Goal: Information Seeking & Learning: Learn about a topic

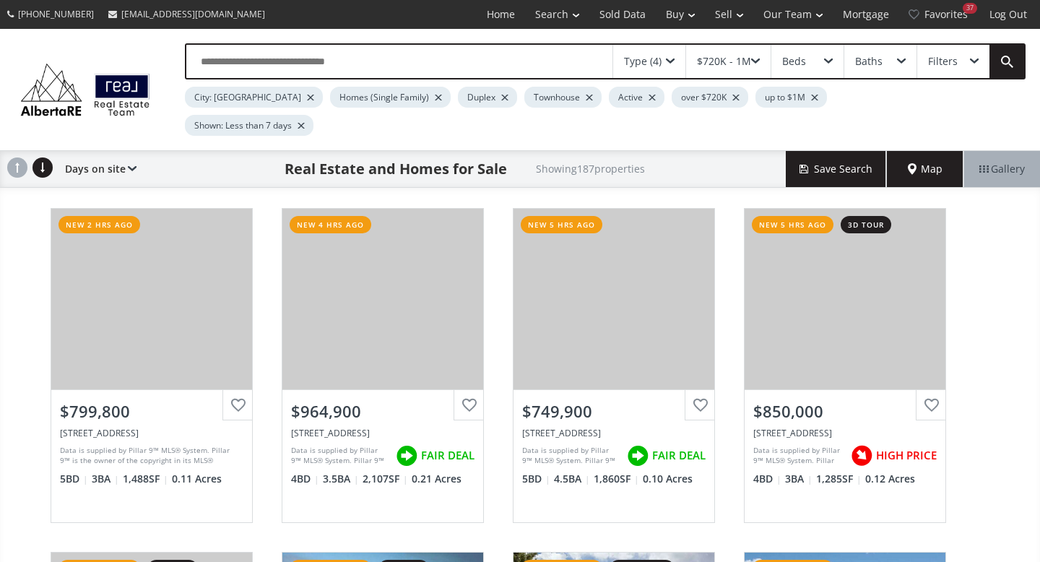
click at [234, 66] on input "text" at bounding box center [399, 61] width 426 height 33
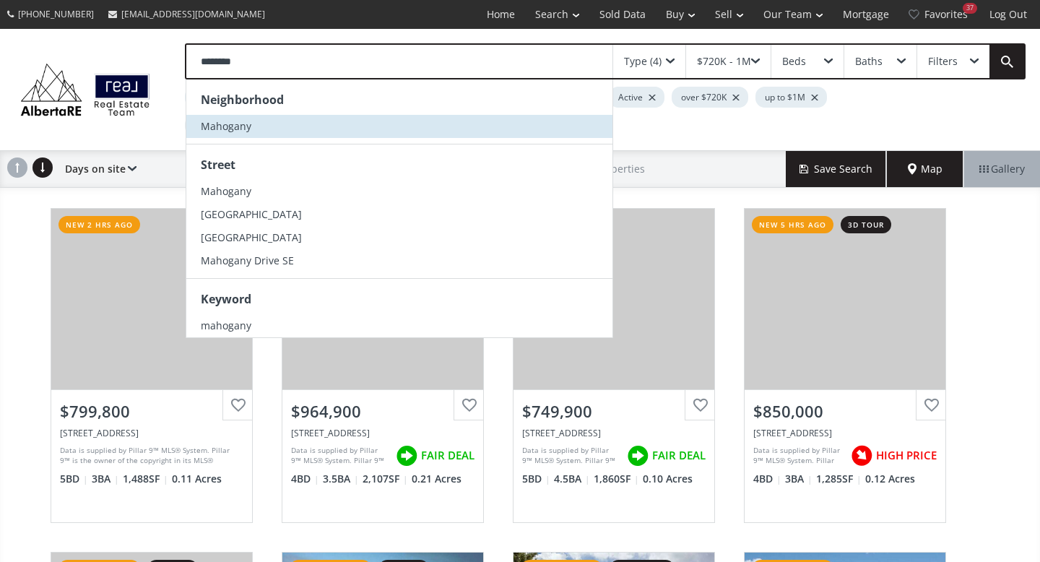
type input "********"
click at [213, 129] on span "Mahogany" at bounding box center [226, 126] width 51 height 14
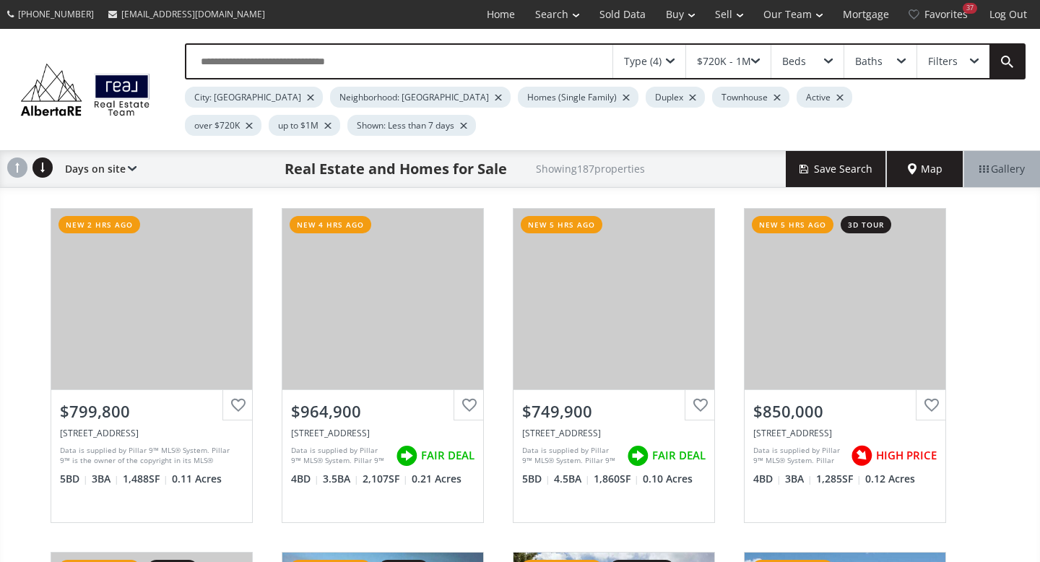
click at [460, 125] on div at bounding box center [463, 126] width 7 height 6
click at [689, 97] on div at bounding box center [692, 98] width 7 height 6
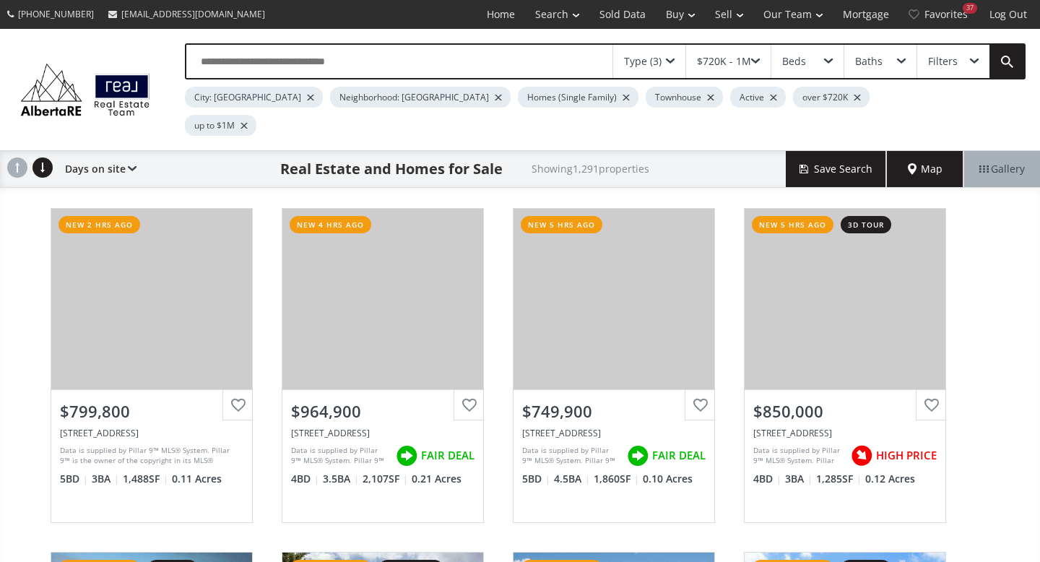
click at [646, 100] on div "Townhouse" at bounding box center [684, 97] width 77 height 21
click at [707, 96] on div at bounding box center [710, 98] width 7 height 6
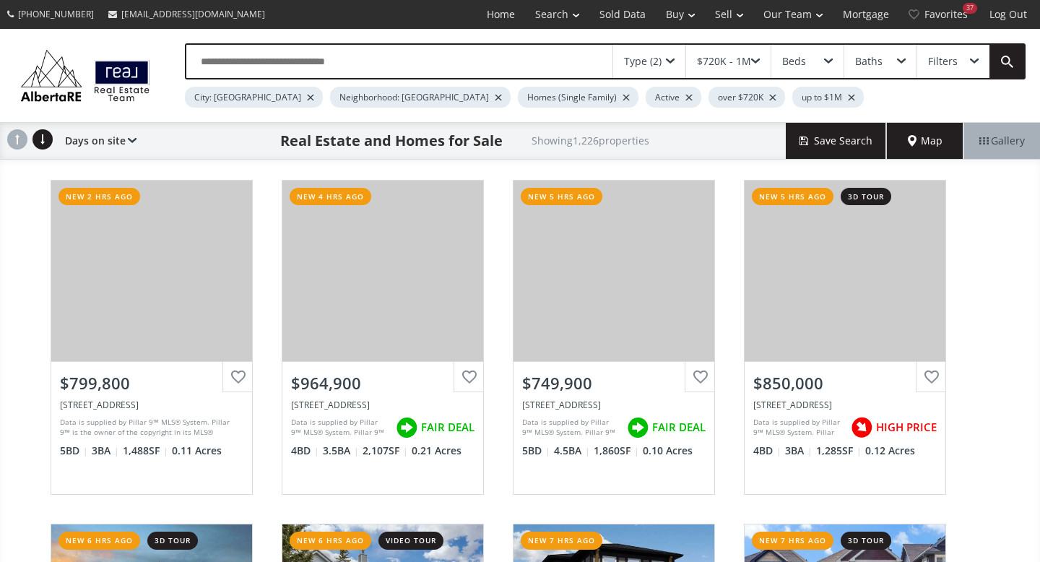
click at [792, 99] on div "up to $1M" at bounding box center [828, 97] width 72 height 21
click at [753, 62] on span at bounding box center [755, 62] width 9 height 6
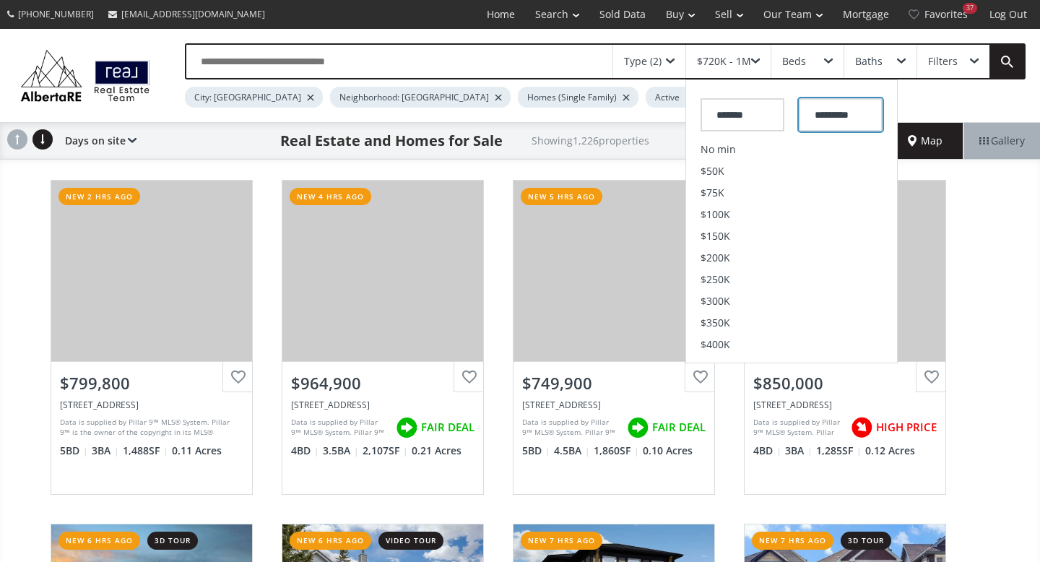
click at [836, 116] on input "*********" at bounding box center [841, 114] width 84 height 33
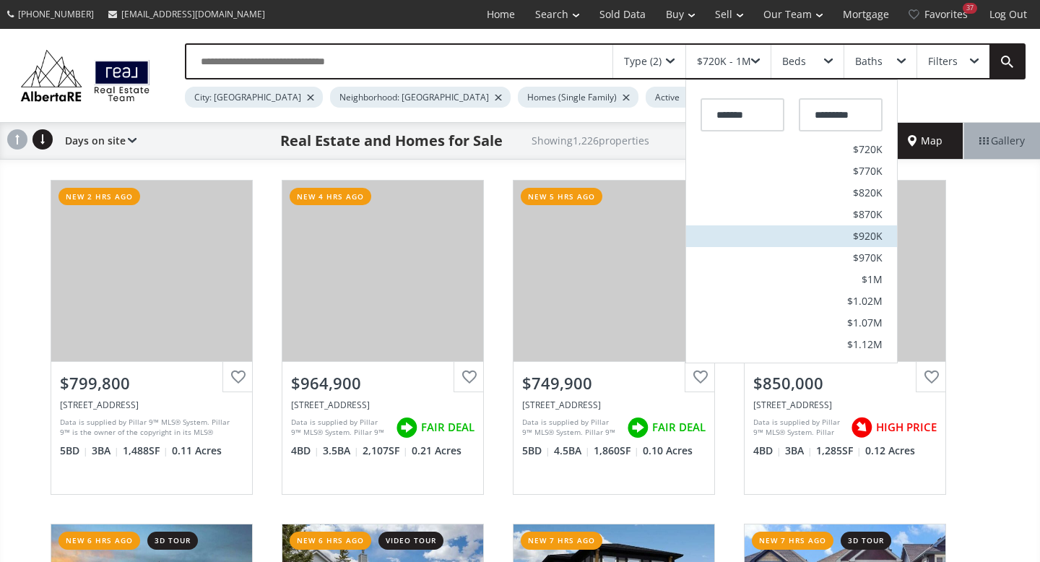
click at [878, 235] on span "$920K" at bounding box center [868, 236] width 30 height 10
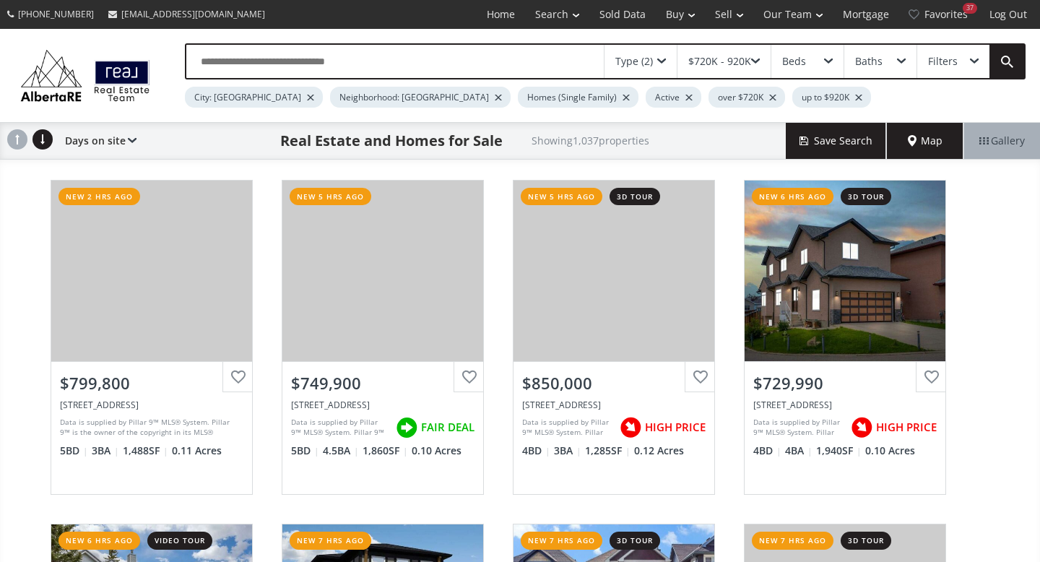
click at [664, 61] on span at bounding box center [661, 62] width 9 height 6
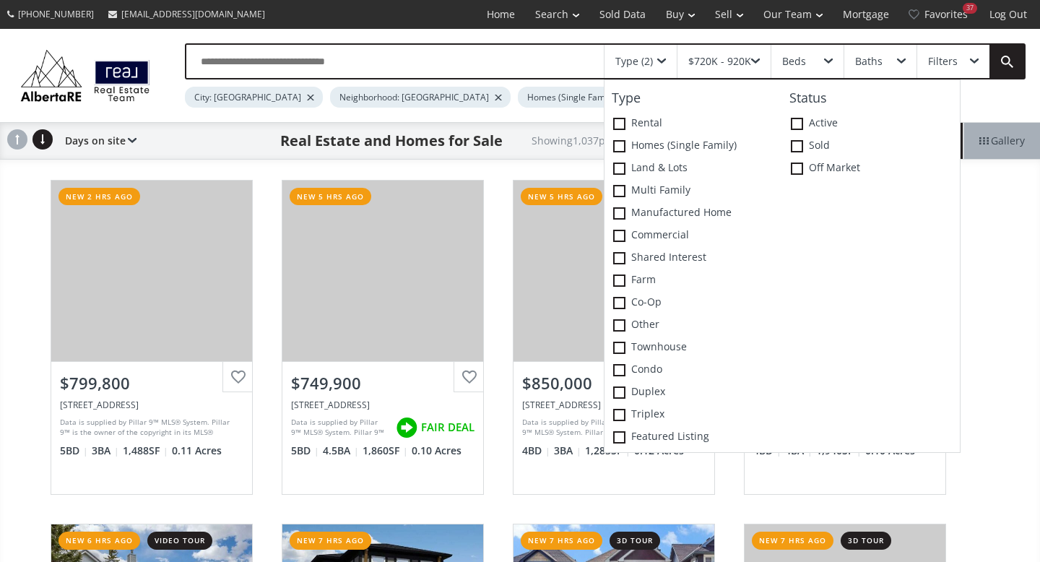
click at [664, 61] on span at bounding box center [661, 62] width 9 height 6
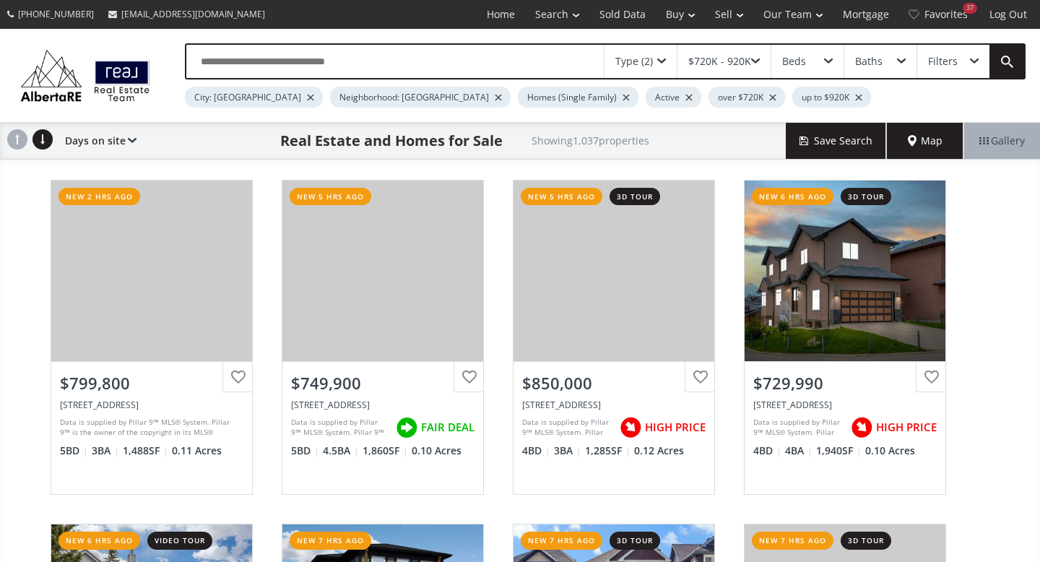
click at [823, 144] on button "Save Search" at bounding box center [836, 141] width 101 height 36
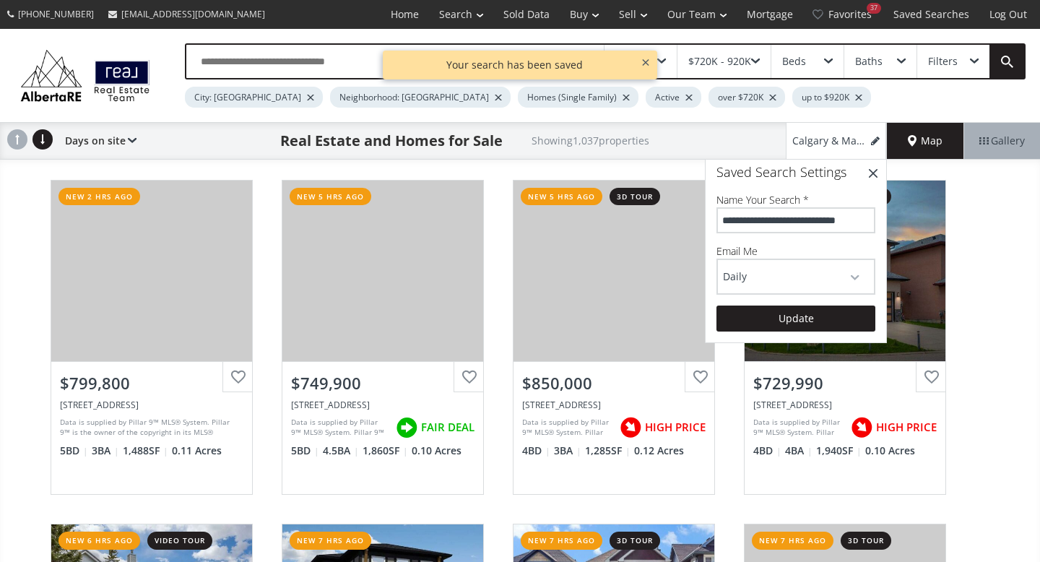
click at [795, 217] on input "**********" at bounding box center [796, 220] width 159 height 26
click at [802, 317] on button "Update" at bounding box center [796, 319] width 159 height 26
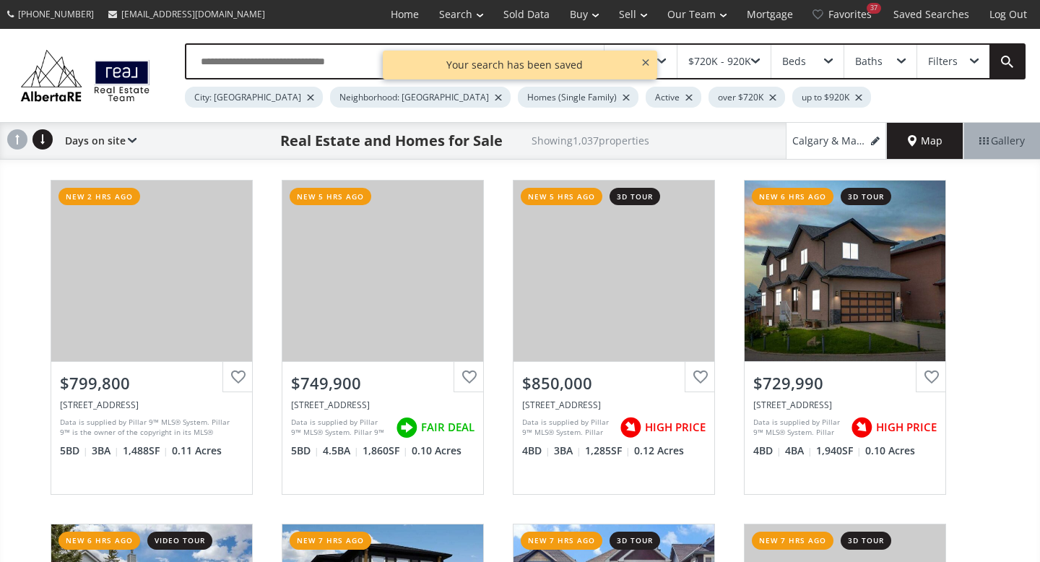
click at [131, 138] on span at bounding box center [132, 141] width 9 height 6
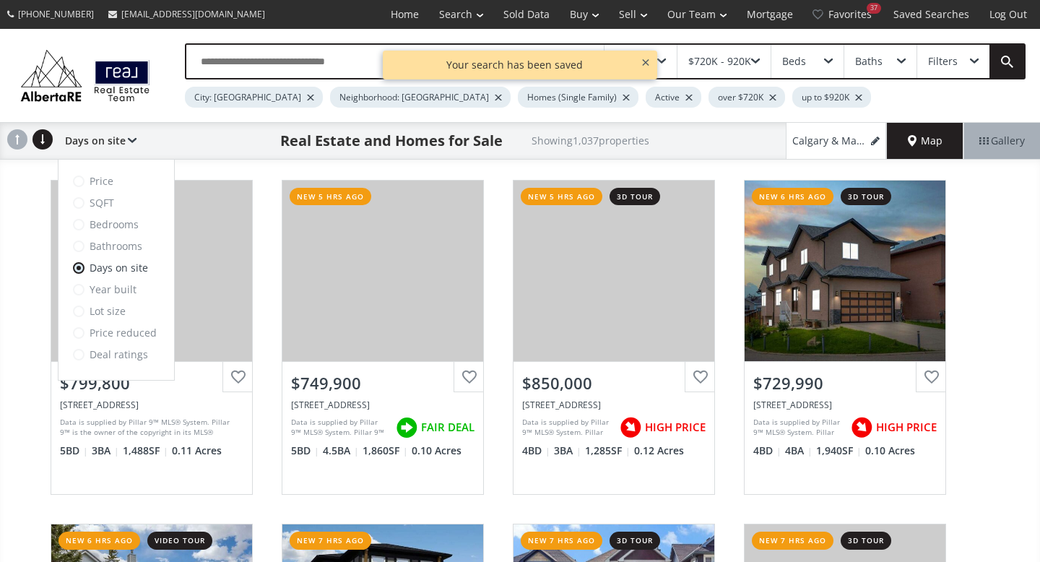
click at [131, 138] on span at bounding box center [132, 141] width 9 height 6
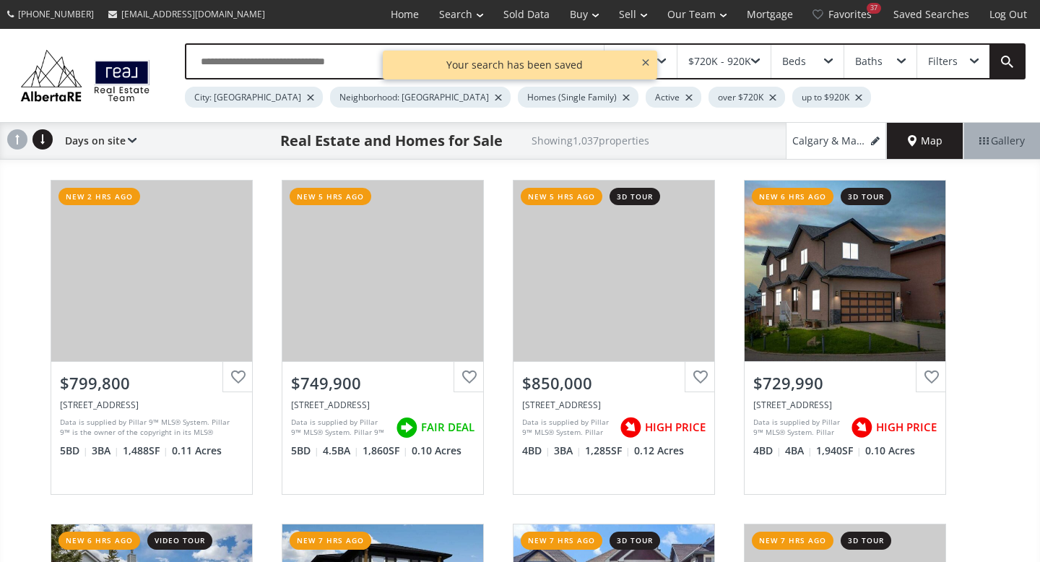
click at [648, 59] on button "×" at bounding box center [645, 62] width 23 height 23
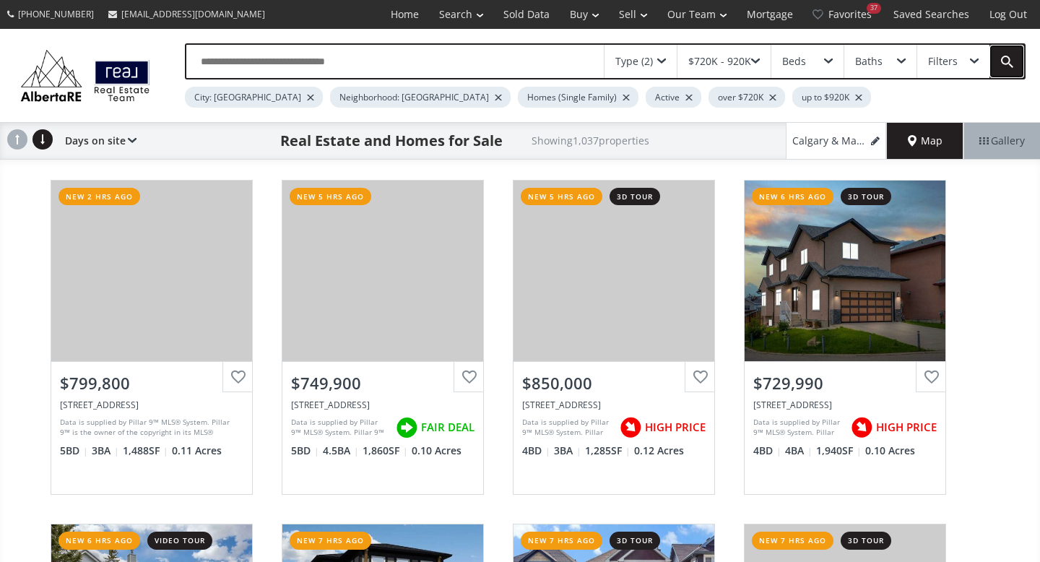
click at [1003, 60] on link at bounding box center [1007, 61] width 35 height 33
click at [984, 140] on span "Gallery" at bounding box center [1002, 141] width 46 height 14
click at [849, 139] on span "Calgary & Mahogany, 720K - 920K" at bounding box center [830, 141] width 76 height 14
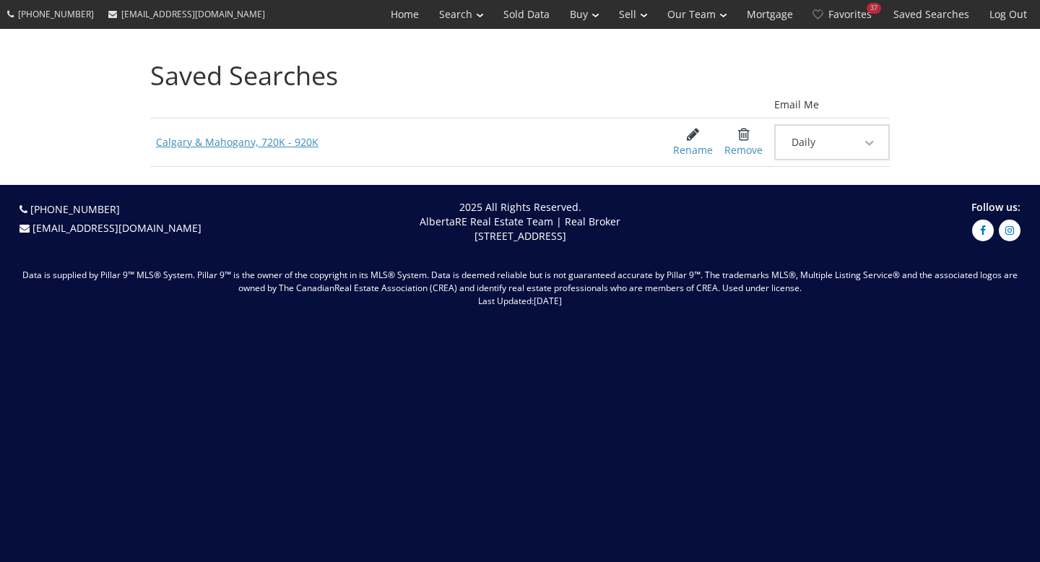
click at [245, 142] on span "Calgary & Mahogany, 720K - 920K" at bounding box center [400, 142] width 501 height 26
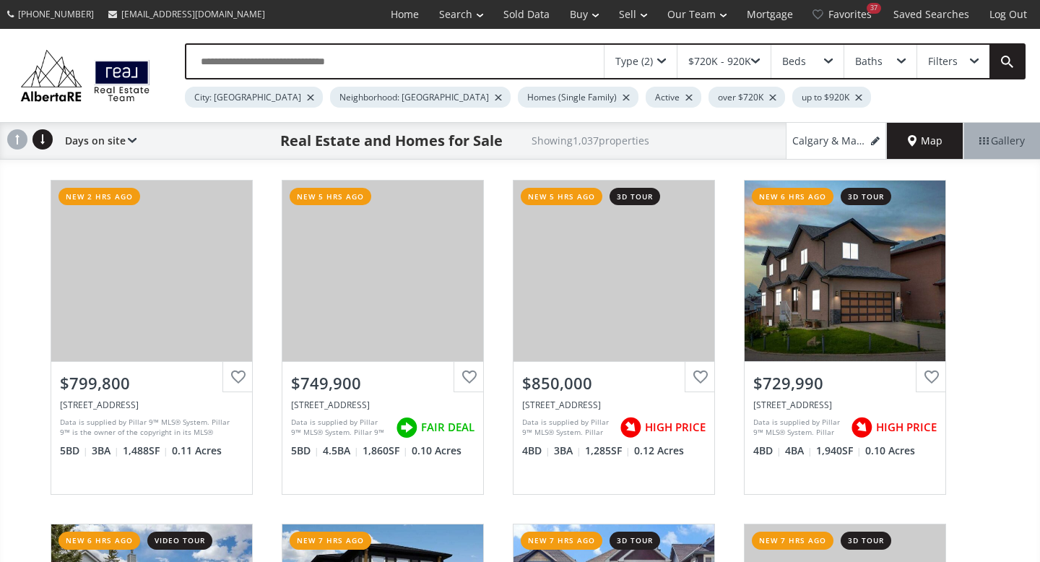
click at [307, 97] on div at bounding box center [310, 98] width 7 height 6
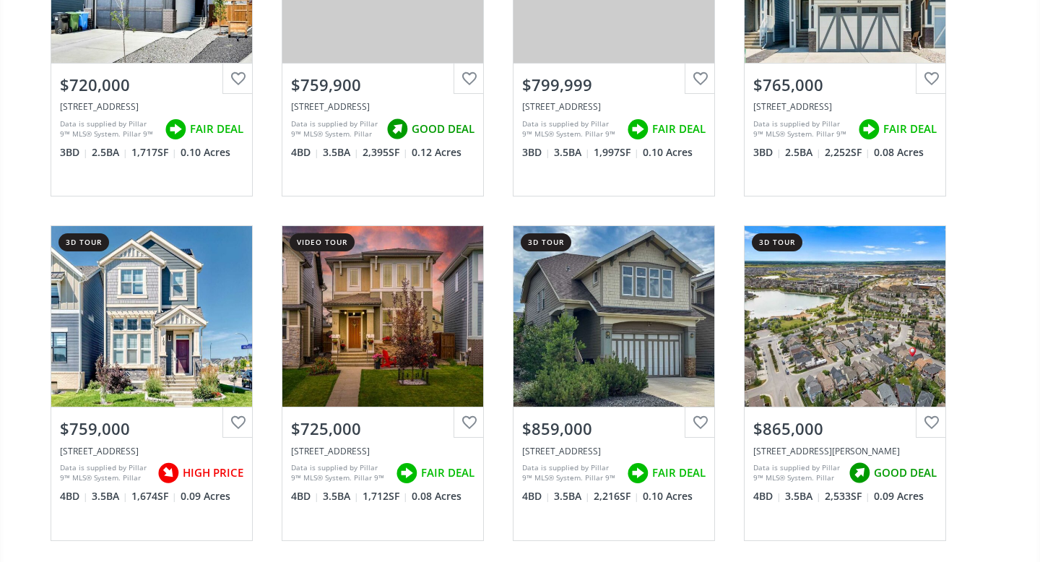
scroll to position [321, 0]
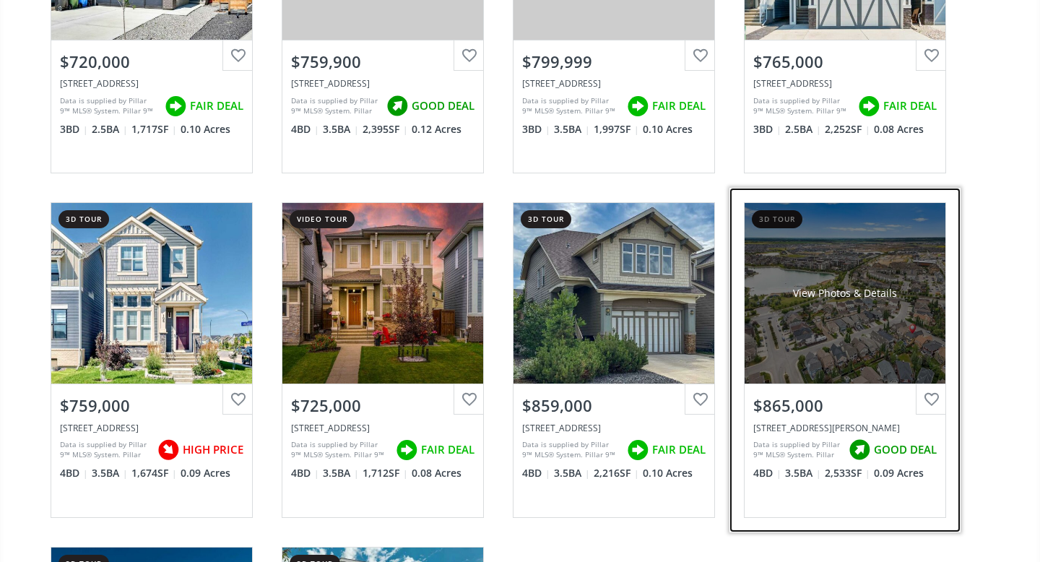
click at [815, 363] on div "View Photos & Details" at bounding box center [845, 293] width 201 height 181
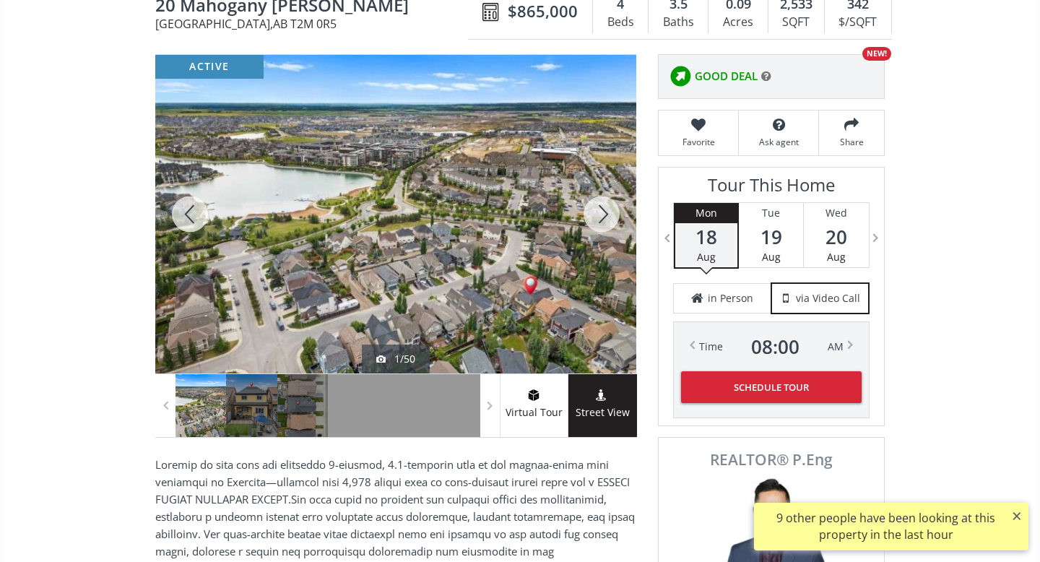
scroll to position [156, 0]
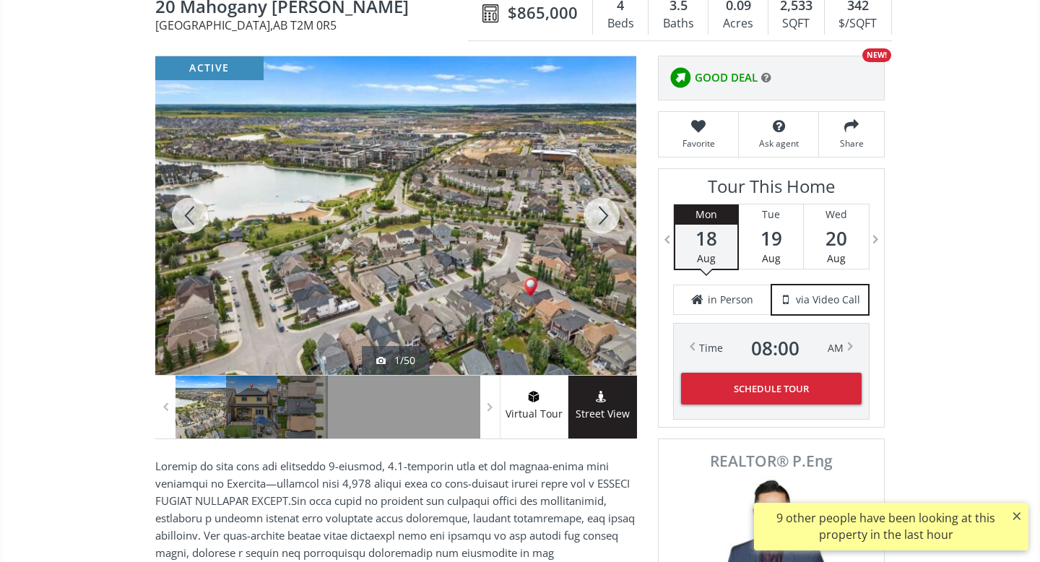
click at [598, 219] on div at bounding box center [601, 215] width 69 height 319
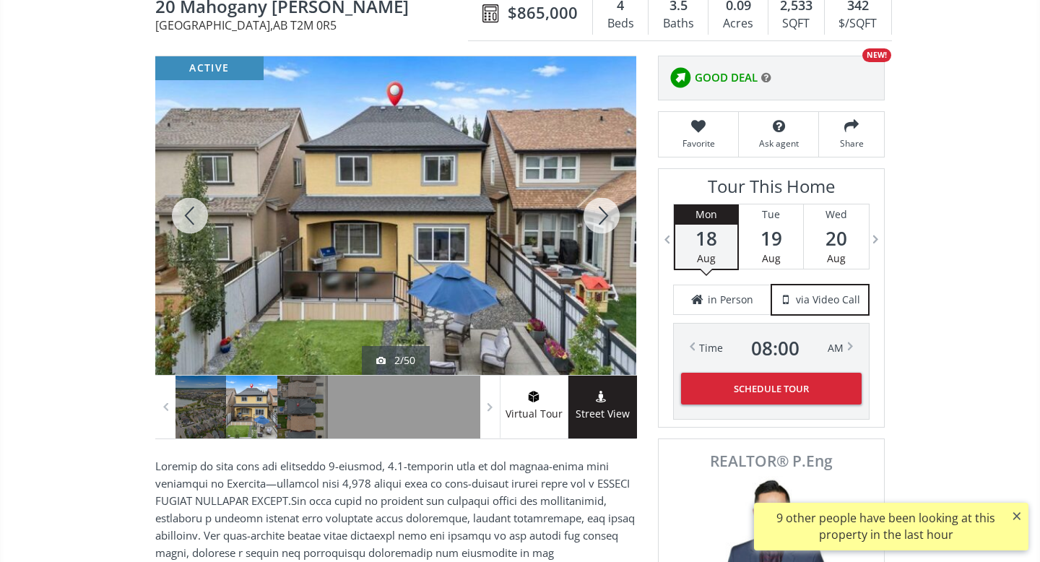
click at [598, 219] on div at bounding box center [601, 215] width 69 height 319
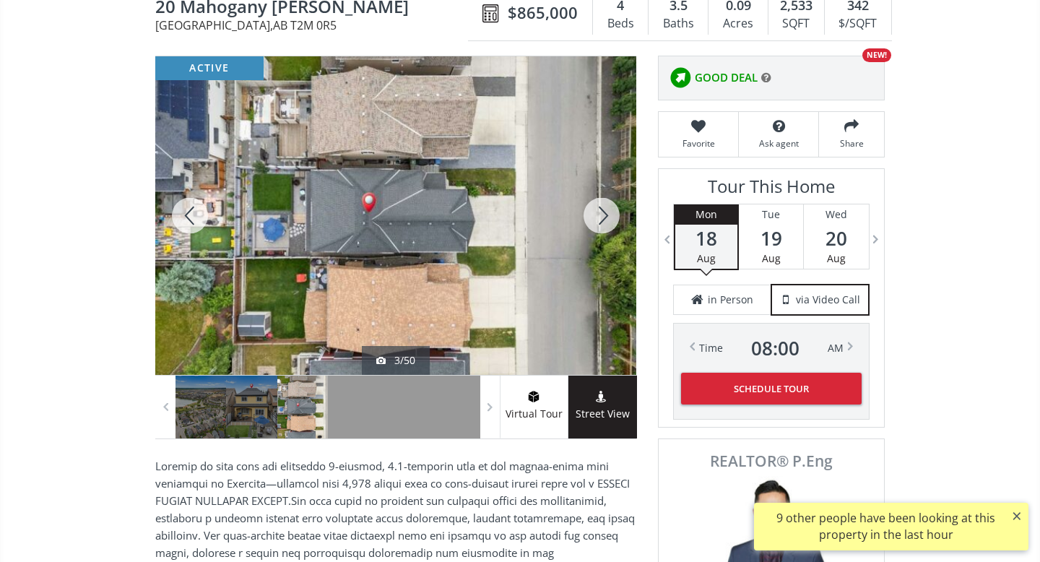
click at [598, 219] on div at bounding box center [601, 215] width 69 height 319
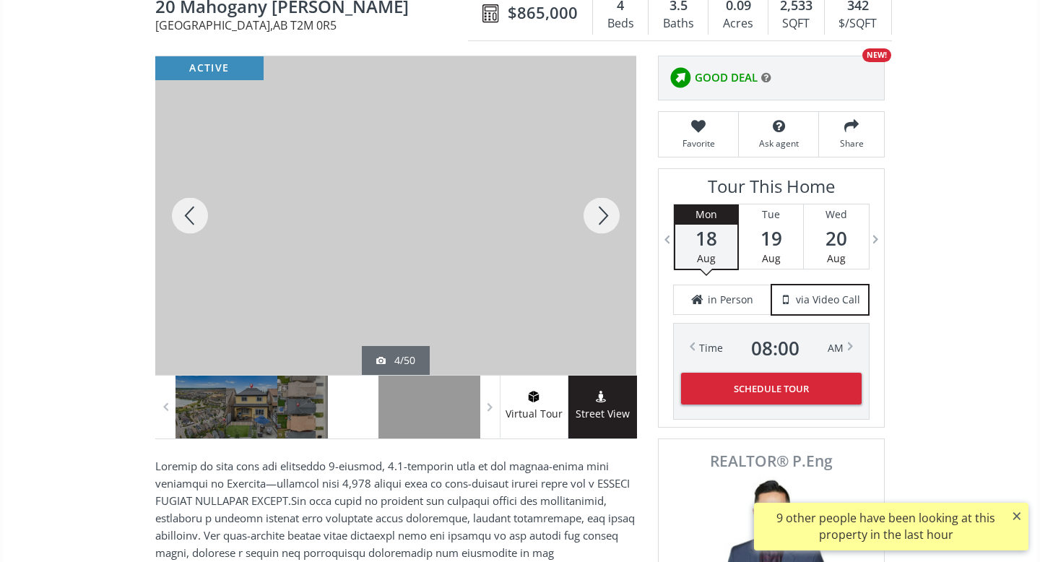
click at [598, 219] on div at bounding box center [601, 215] width 69 height 319
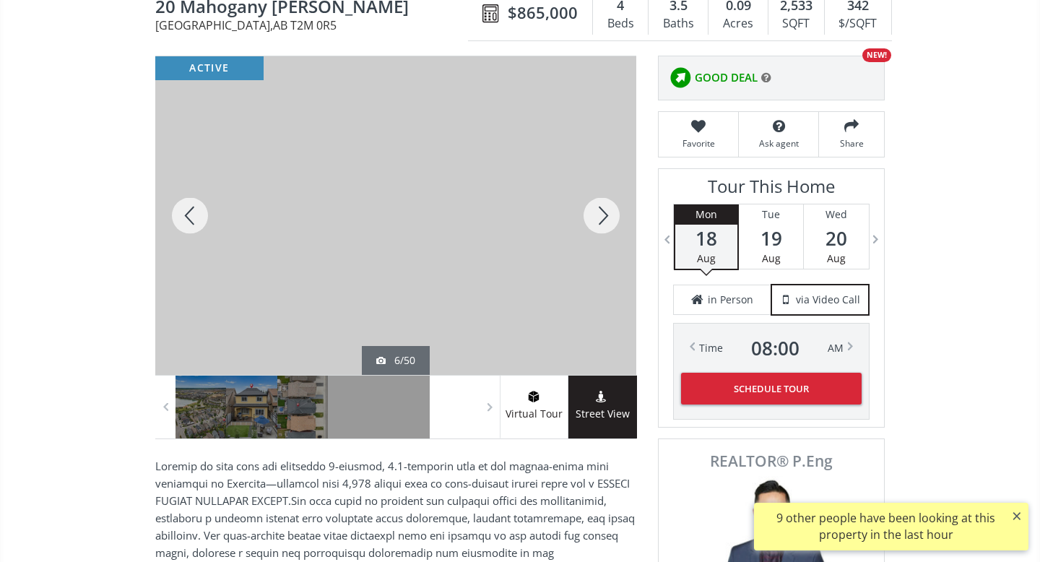
click at [598, 219] on div at bounding box center [601, 215] width 69 height 319
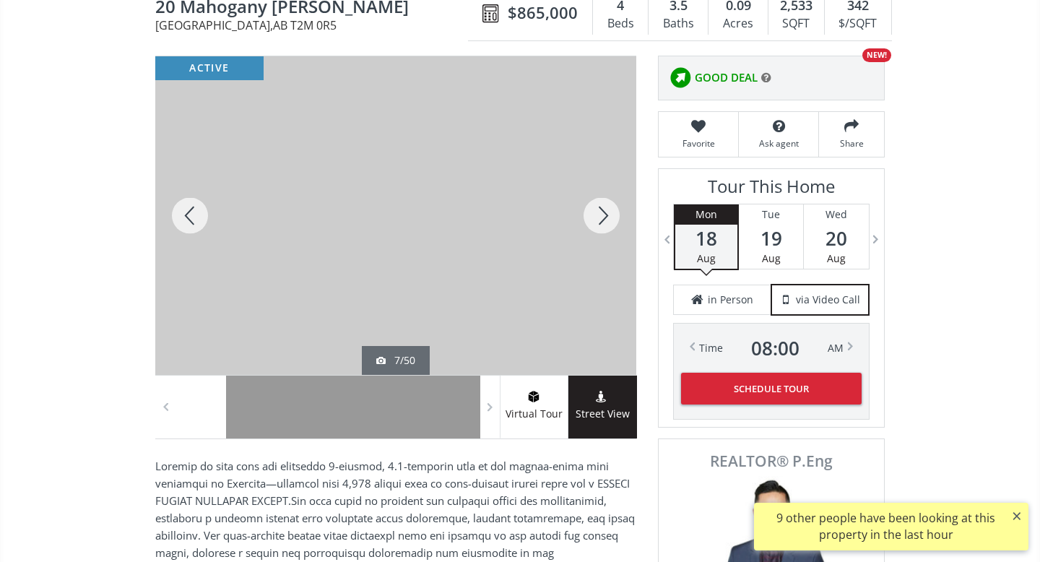
click at [598, 219] on div at bounding box center [601, 215] width 69 height 319
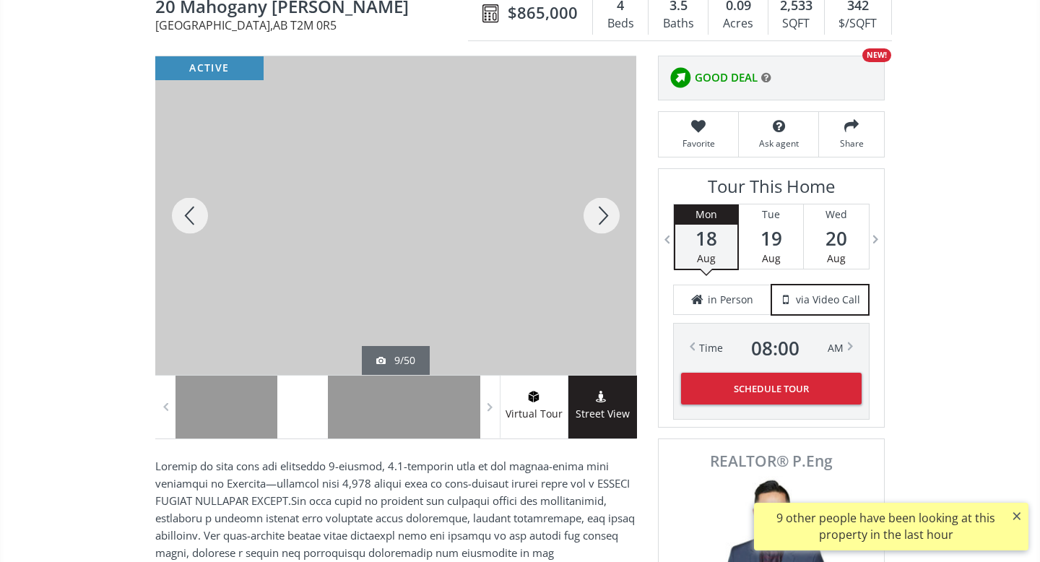
click at [598, 219] on div at bounding box center [601, 215] width 69 height 319
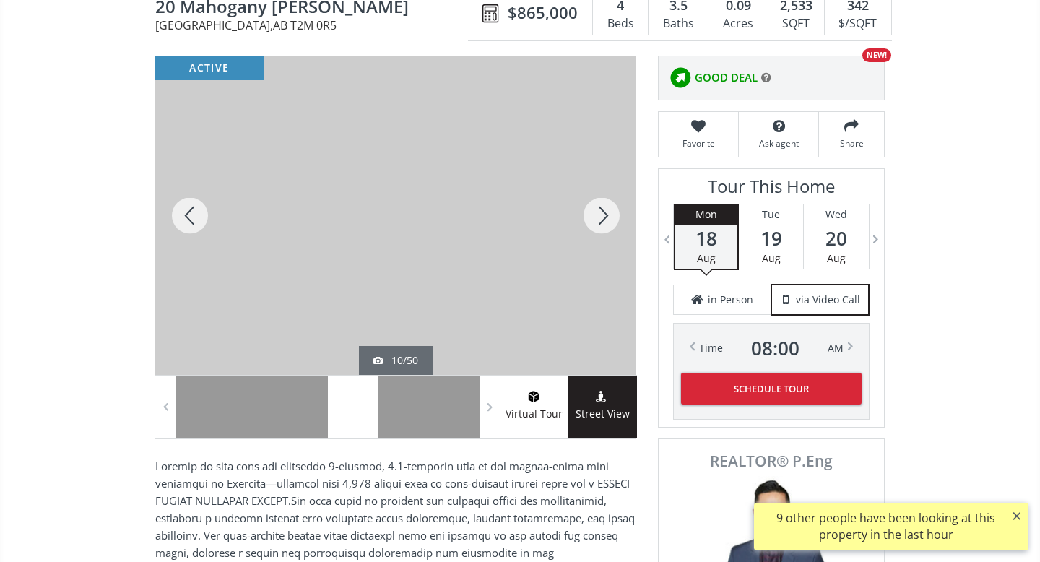
click at [598, 219] on div at bounding box center [601, 215] width 69 height 319
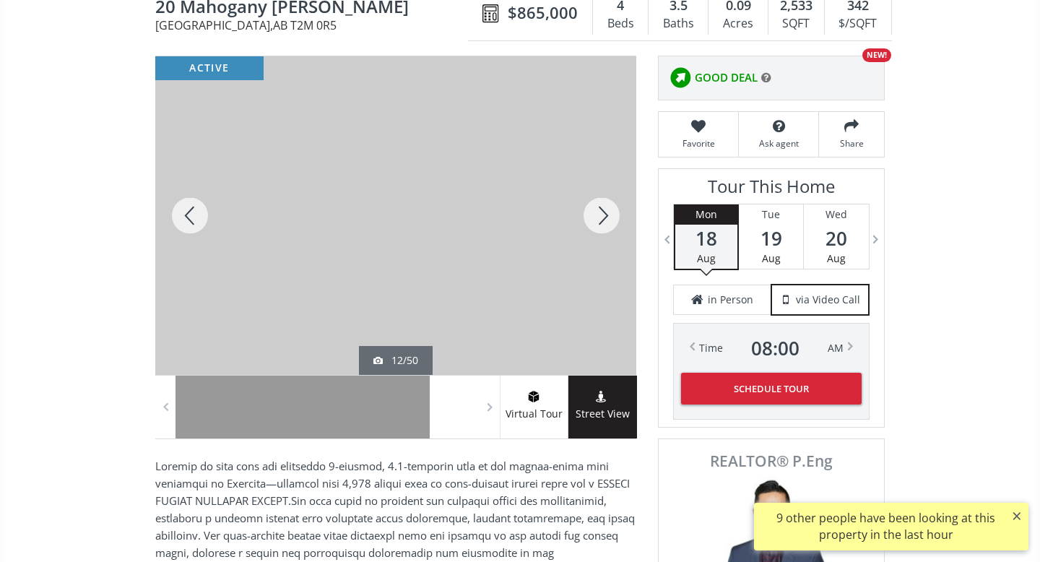
click at [598, 219] on div at bounding box center [601, 215] width 69 height 319
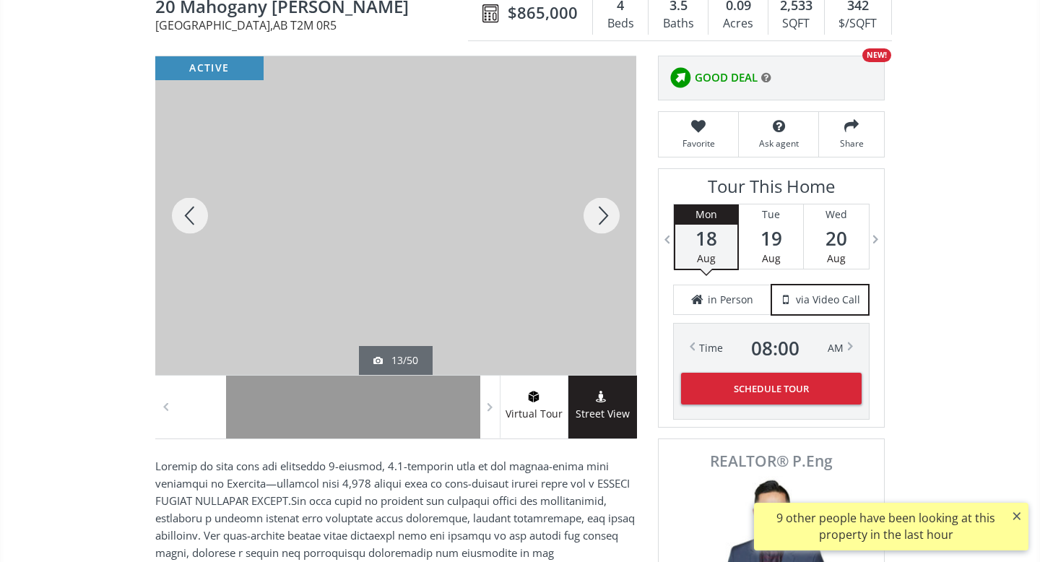
click at [598, 219] on div at bounding box center [601, 215] width 69 height 319
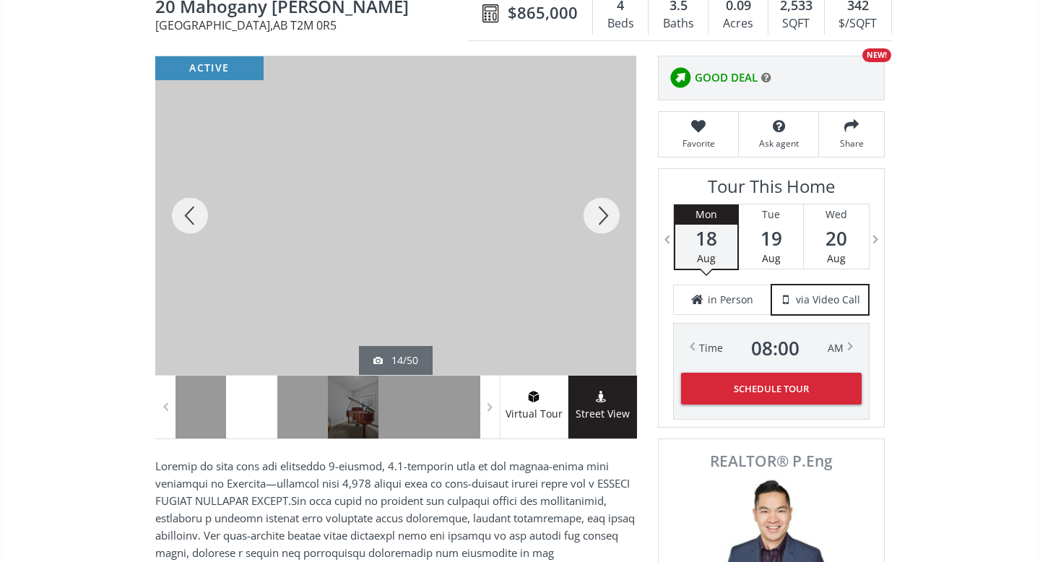
click at [598, 219] on div at bounding box center [601, 215] width 69 height 319
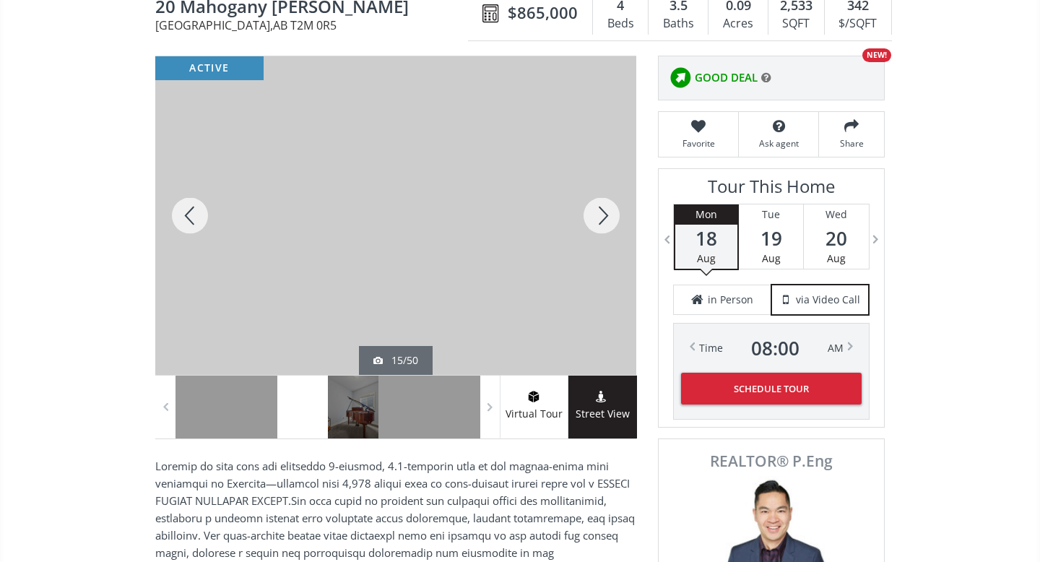
click at [598, 219] on div at bounding box center [601, 215] width 69 height 319
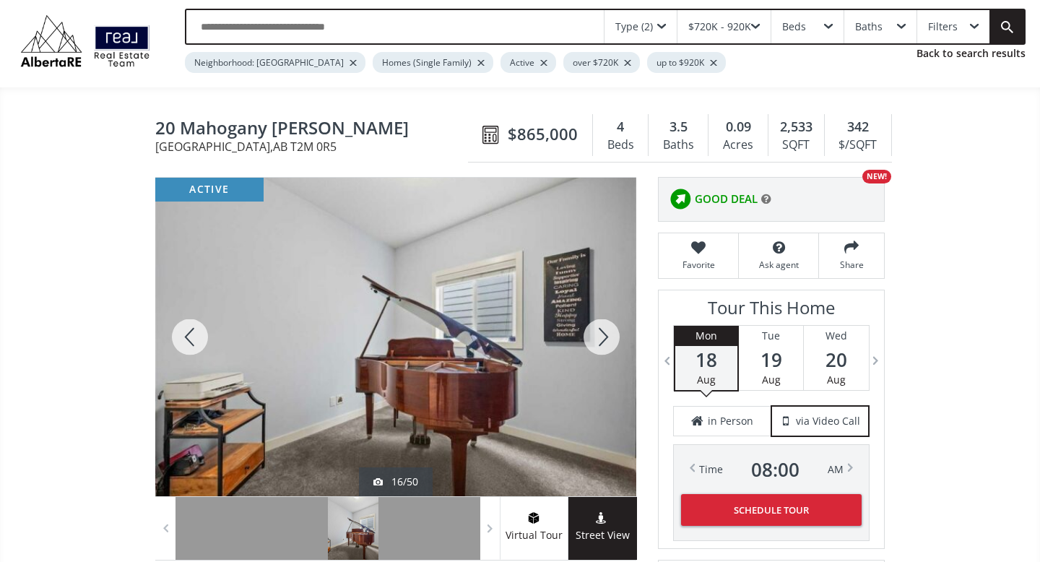
scroll to position [36, 0]
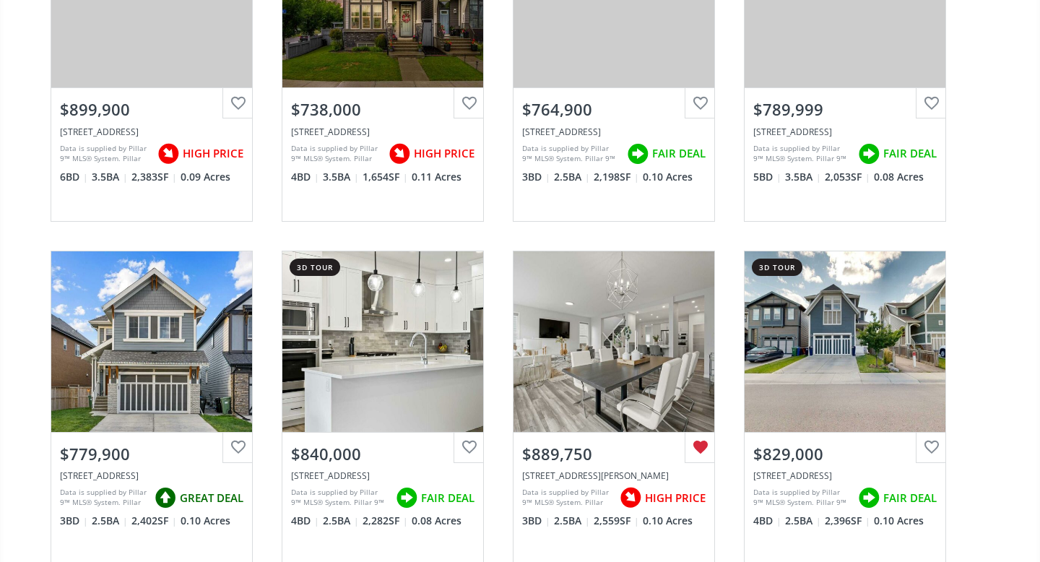
scroll to position [1672, 0]
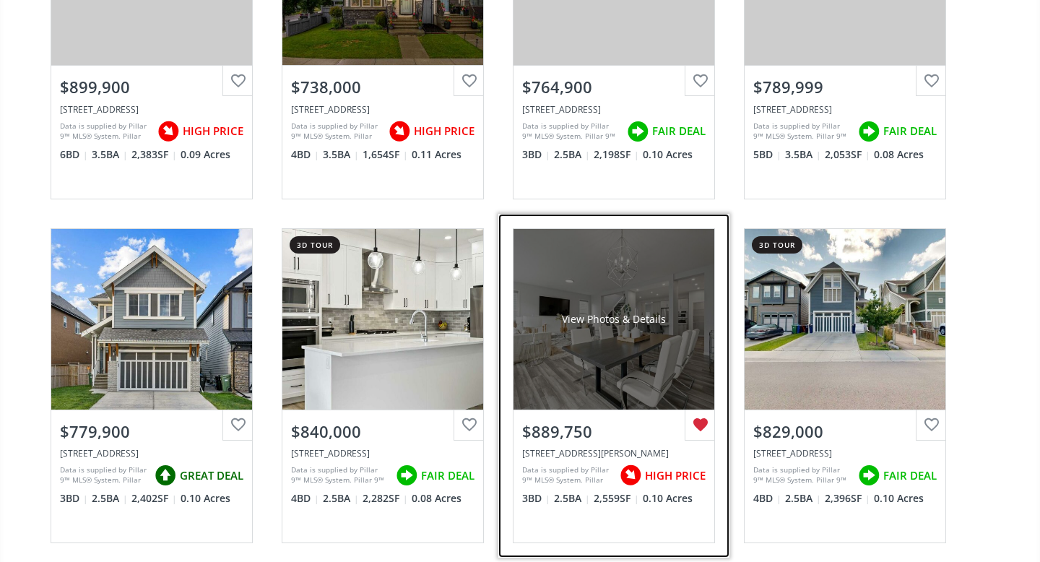
click at [592, 360] on div "View Photos & Details" at bounding box center [614, 319] width 201 height 181
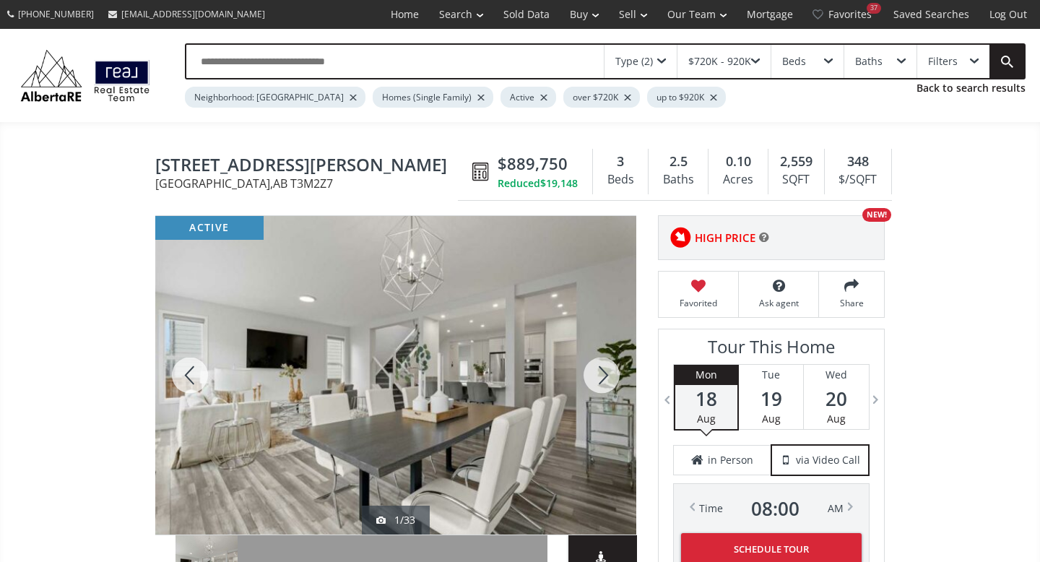
click at [607, 371] on div at bounding box center [601, 375] width 69 height 319
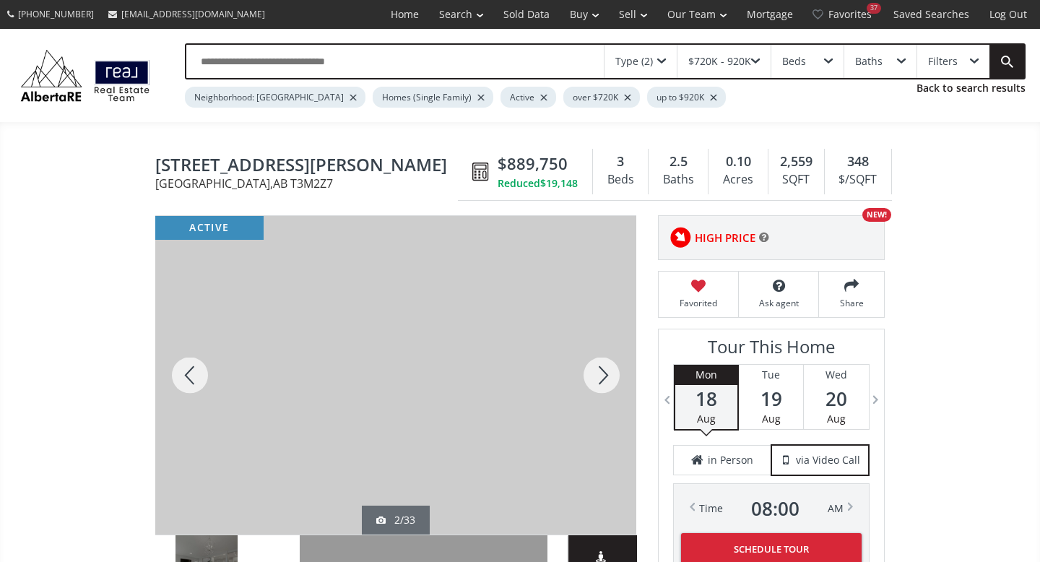
click at [607, 371] on div at bounding box center [601, 375] width 69 height 319
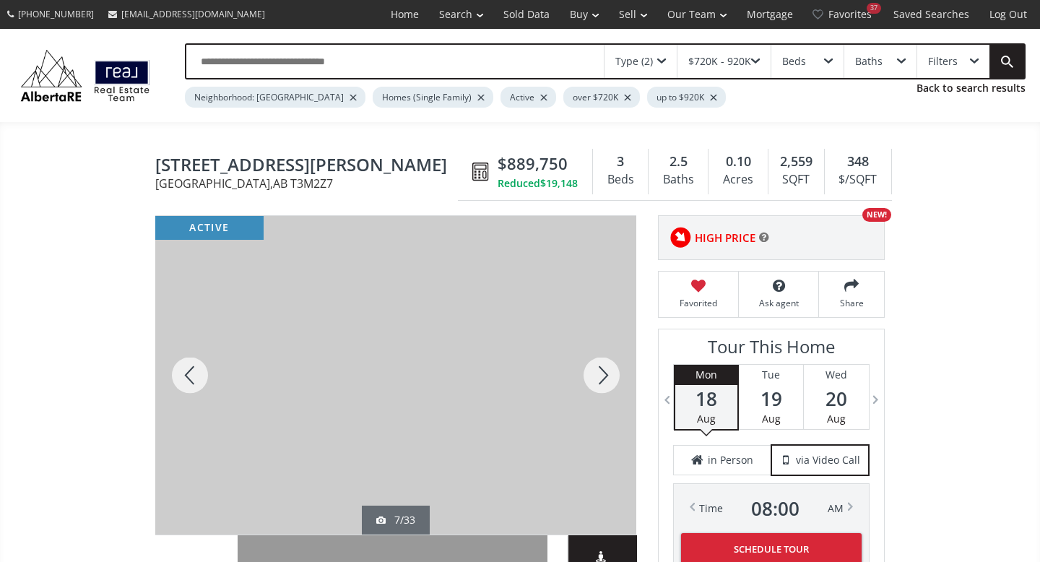
click at [607, 371] on div at bounding box center [601, 375] width 69 height 319
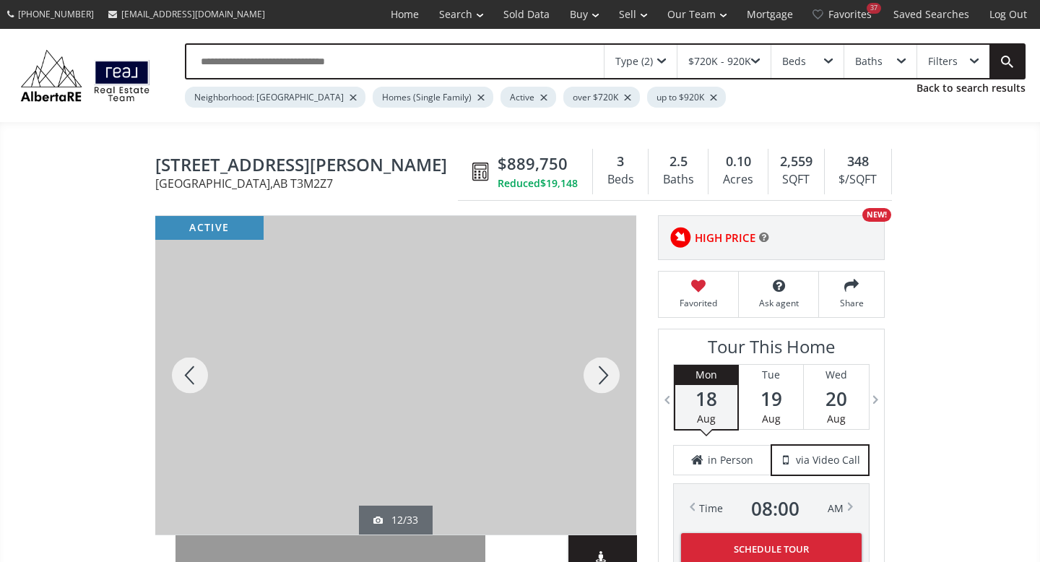
click at [607, 371] on div at bounding box center [601, 375] width 69 height 319
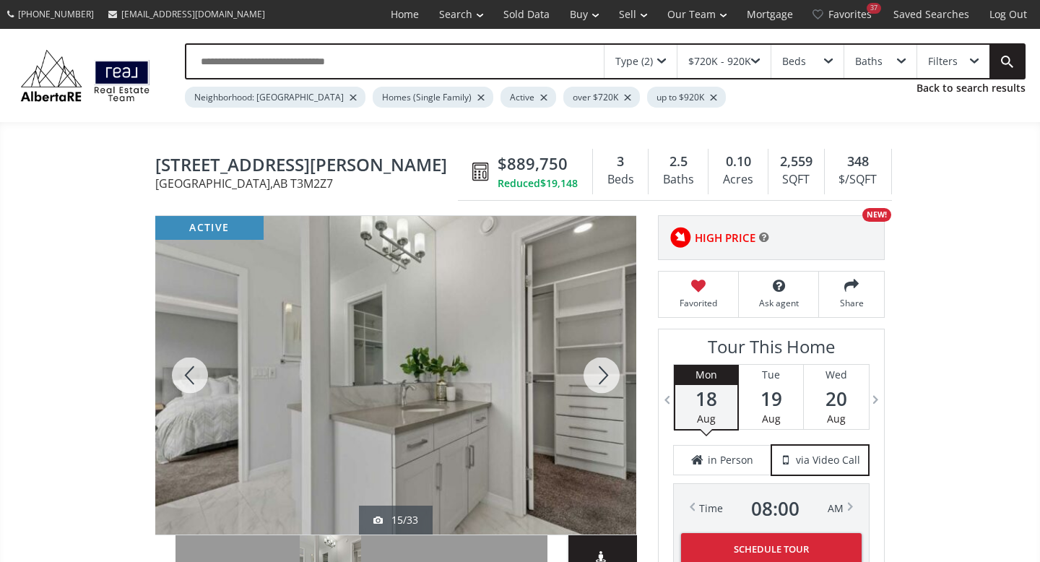
click at [607, 371] on div at bounding box center [601, 375] width 69 height 319
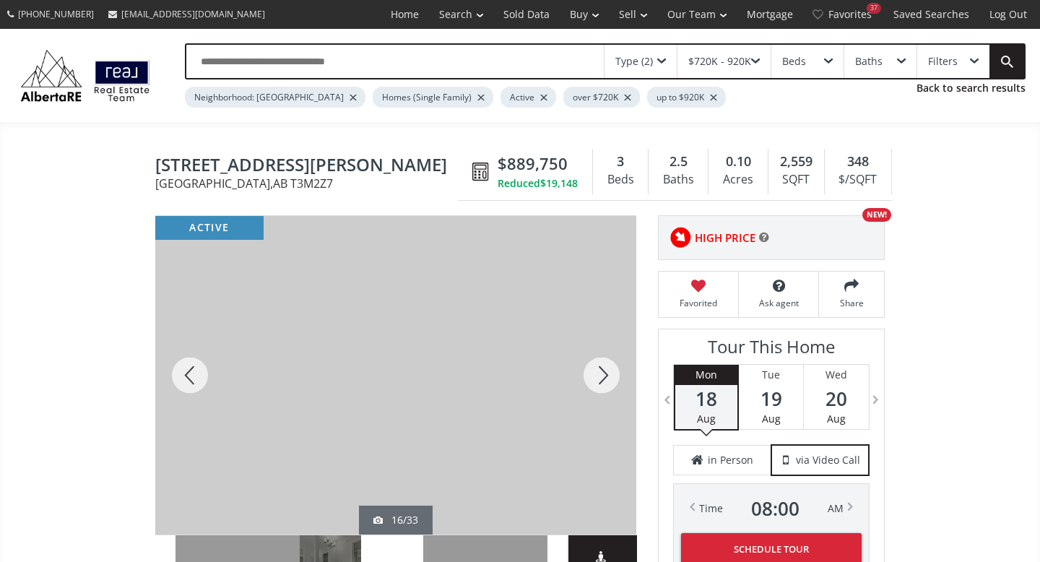
click at [607, 371] on div at bounding box center [601, 375] width 69 height 319
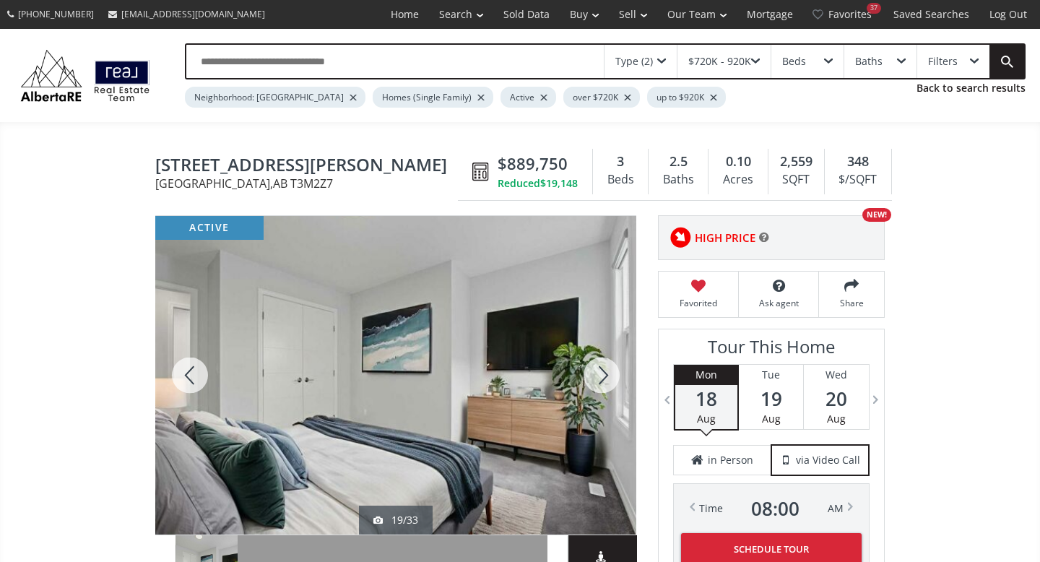
click at [607, 371] on div at bounding box center [601, 375] width 69 height 319
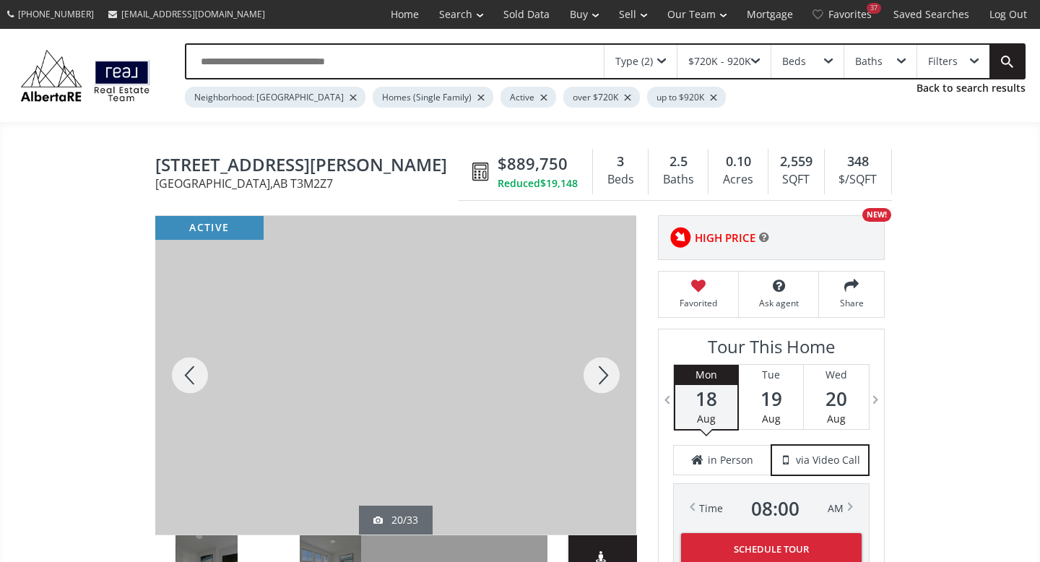
click at [607, 371] on div at bounding box center [601, 375] width 69 height 319
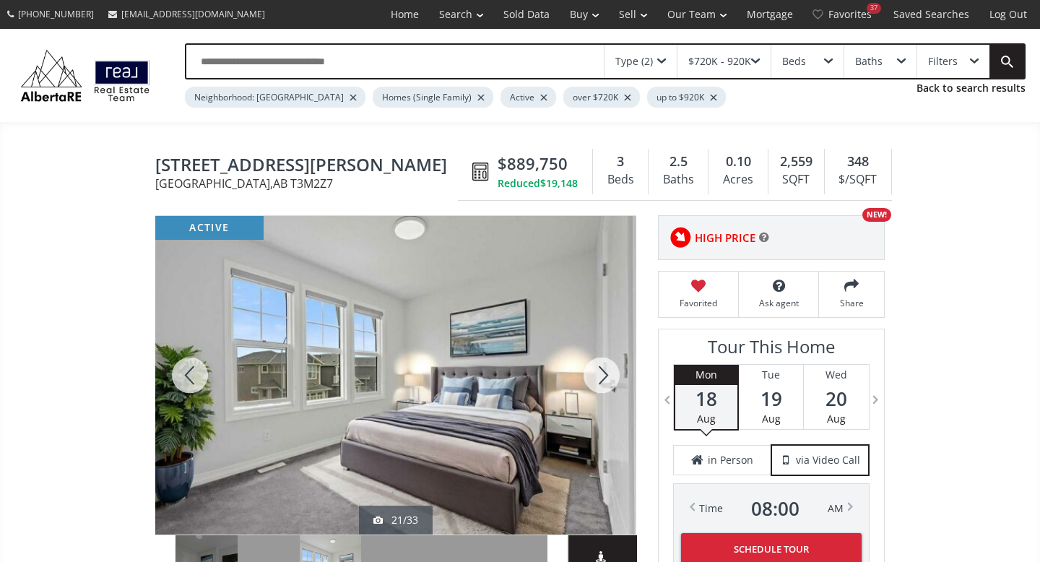
click at [607, 371] on div at bounding box center [601, 375] width 69 height 319
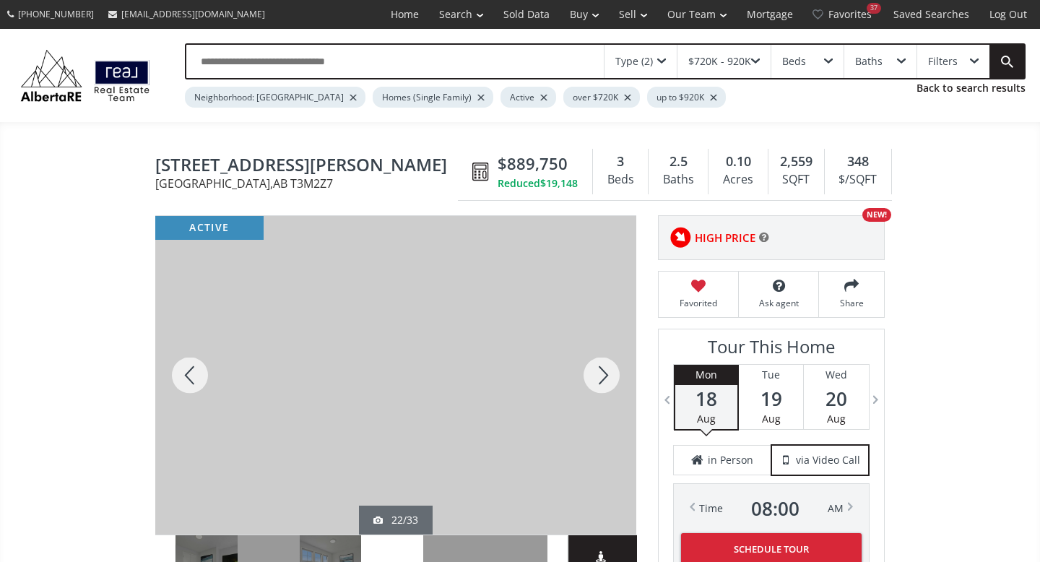
click at [607, 371] on div at bounding box center [601, 375] width 69 height 319
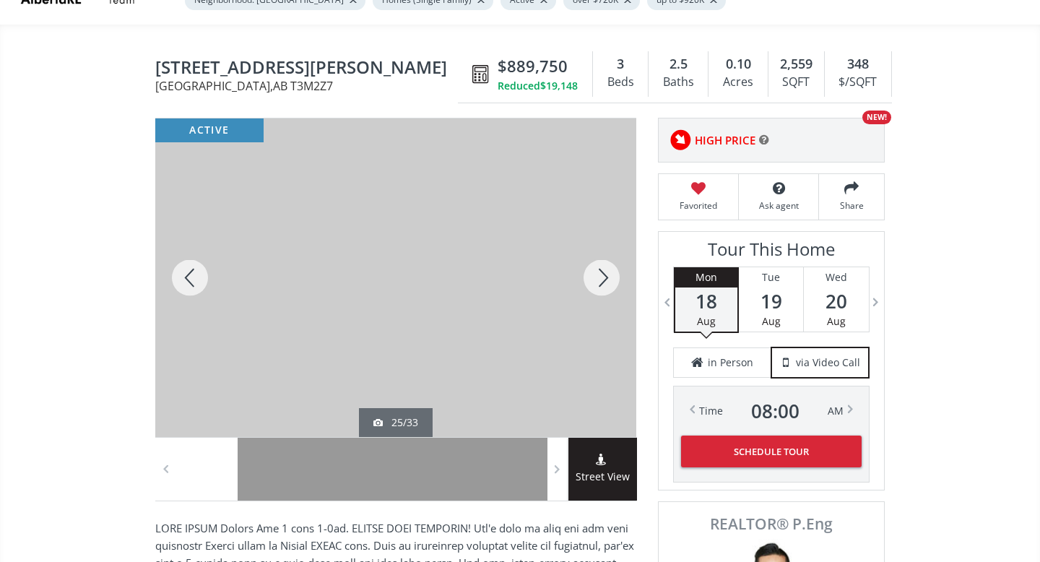
scroll to position [97, 0]
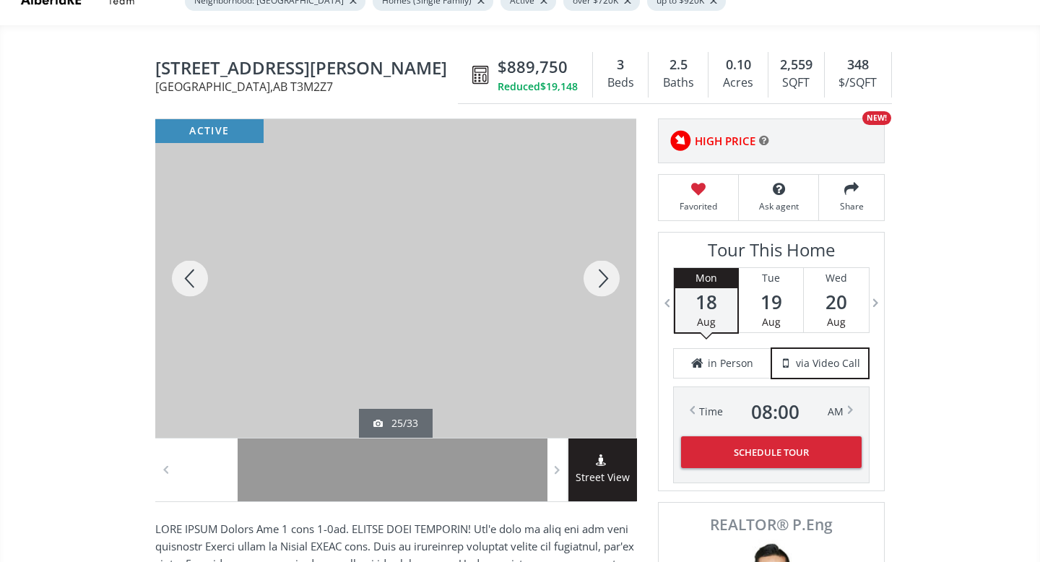
click at [599, 280] on div at bounding box center [601, 278] width 69 height 319
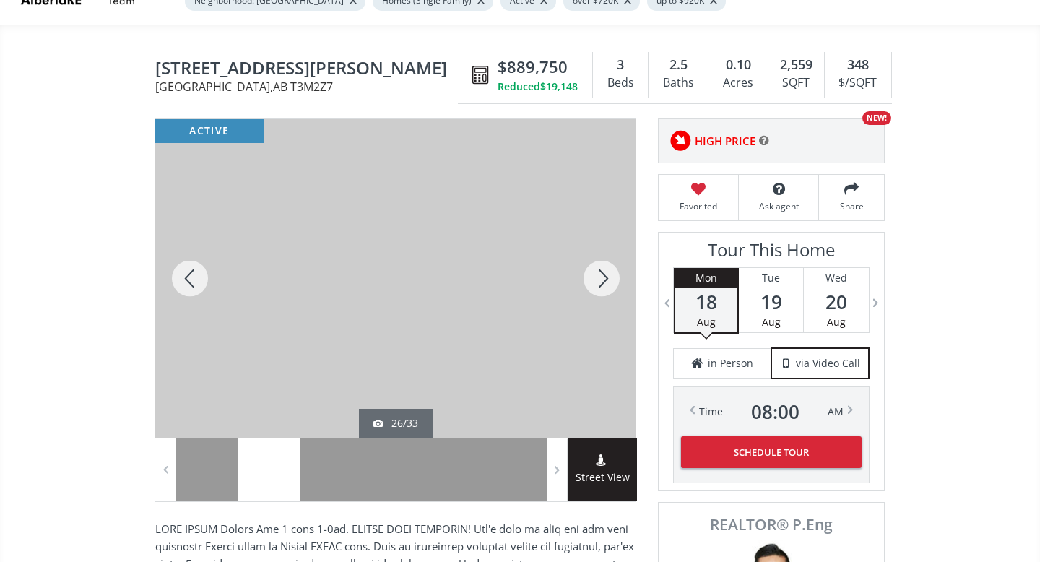
click at [599, 280] on div at bounding box center [601, 278] width 69 height 319
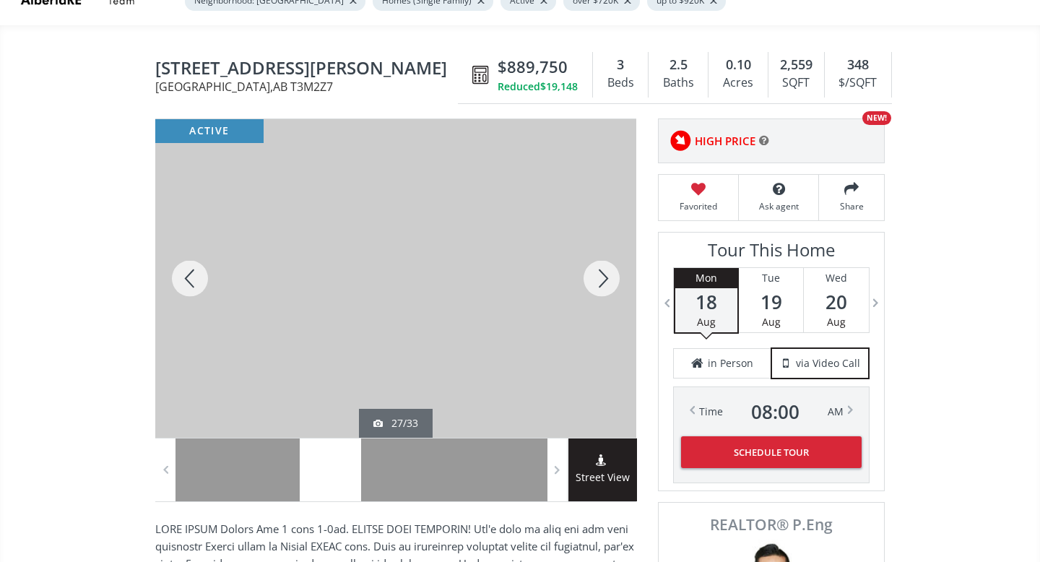
click at [599, 280] on div at bounding box center [601, 278] width 69 height 319
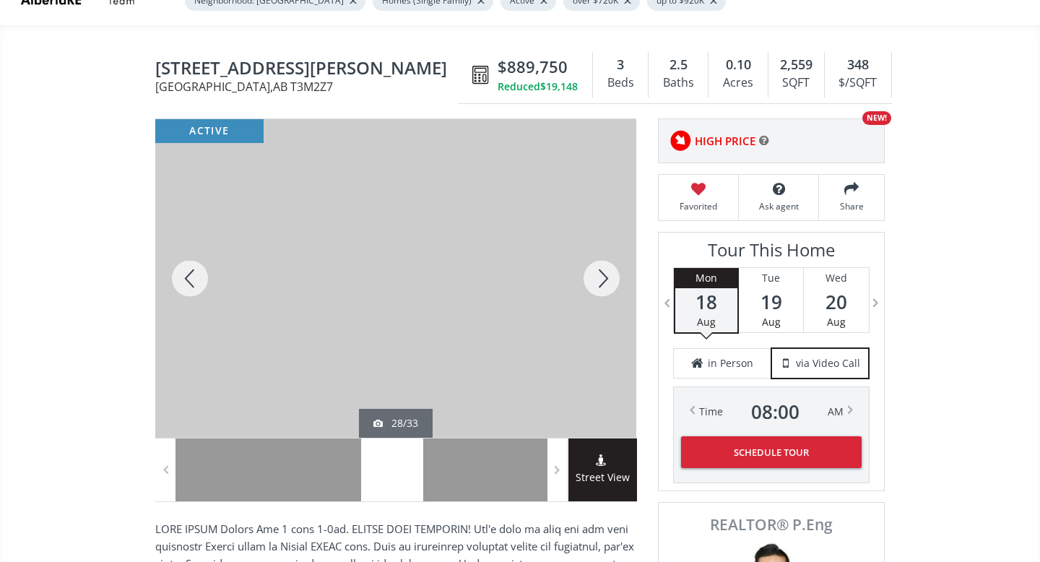
click at [599, 280] on div at bounding box center [601, 278] width 69 height 319
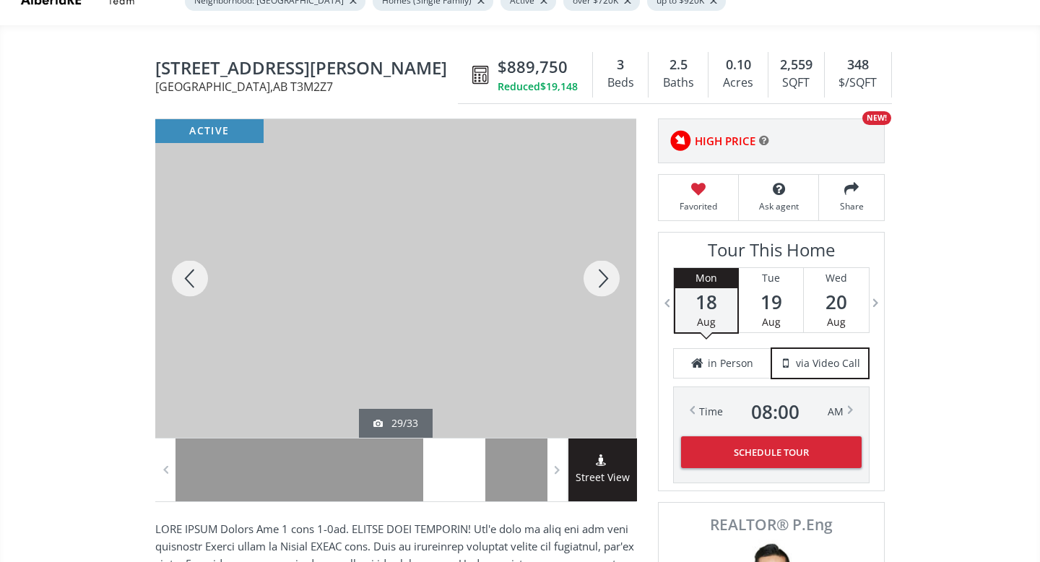
click at [599, 280] on div at bounding box center [601, 278] width 69 height 319
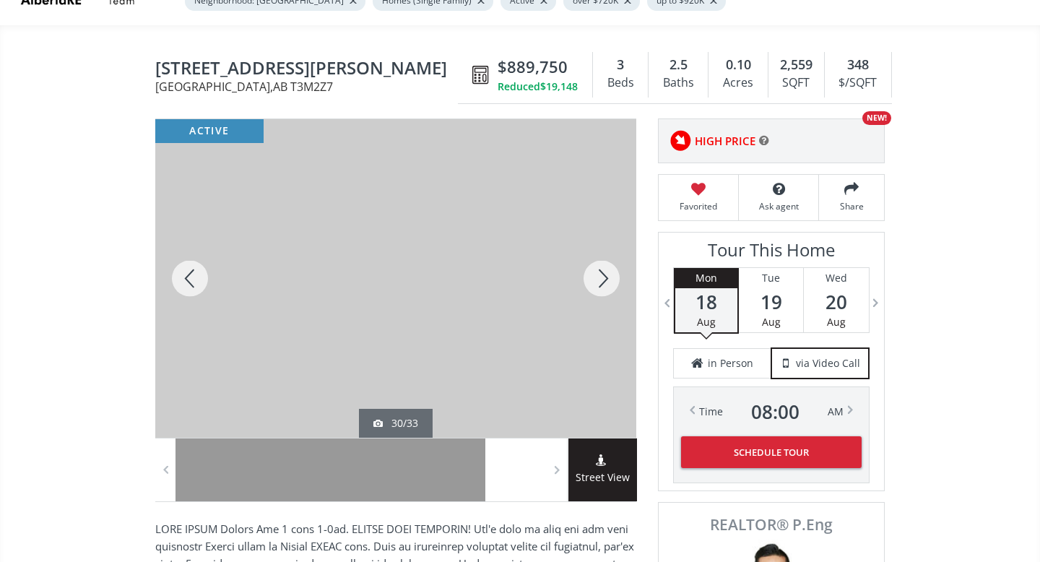
click at [599, 280] on div at bounding box center [601, 278] width 69 height 319
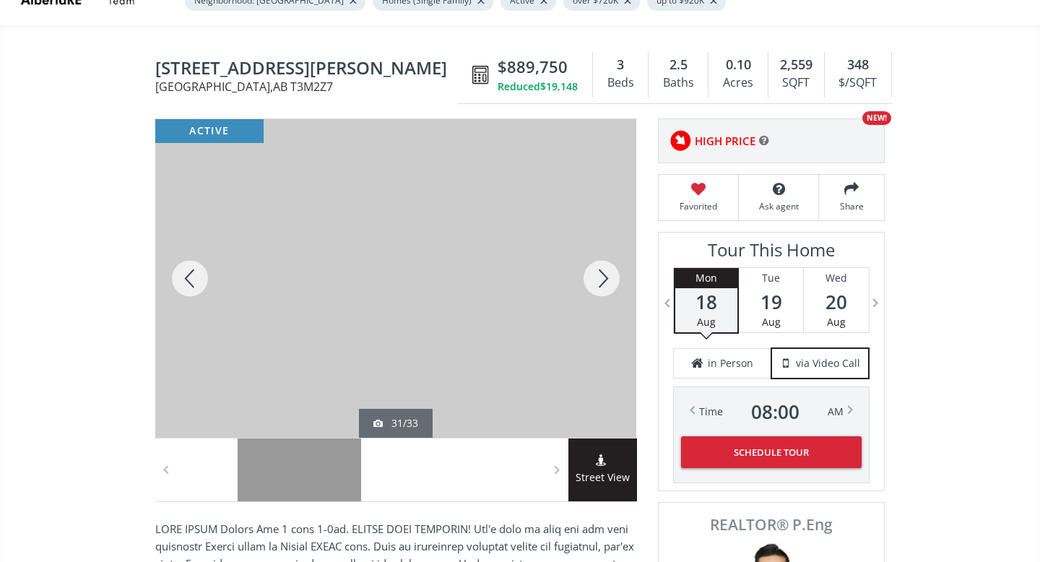
click at [599, 280] on div at bounding box center [601, 278] width 69 height 319
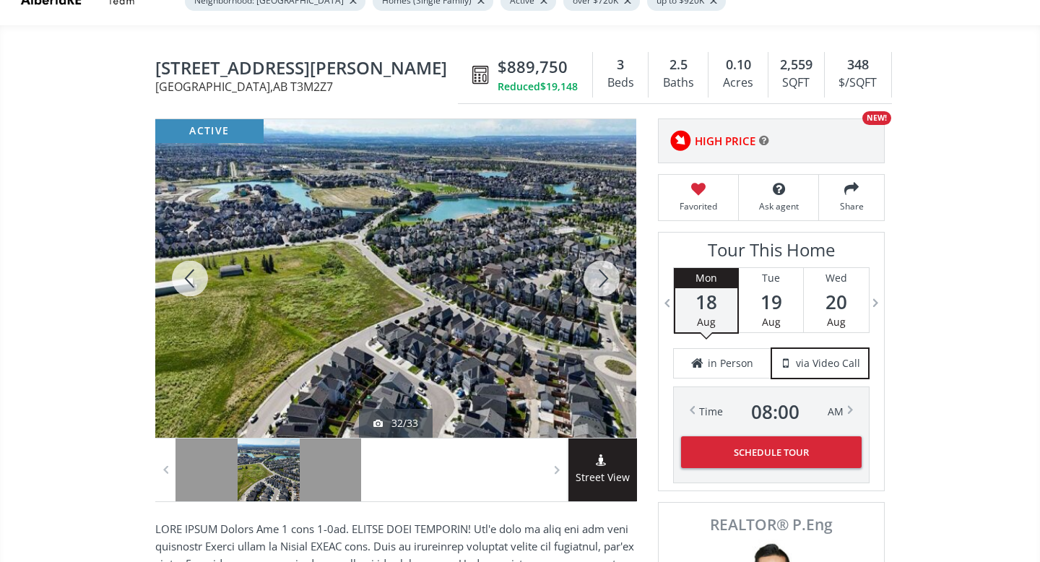
click at [599, 280] on div at bounding box center [601, 278] width 69 height 319
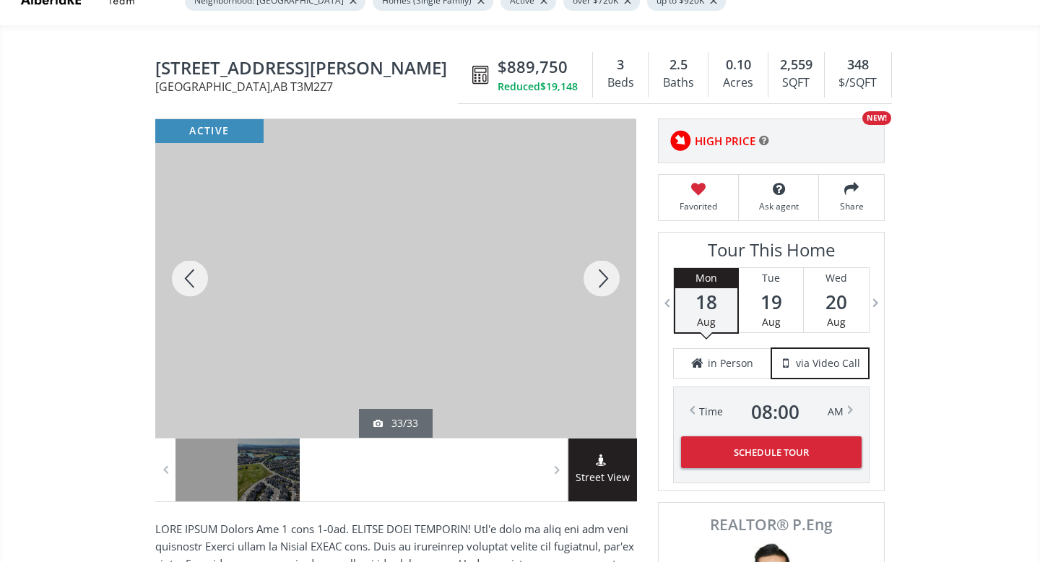
click at [599, 280] on div at bounding box center [601, 278] width 69 height 319
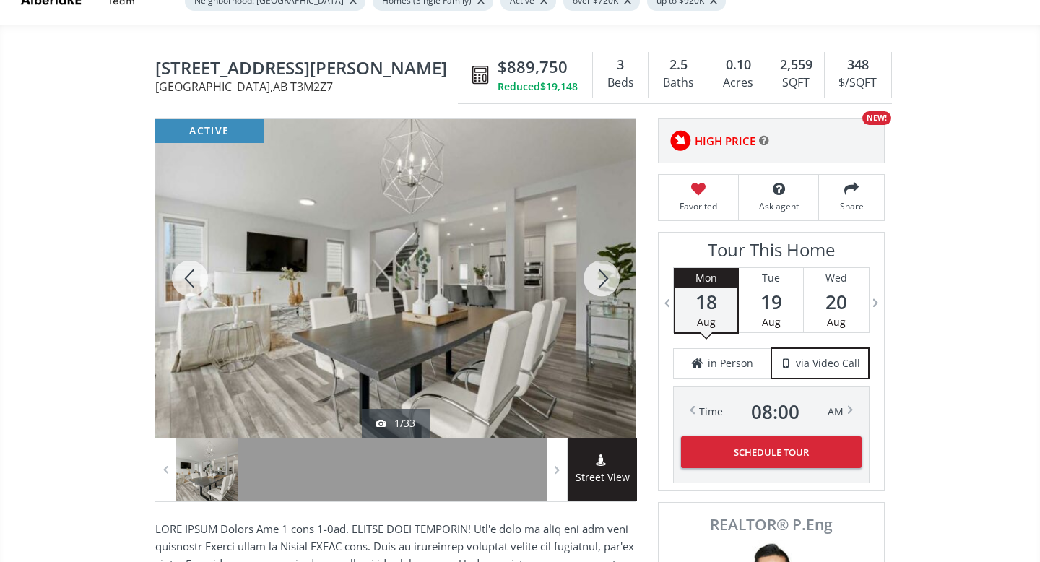
click at [599, 280] on div at bounding box center [601, 278] width 69 height 319
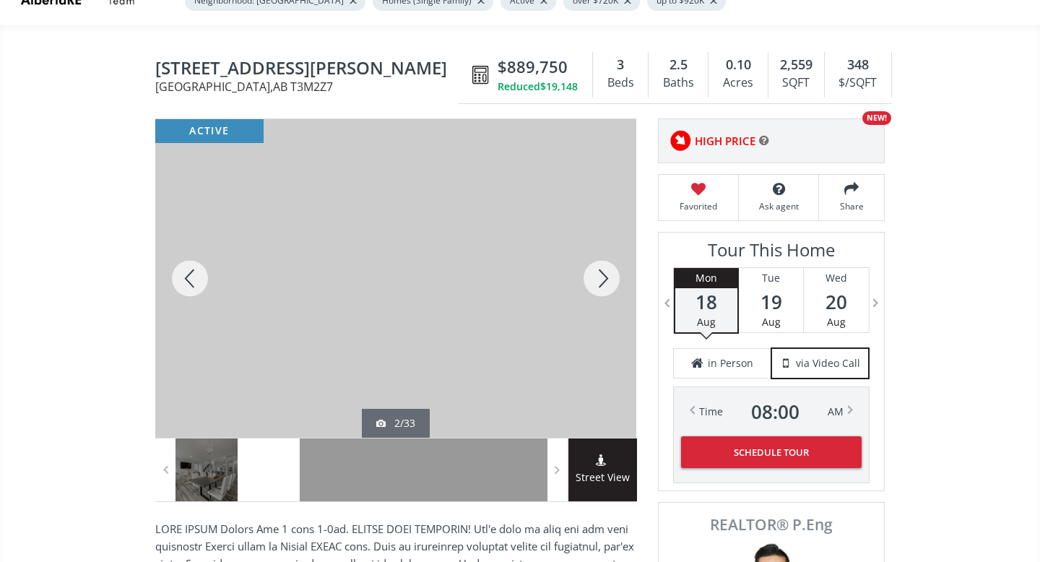
click at [599, 280] on div at bounding box center [601, 278] width 69 height 319
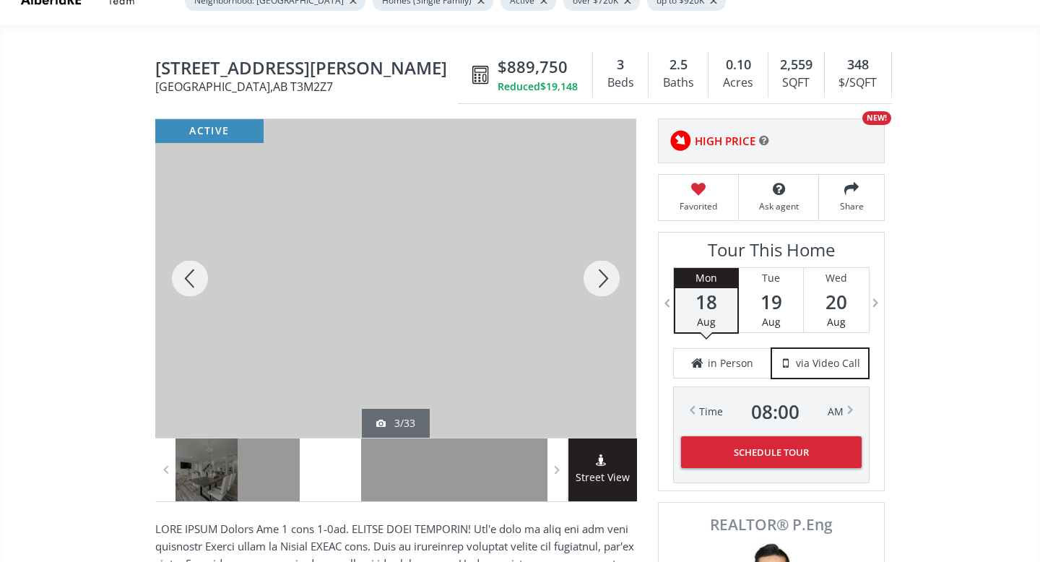
click at [599, 280] on div at bounding box center [601, 278] width 69 height 319
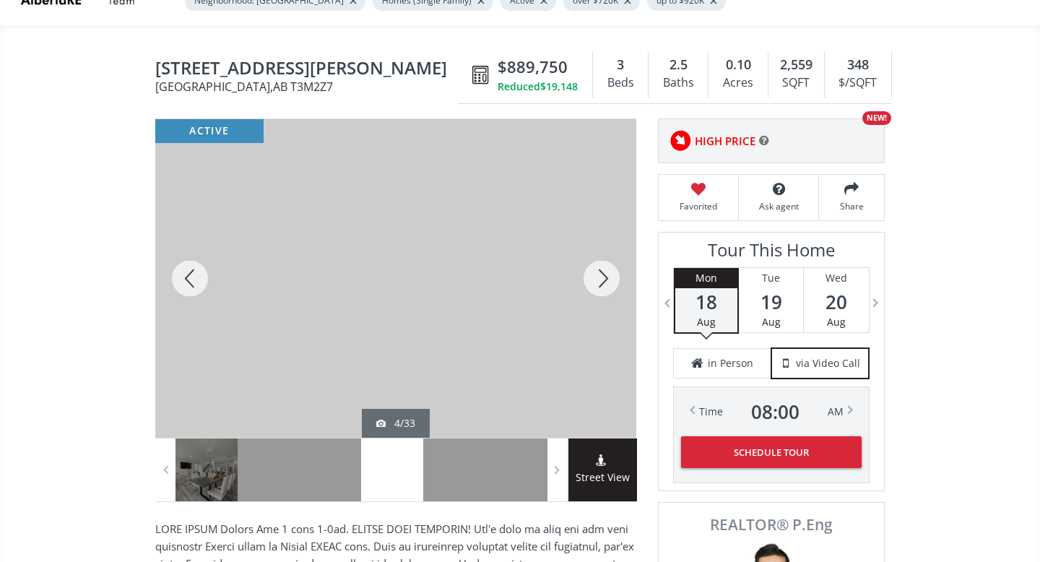
click at [599, 280] on div at bounding box center [601, 278] width 69 height 319
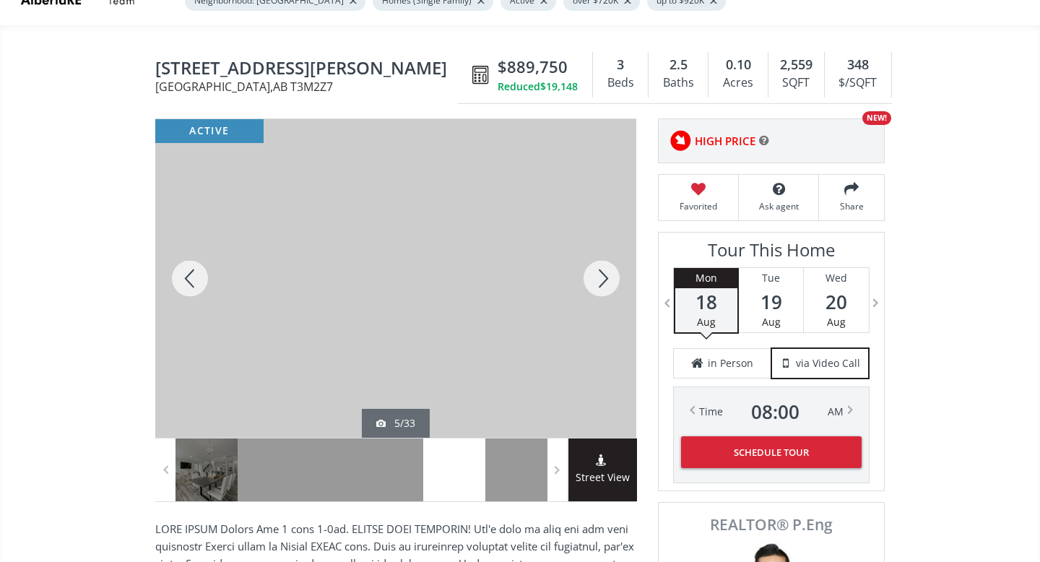
click at [599, 280] on div at bounding box center [601, 278] width 69 height 319
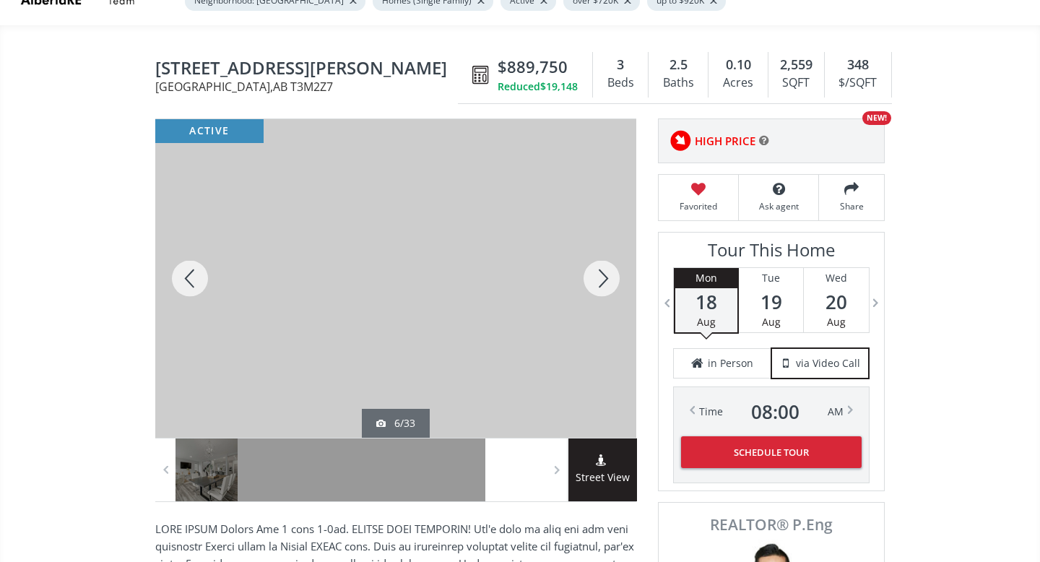
click at [599, 280] on div at bounding box center [601, 278] width 69 height 319
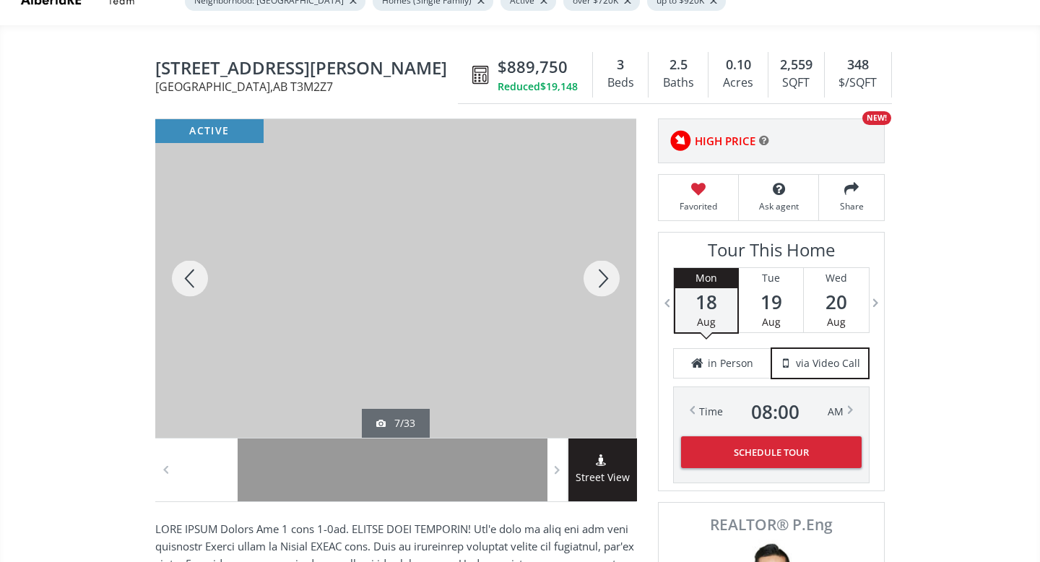
click at [599, 280] on div at bounding box center [601, 278] width 69 height 319
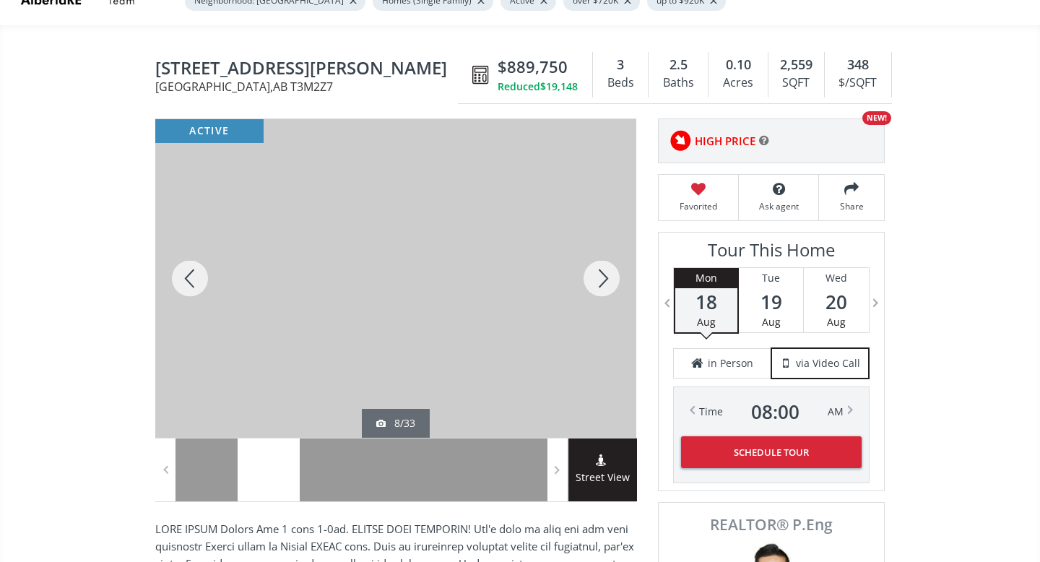
click at [599, 280] on div at bounding box center [601, 278] width 69 height 319
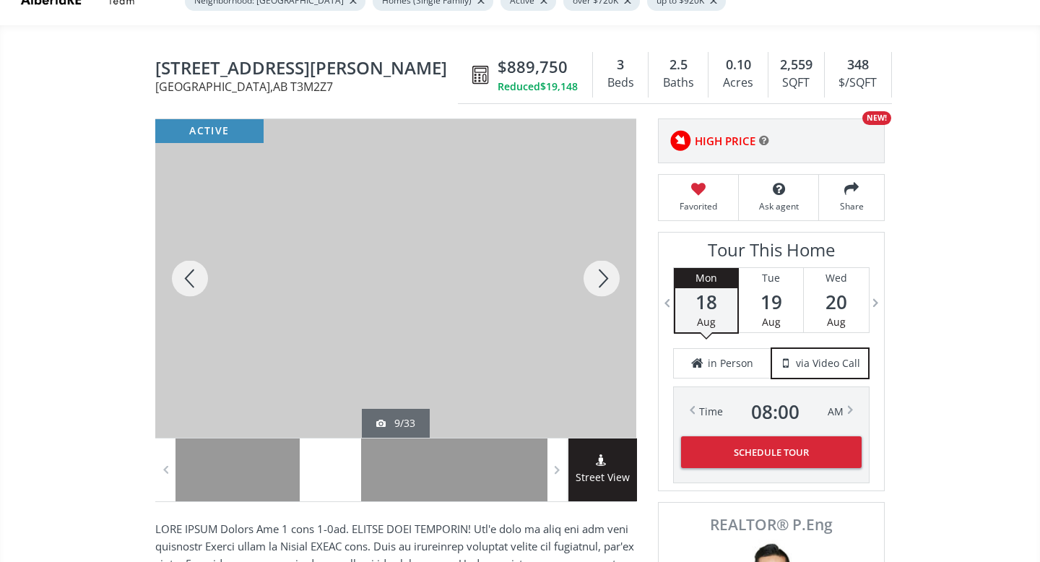
click at [599, 280] on div at bounding box center [601, 278] width 69 height 319
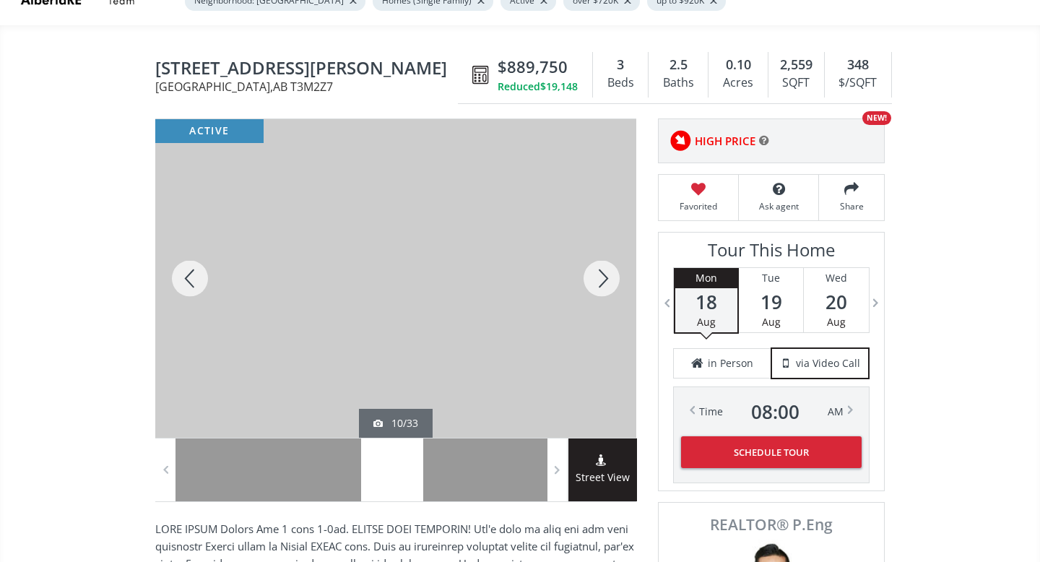
click at [599, 280] on div at bounding box center [601, 278] width 69 height 319
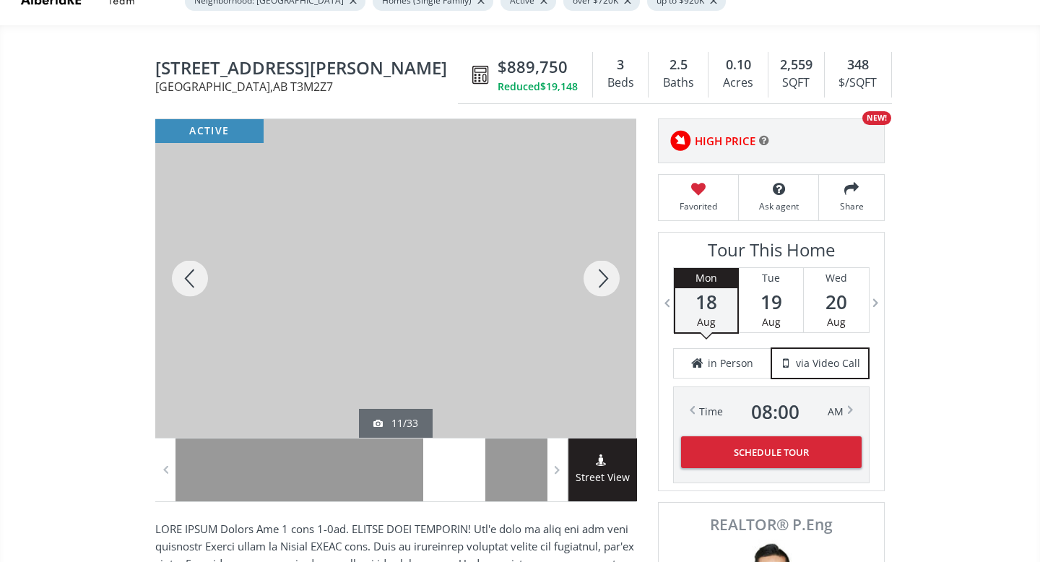
click at [599, 280] on div at bounding box center [601, 278] width 69 height 319
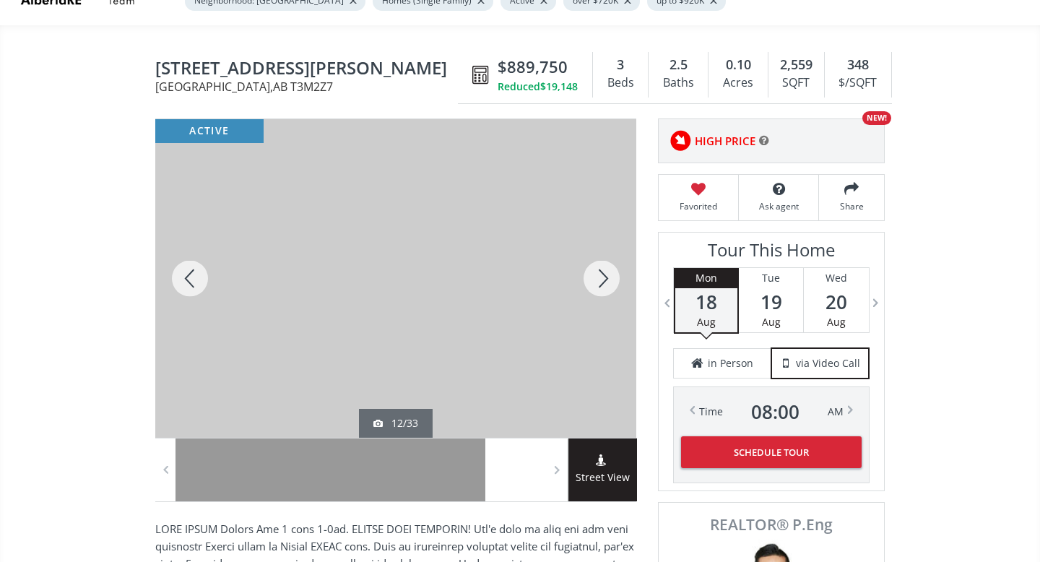
click at [599, 280] on div at bounding box center [601, 278] width 69 height 319
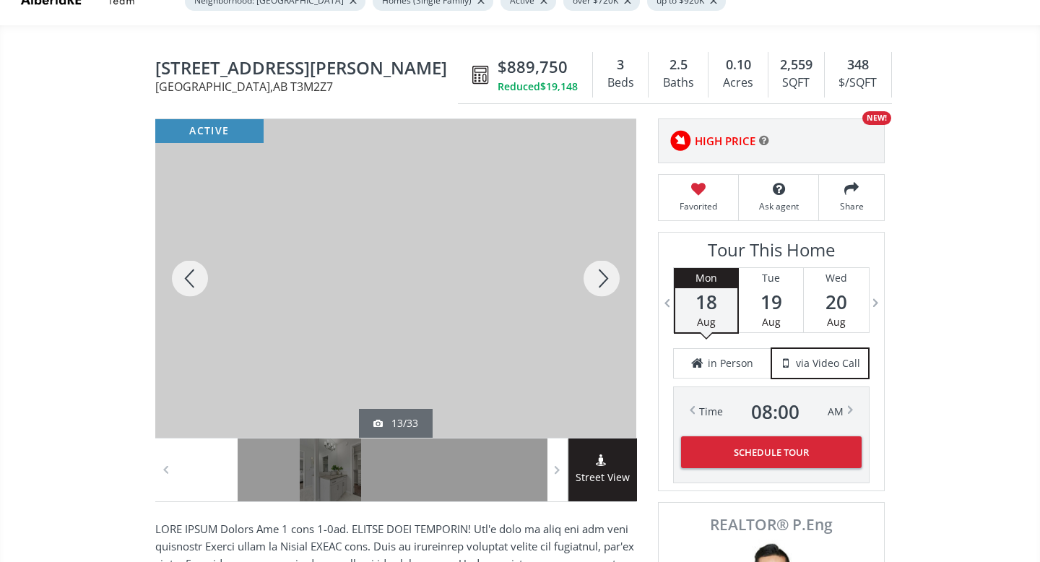
click at [599, 280] on div at bounding box center [601, 278] width 69 height 319
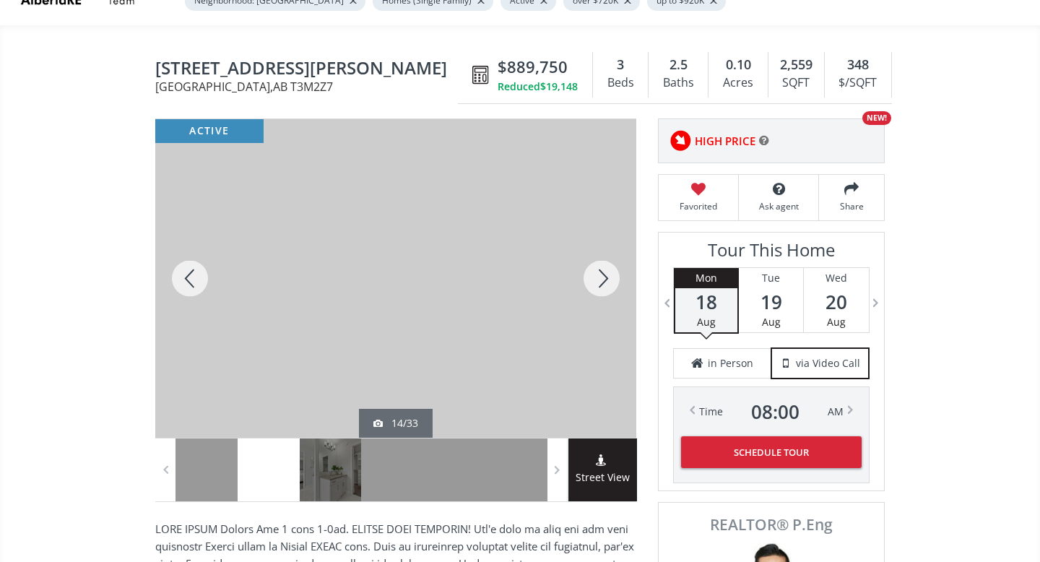
click at [599, 280] on div at bounding box center [601, 278] width 69 height 319
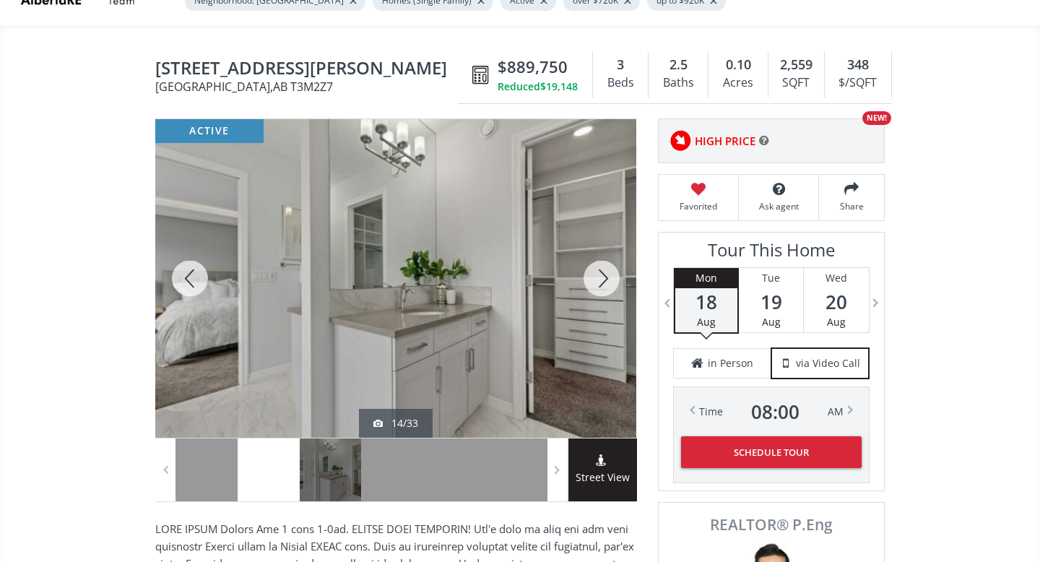
click at [599, 280] on div at bounding box center [601, 278] width 69 height 319
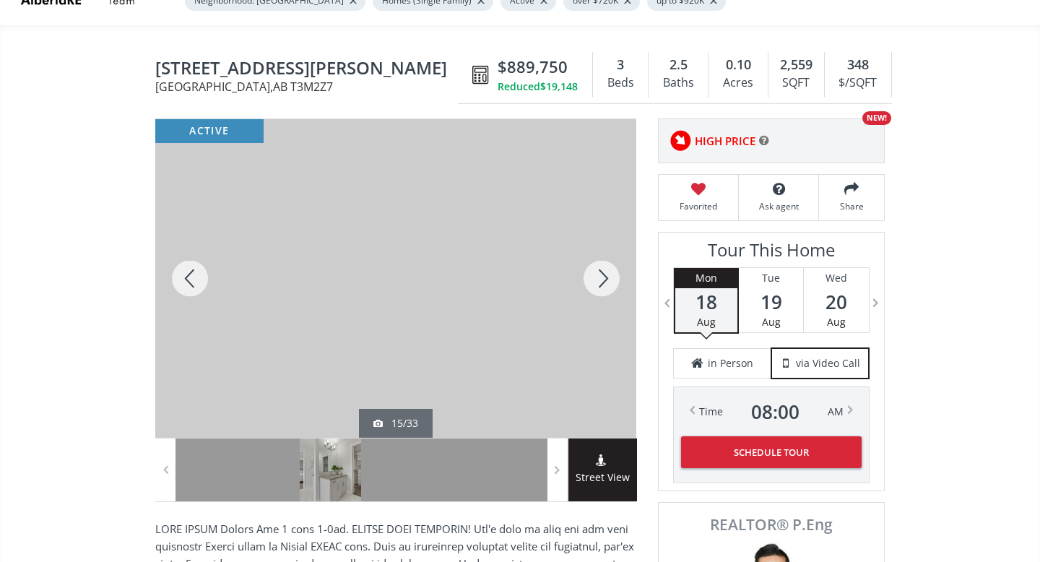
click at [599, 280] on div at bounding box center [601, 278] width 69 height 319
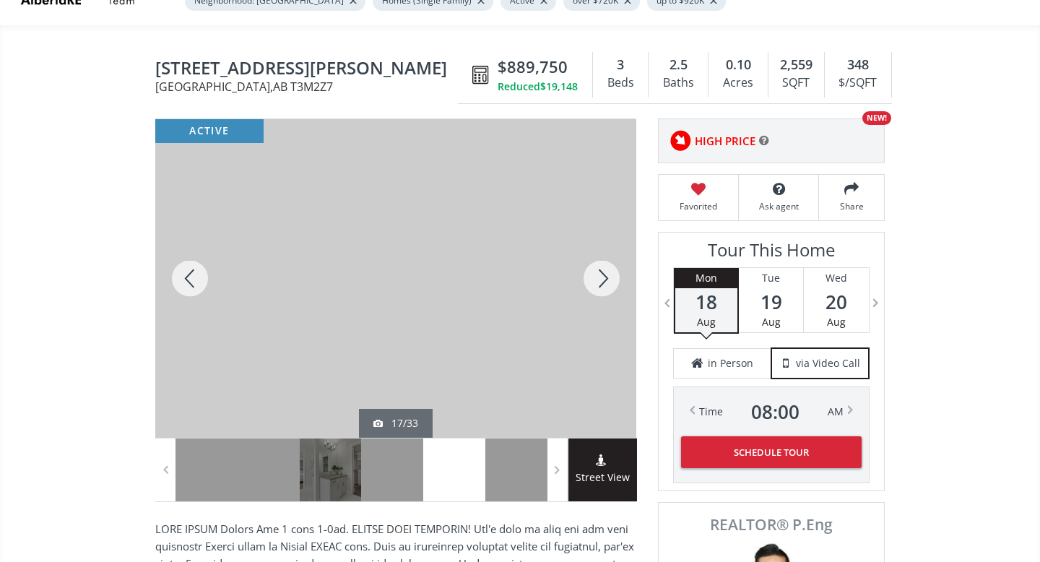
click at [599, 280] on div at bounding box center [601, 278] width 69 height 319
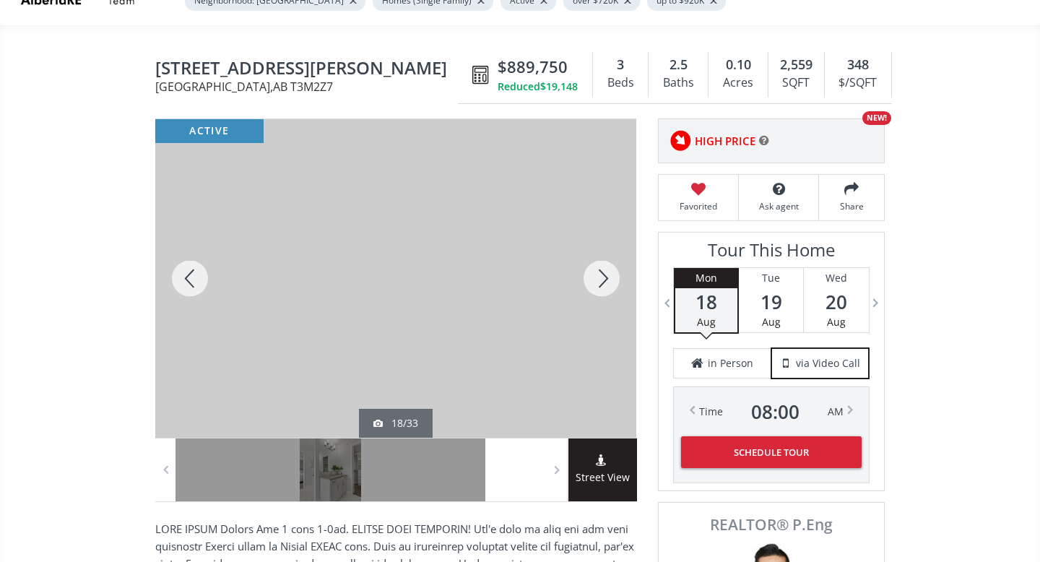
click at [599, 280] on div at bounding box center [601, 278] width 69 height 319
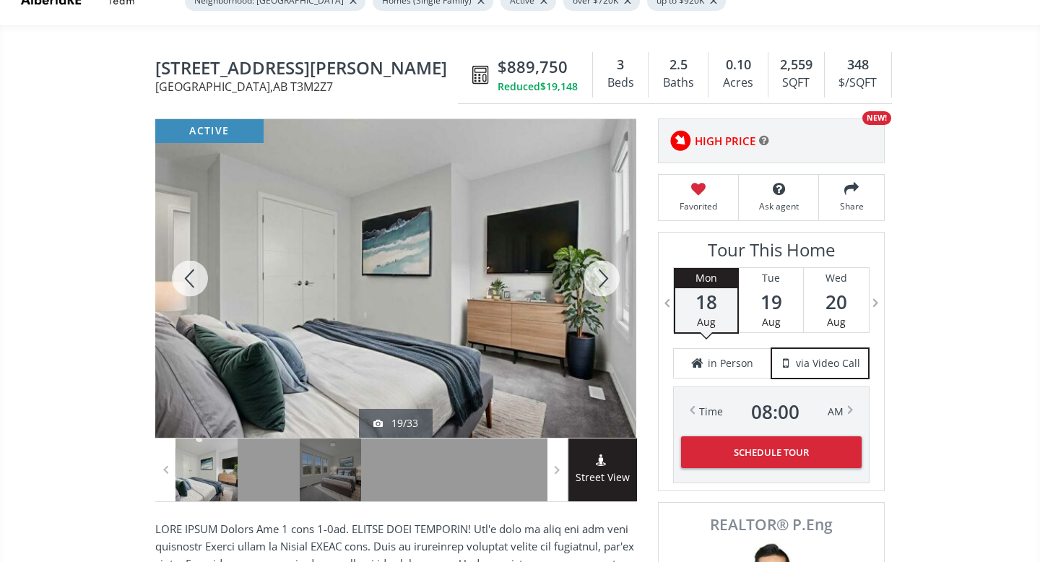
click at [599, 280] on div at bounding box center [601, 278] width 69 height 319
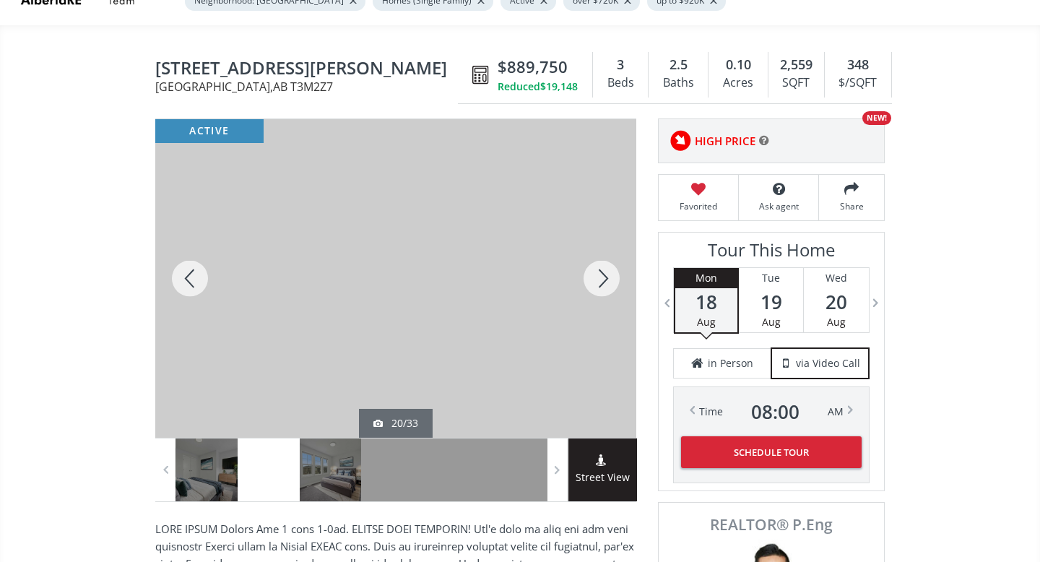
click at [599, 280] on div at bounding box center [601, 278] width 69 height 319
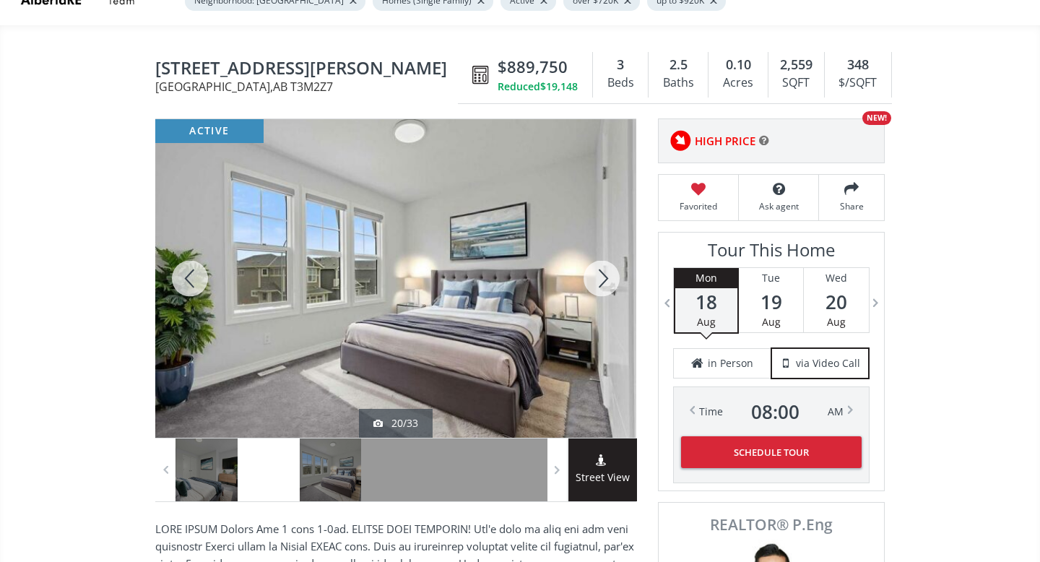
click at [599, 280] on div at bounding box center [601, 278] width 69 height 319
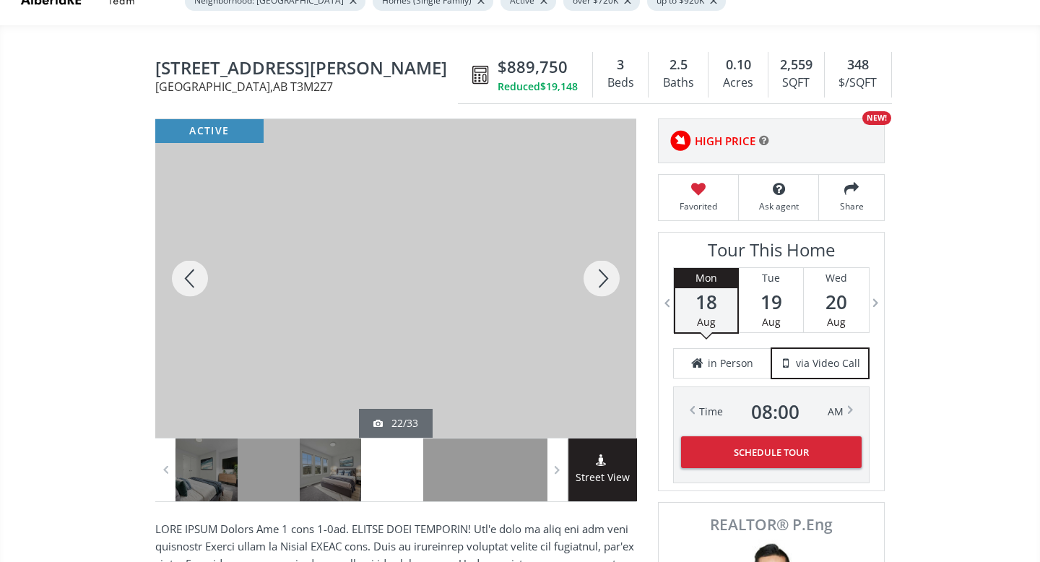
click at [599, 280] on div at bounding box center [601, 278] width 69 height 319
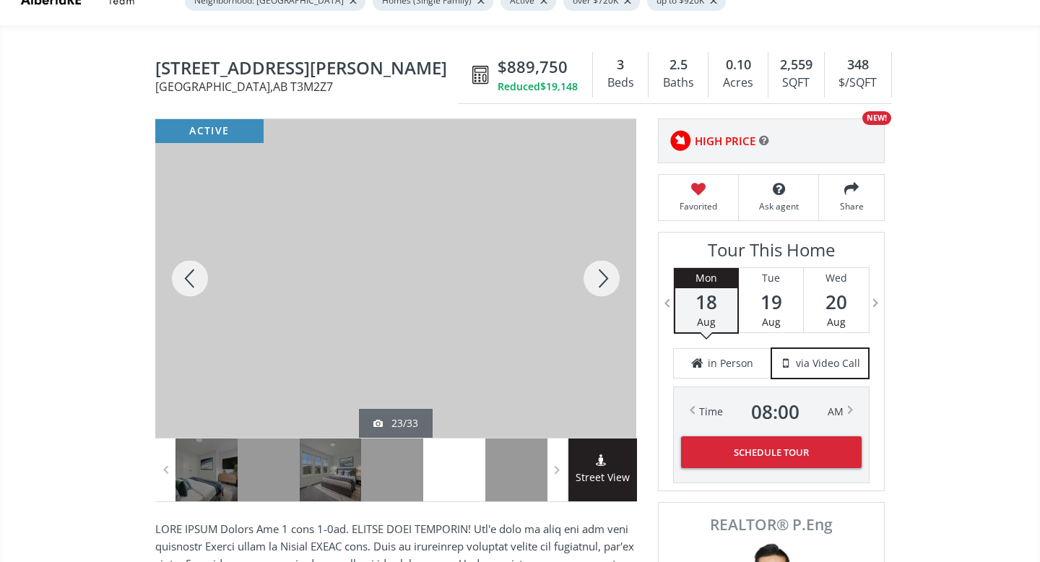
click at [599, 280] on div at bounding box center [601, 278] width 69 height 319
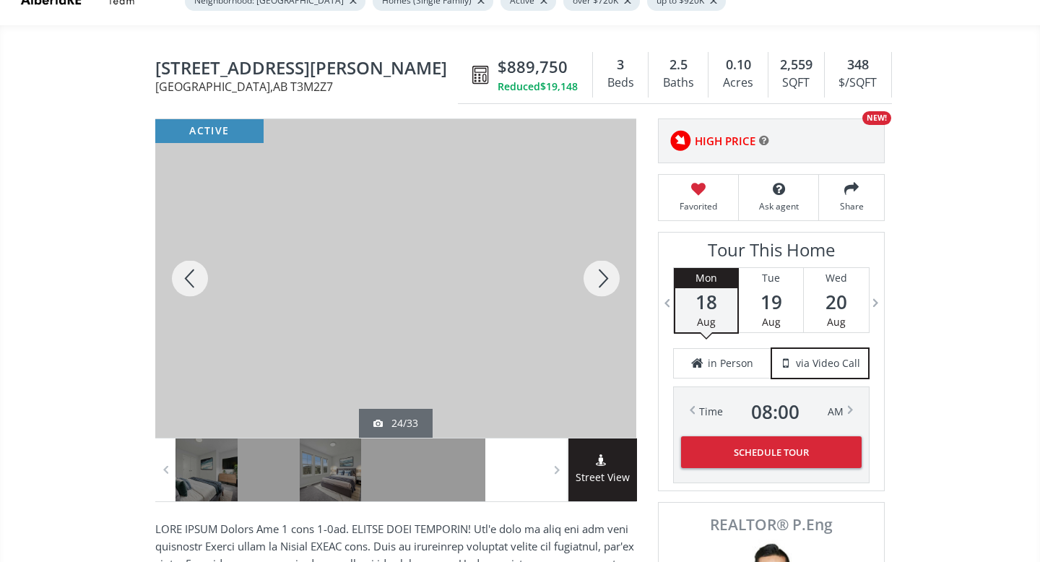
click at [599, 280] on div at bounding box center [601, 278] width 69 height 319
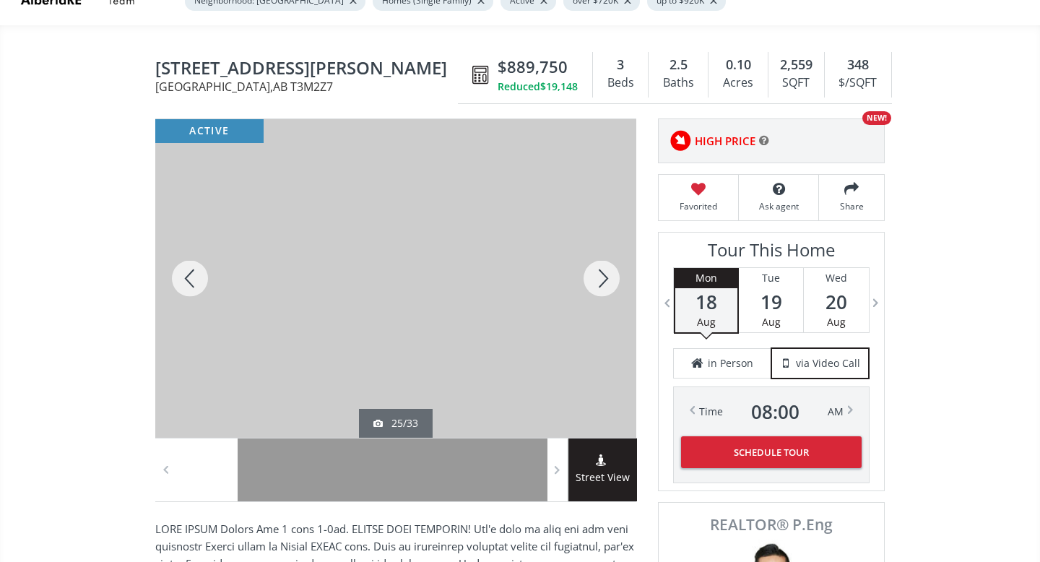
click at [599, 280] on div at bounding box center [601, 278] width 69 height 319
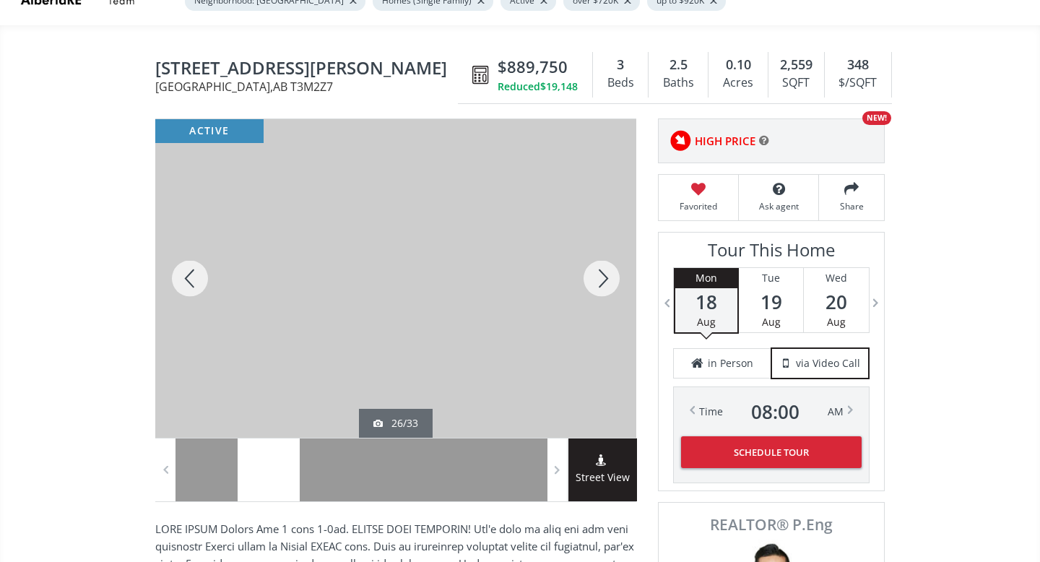
click at [599, 280] on div at bounding box center [601, 278] width 69 height 319
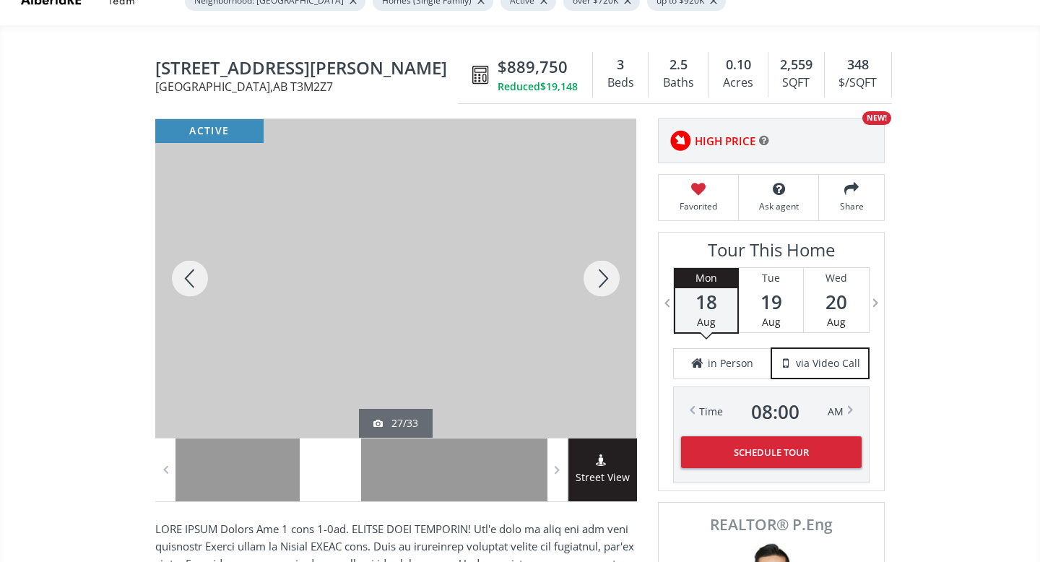
click at [599, 280] on div at bounding box center [601, 278] width 69 height 319
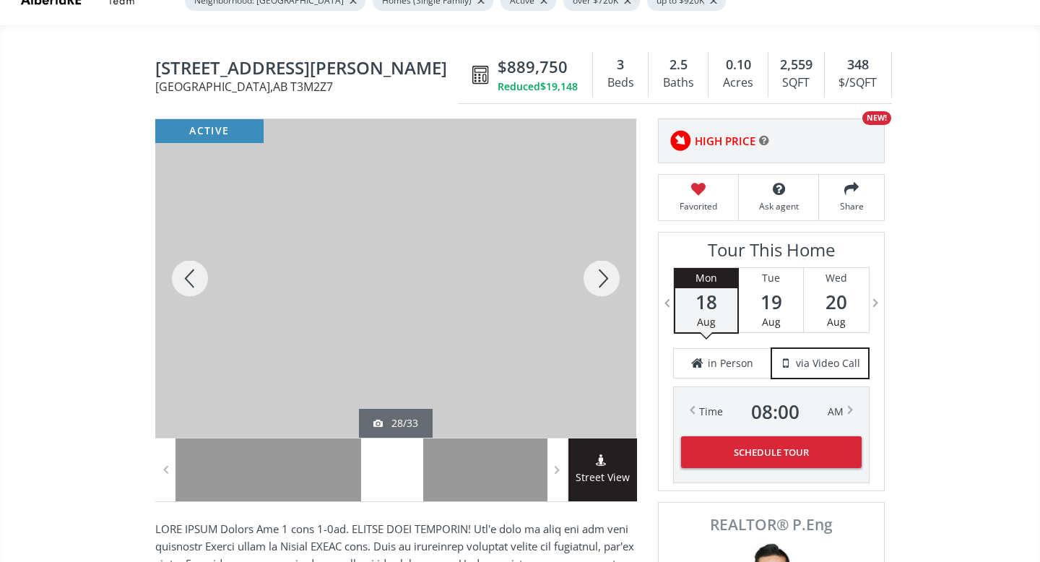
click at [599, 280] on div at bounding box center [601, 278] width 69 height 319
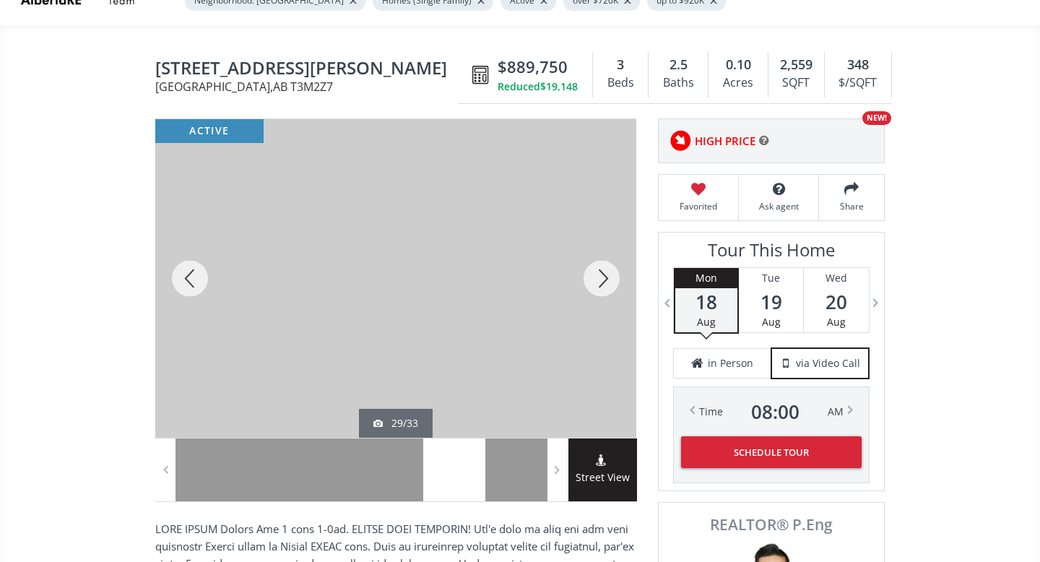
click at [599, 280] on div at bounding box center [601, 278] width 69 height 319
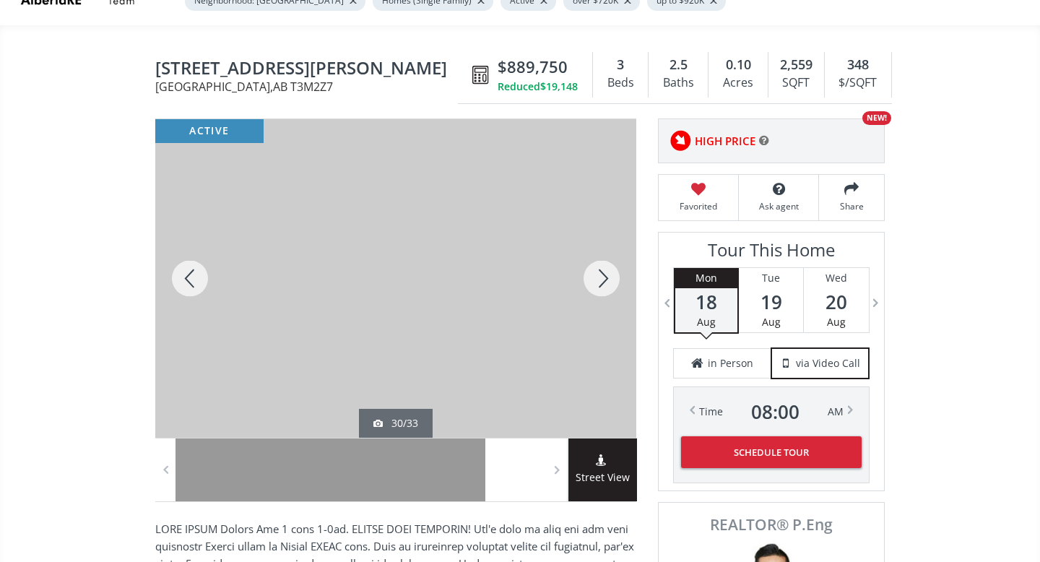
click at [599, 280] on div at bounding box center [601, 278] width 69 height 319
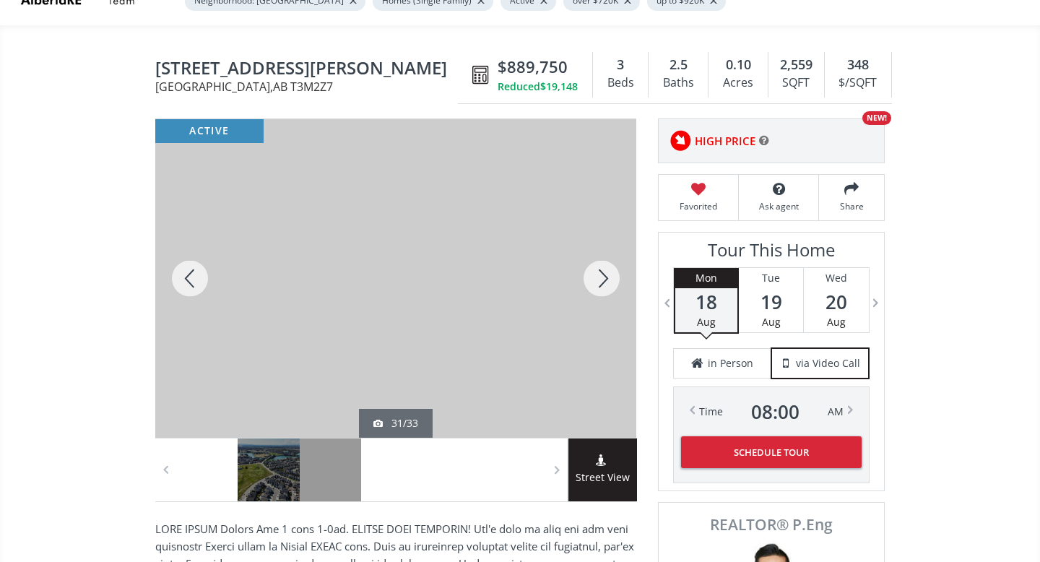
click at [599, 280] on div at bounding box center [601, 278] width 69 height 319
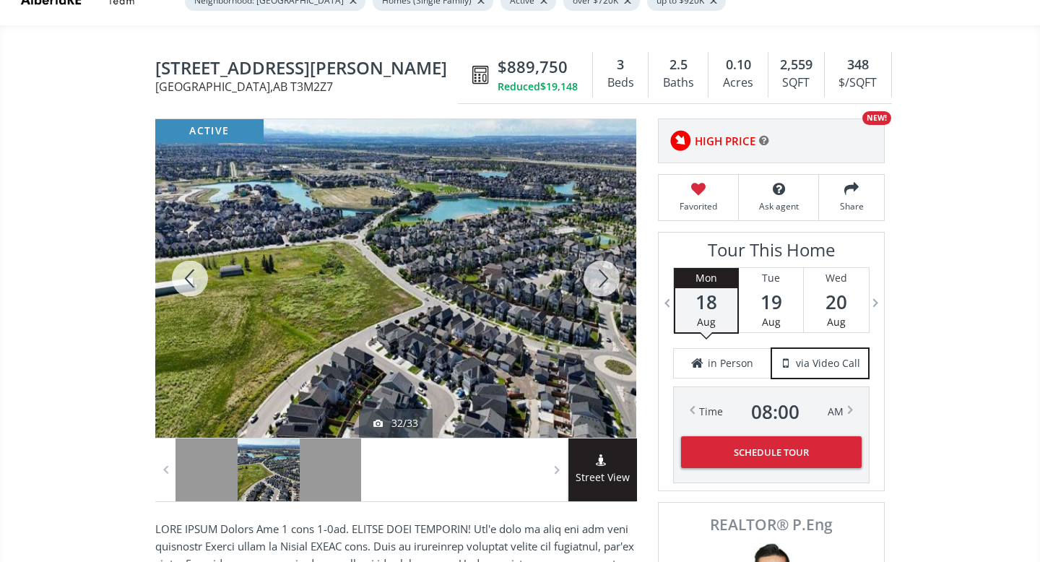
click at [599, 280] on div at bounding box center [601, 278] width 69 height 319
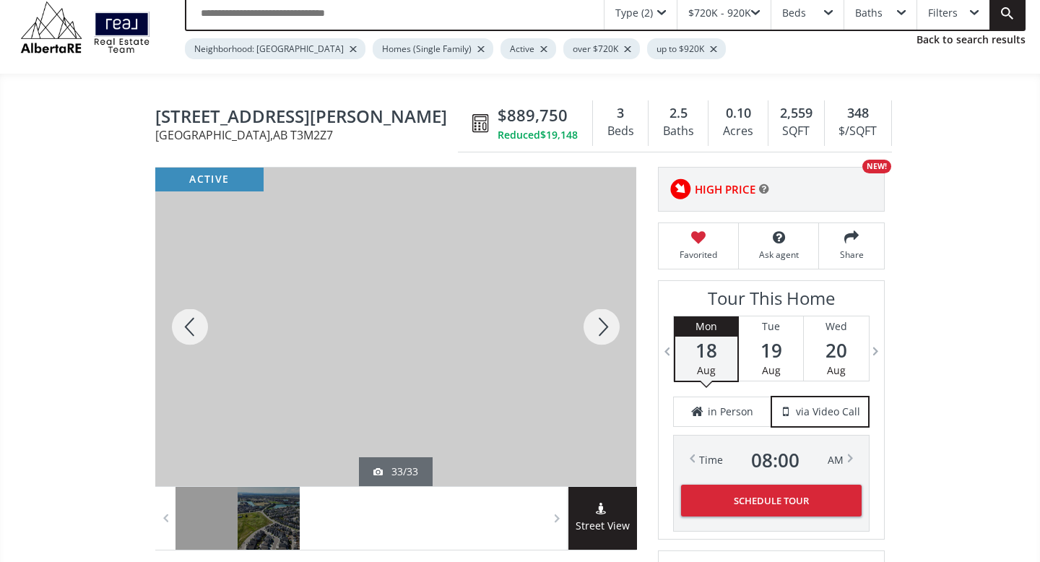
scroll to position [47, 0]
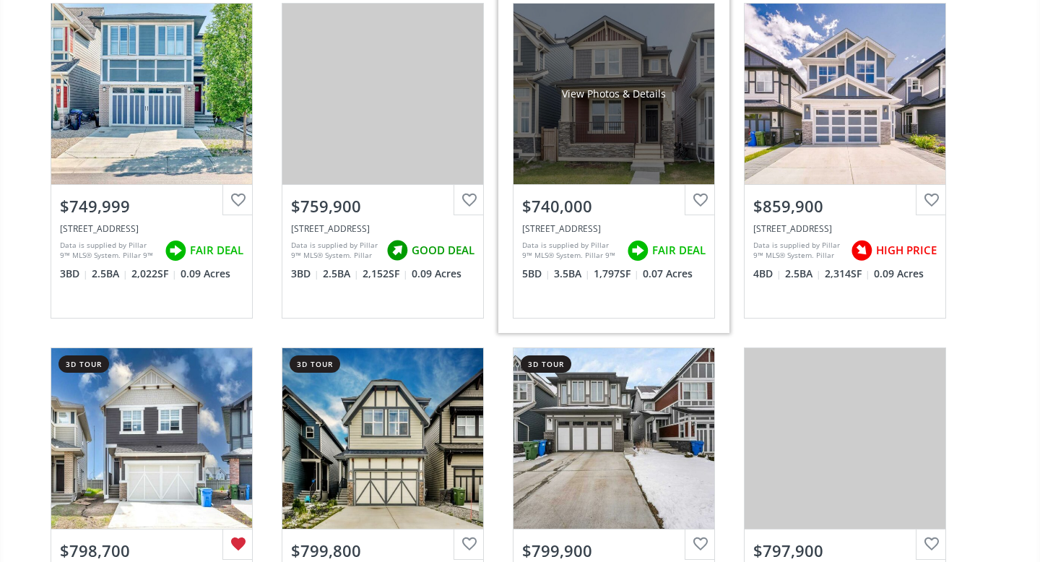
scroll to position [2378, 0]
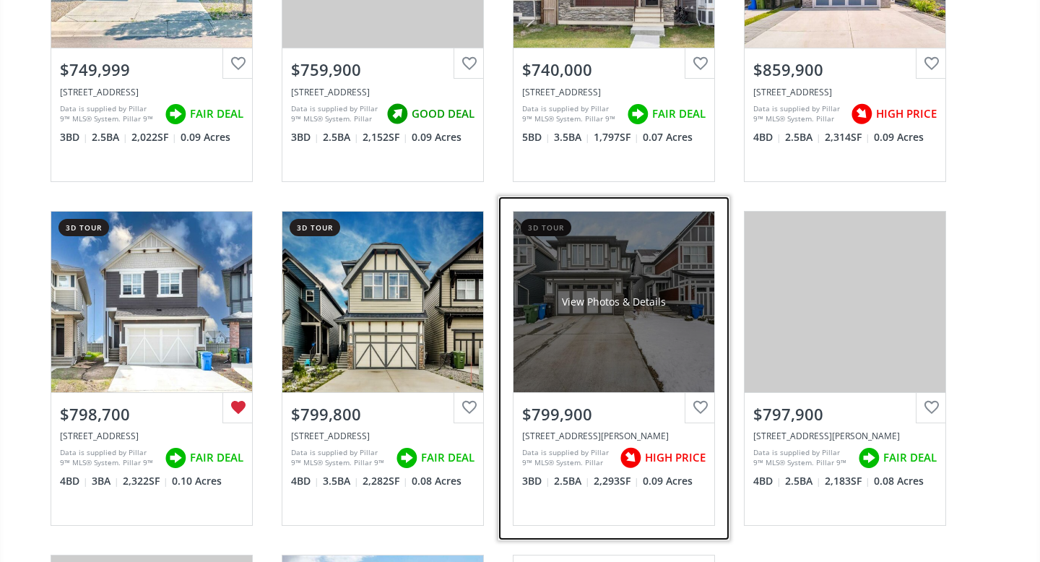
click at [664, 308] on div "View Photos & Details" at bounding box center [614, 302] width 201 height 181
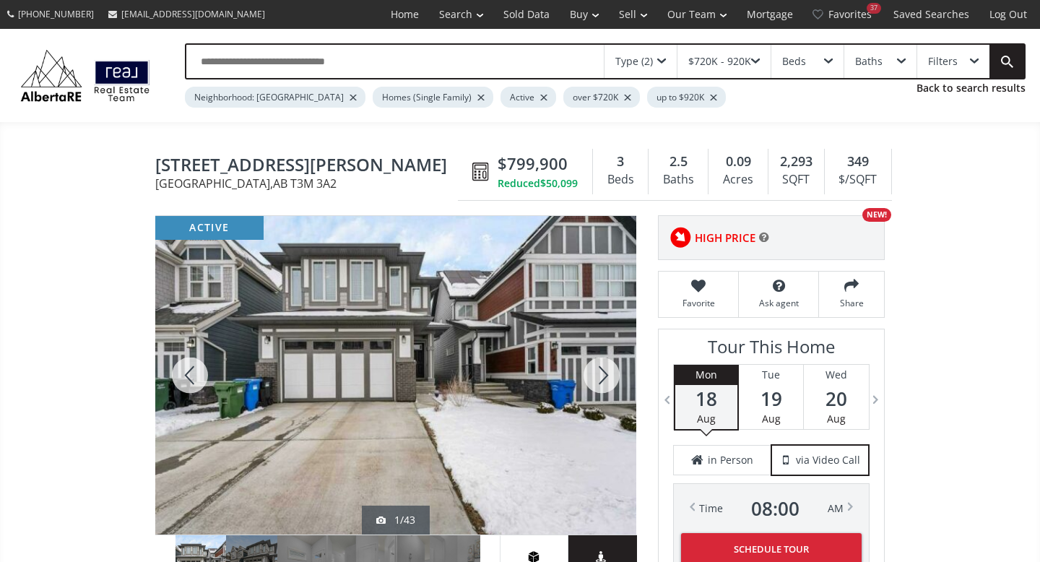
click at [598, 370] on div at bounding box center [601, 375] width 69 height 319
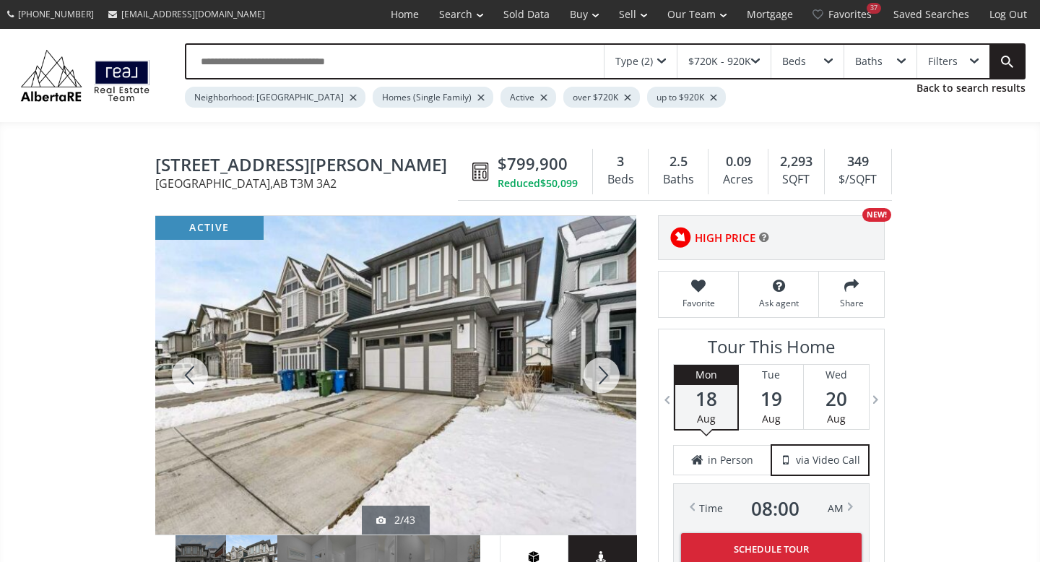
click at [598, 370] on div at bounding box center [601, 375] width 69 height 319
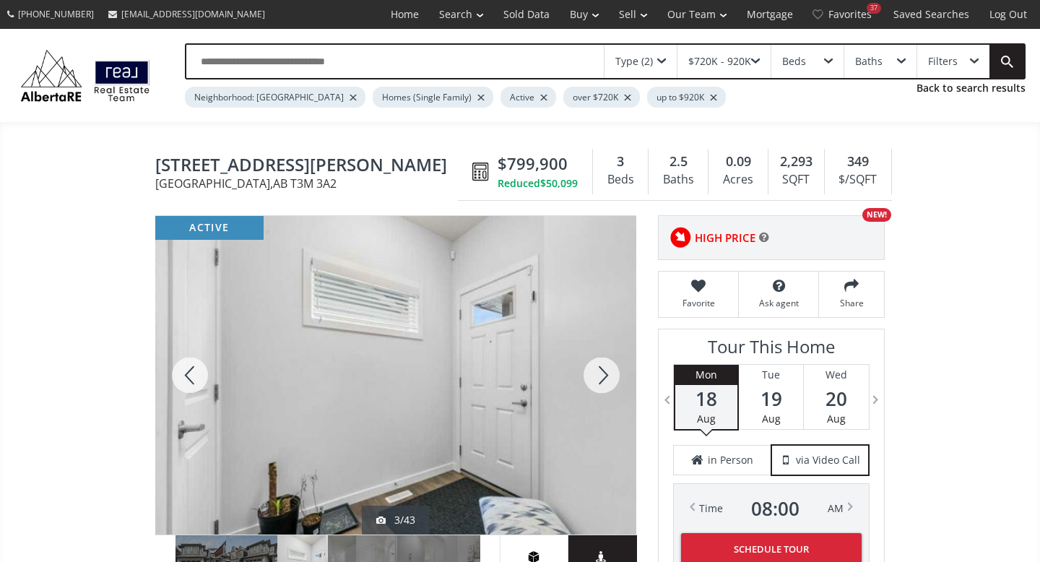
click at [598, 370] on div at bounding box center [601, 375] width 69 height 319
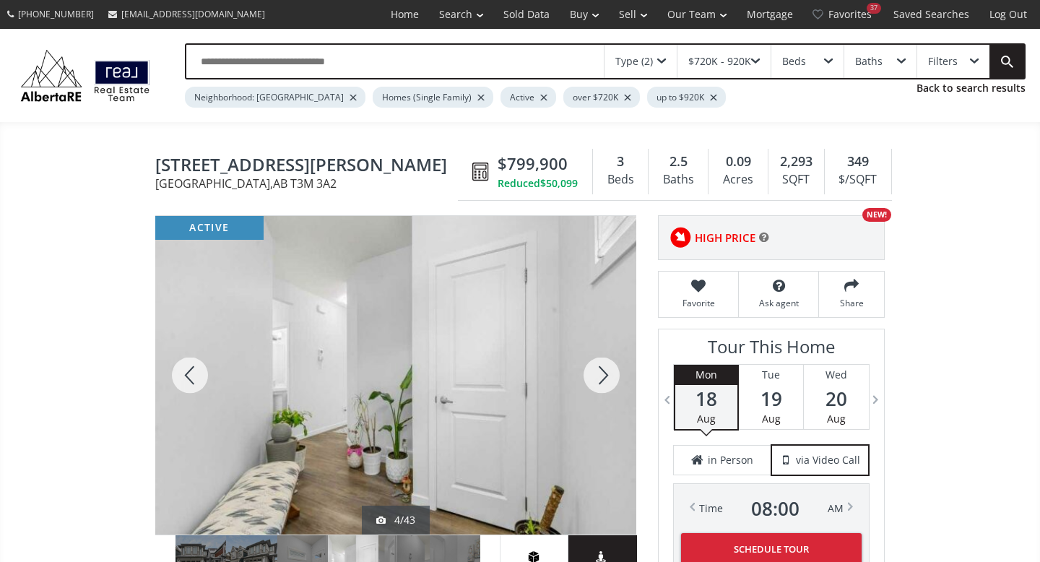
click at [598, 370] on div at bounding box center [601, 375] width 69 height 319
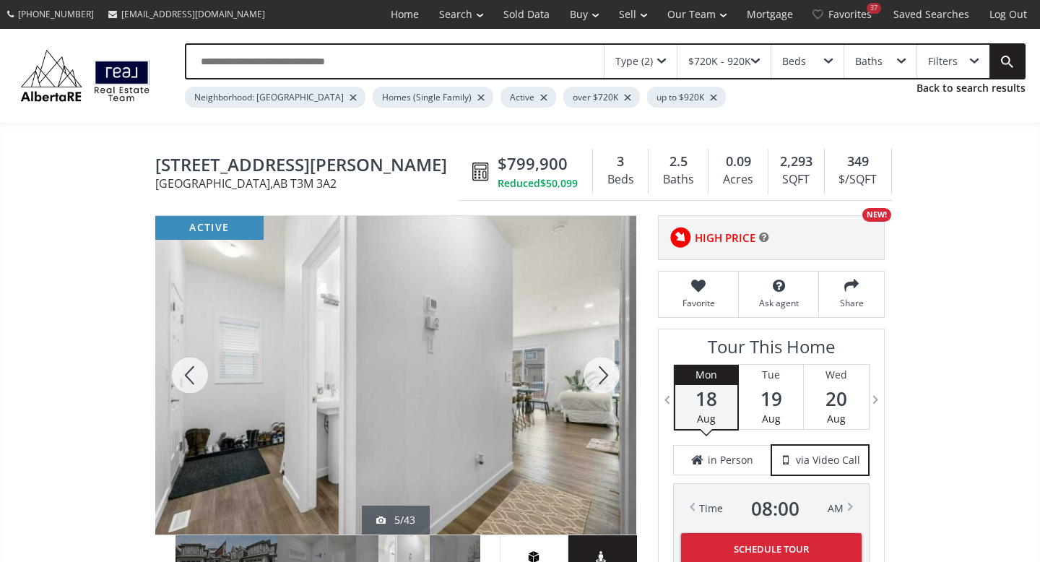
click at [598, 370] on div at bounding box center [601, 375] width 69 height 319
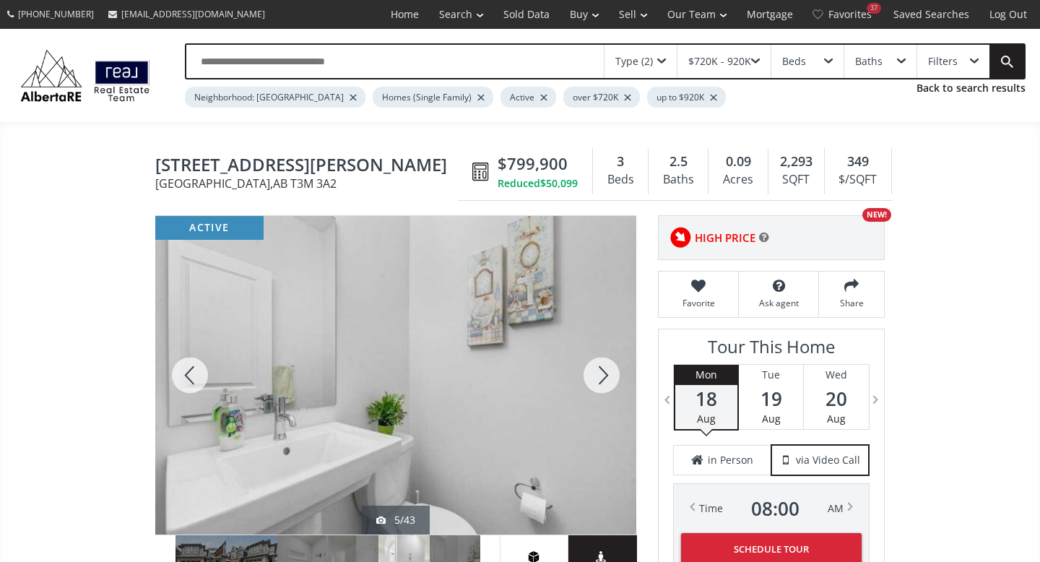
click at [598, 370] on div at bounding box center [601, 375] width 69 height 319
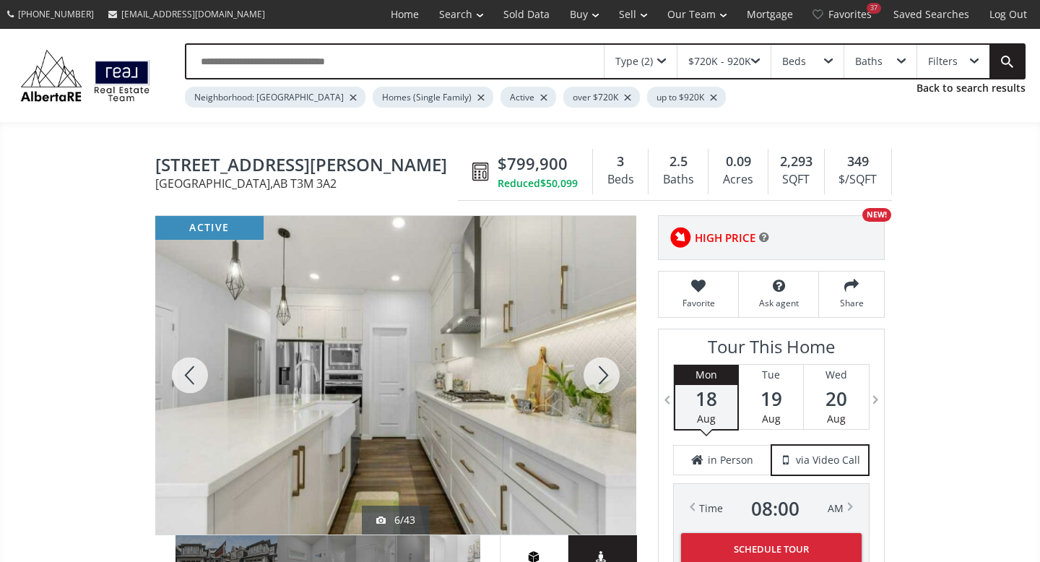
click at [598, 370] on div at bounding box center [601, 375] width 69 height 319
click at [605, 377] on div at bounding box center [601, 375] width 69 height 319
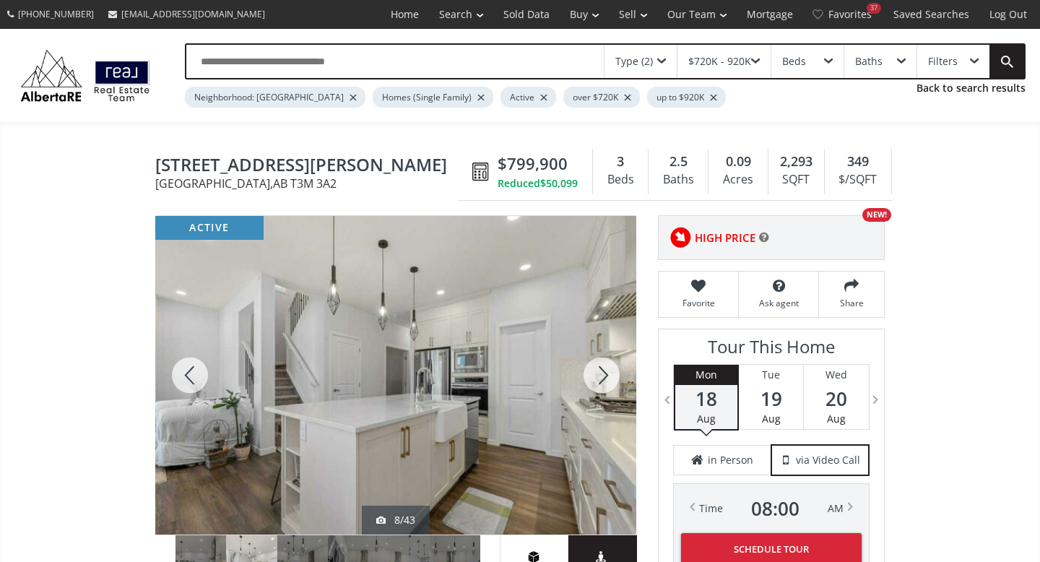
click at [605, 377] on div at bounding box center [601, 375] width 69 height 319
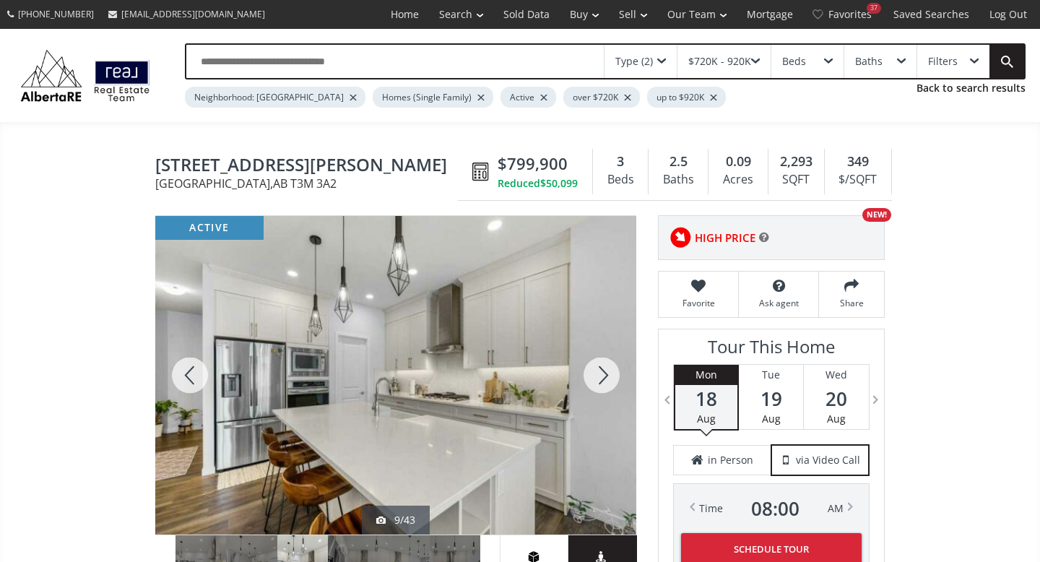
click at [605, 377] on div at bounding box center [601, 375] width 69 height 319
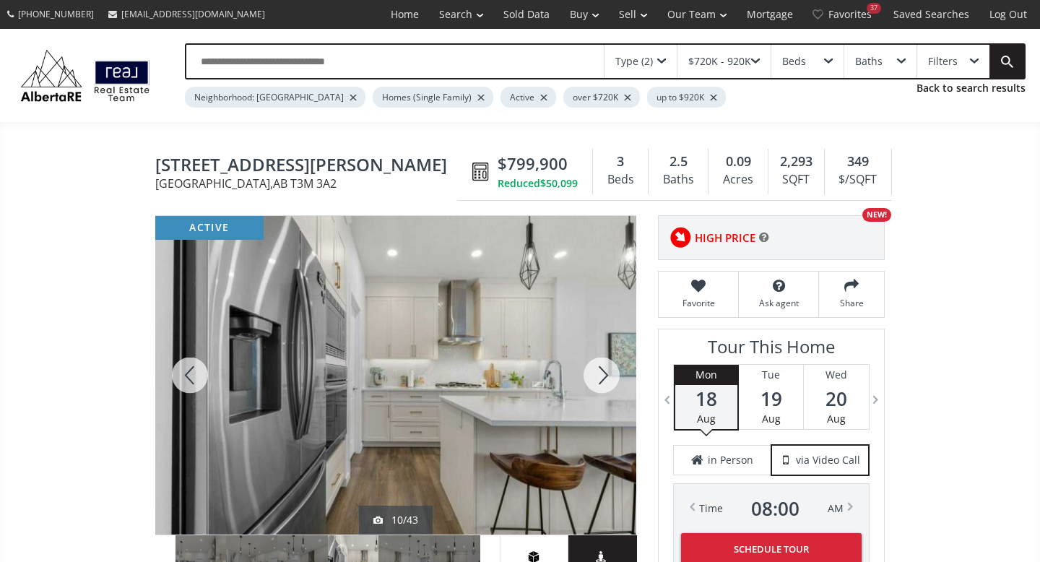
click at [605, 377] on div at bounding box center [601, 375] width 69 height 319
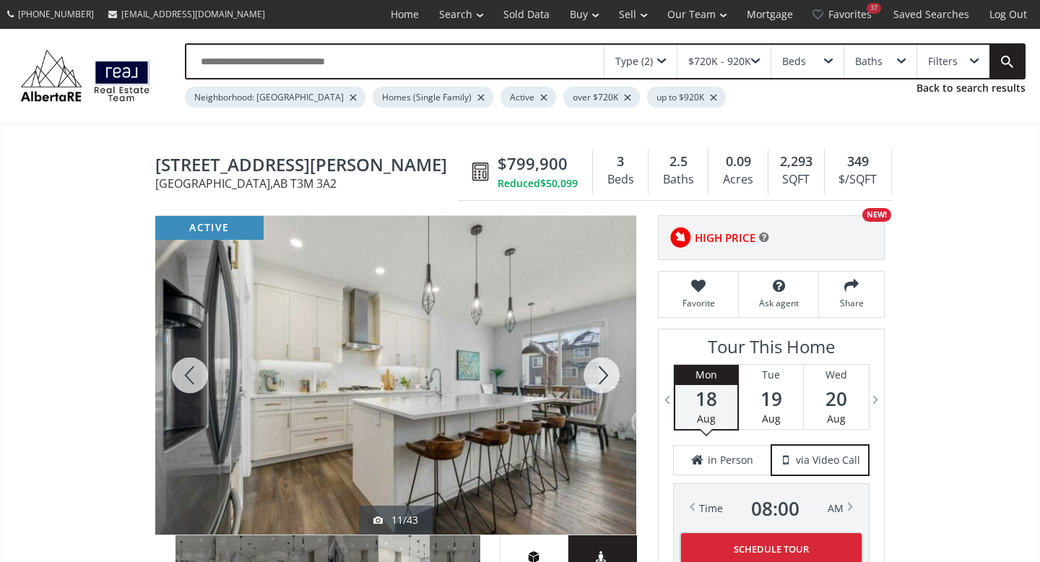
click at [605, 377] on div at bounding box center [601, 375] width 69 height 319
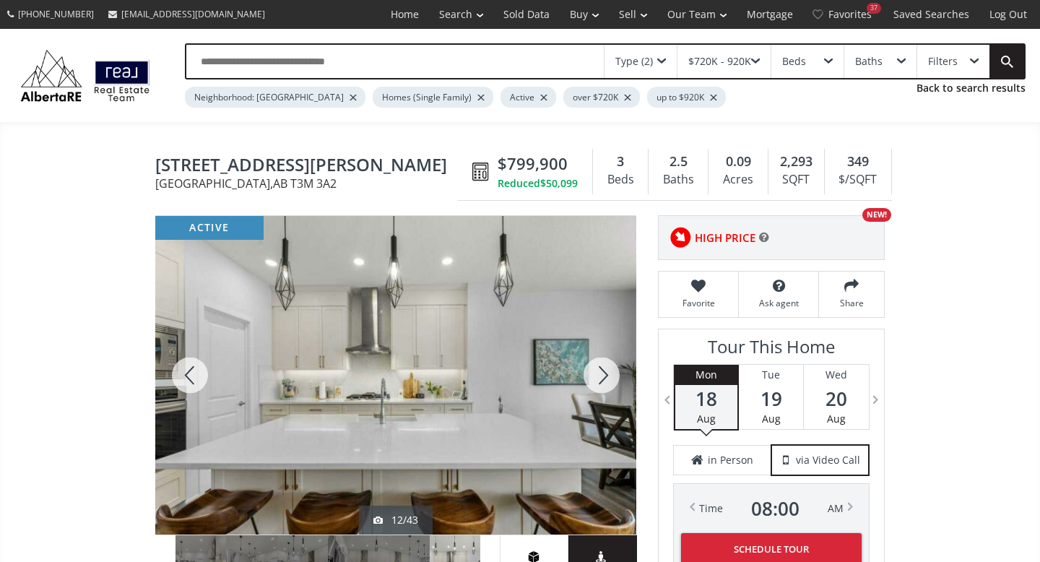
click at [605, 377] on div at bounding box center [601, 375] width 69 height 319
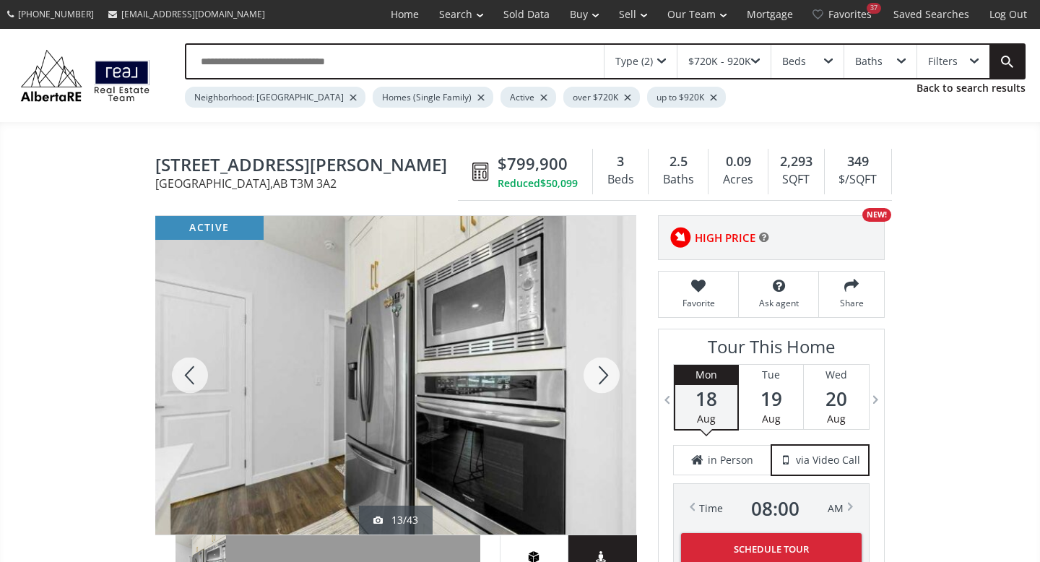
click at [605, 377] on div at bounding box center [601, 375] width 69 height 319
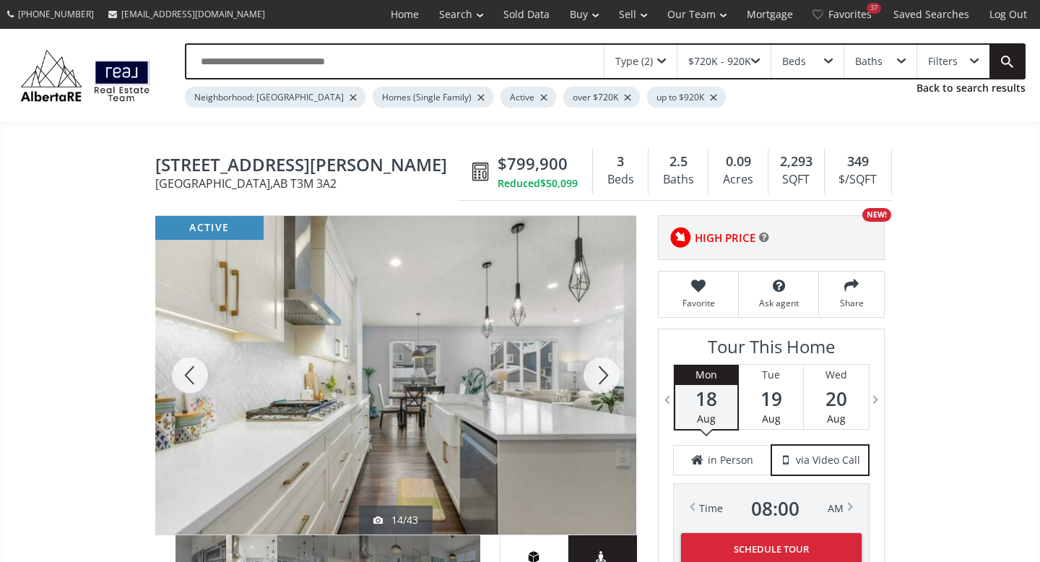
click at [605, 377] on div at bounding box center [601, 375] width 69 height 319
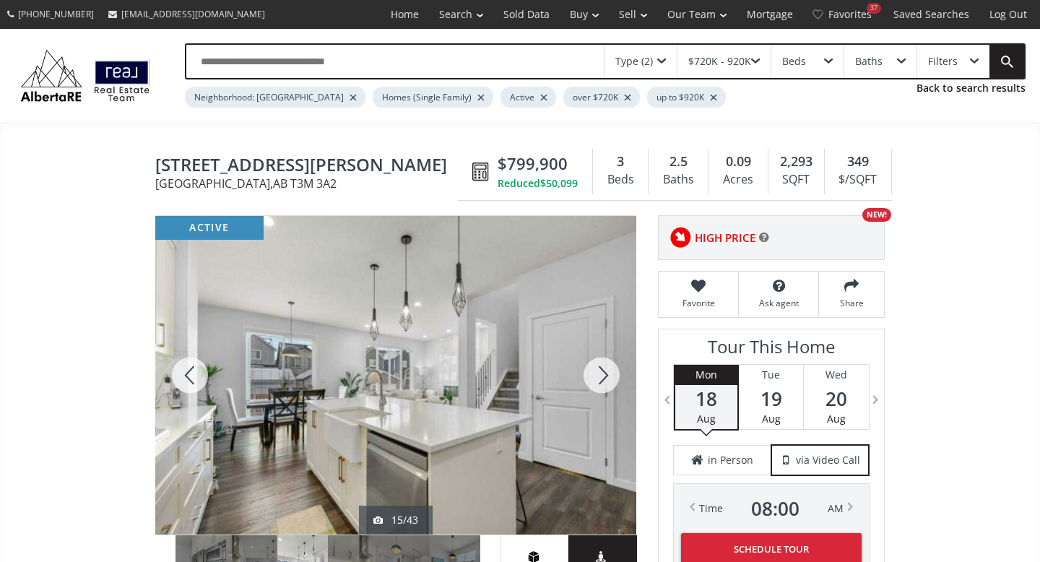
click at [605, 377] on div at bounding box center [601, 375] width 69 height 319
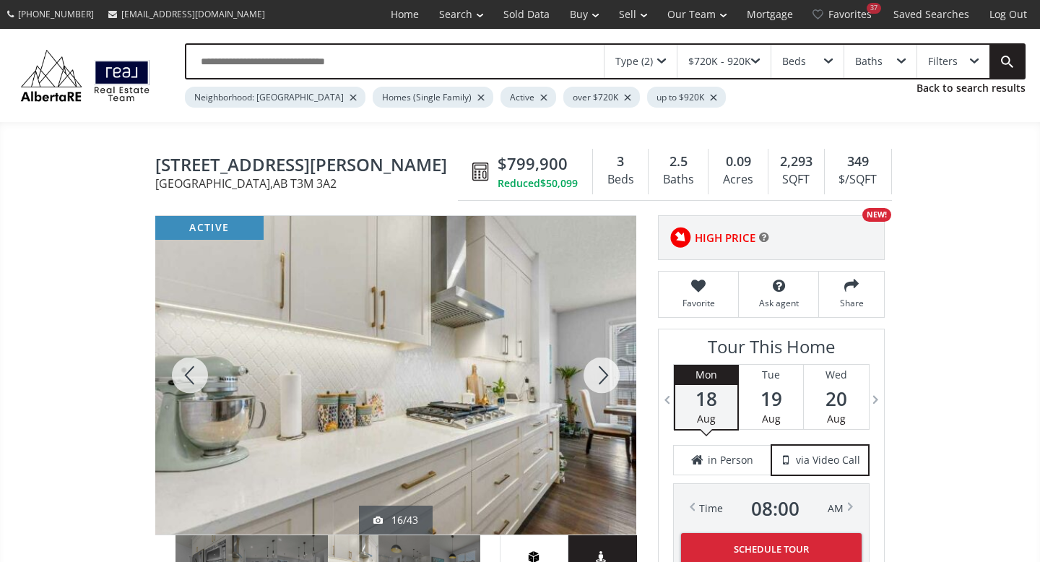
click at [605, 377] on div at bounding box center [601, 375] width 69 height 319
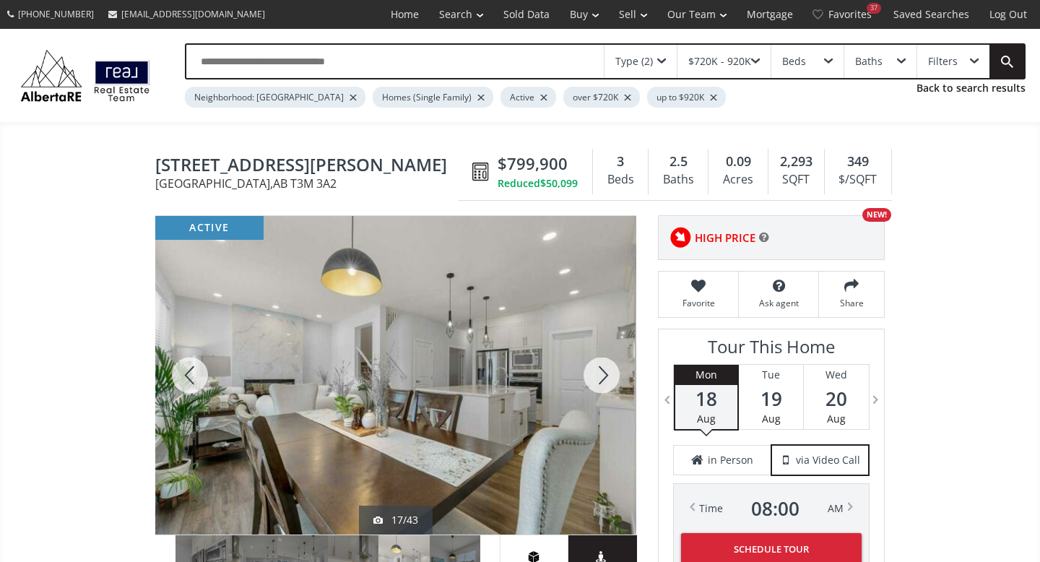
click at [605, 377] on div at bounding box center [601, 375] width 69 height 319
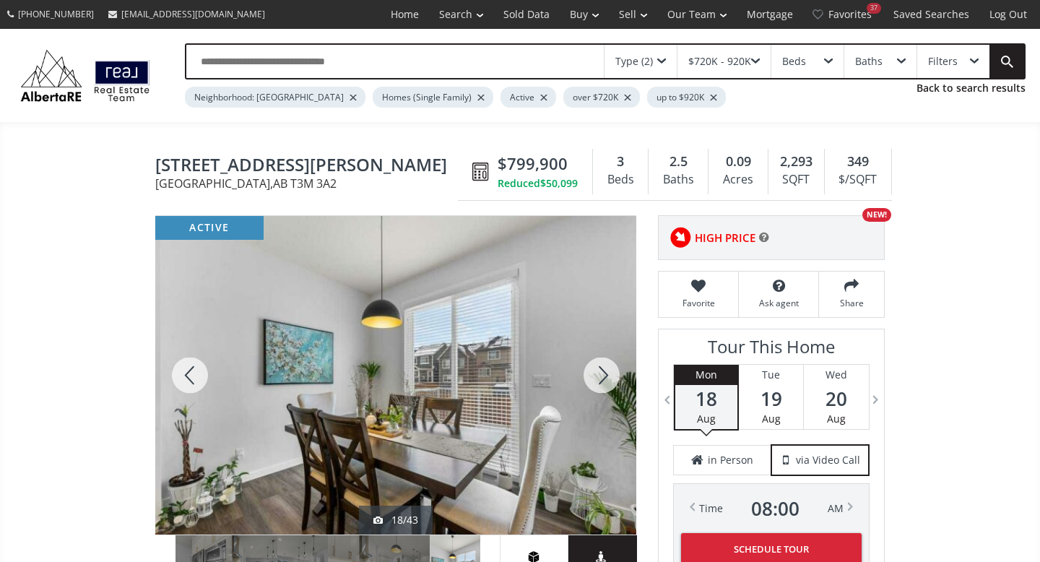
click at [605, 377] on div at bounding box center [601, 375] width 69 height 319
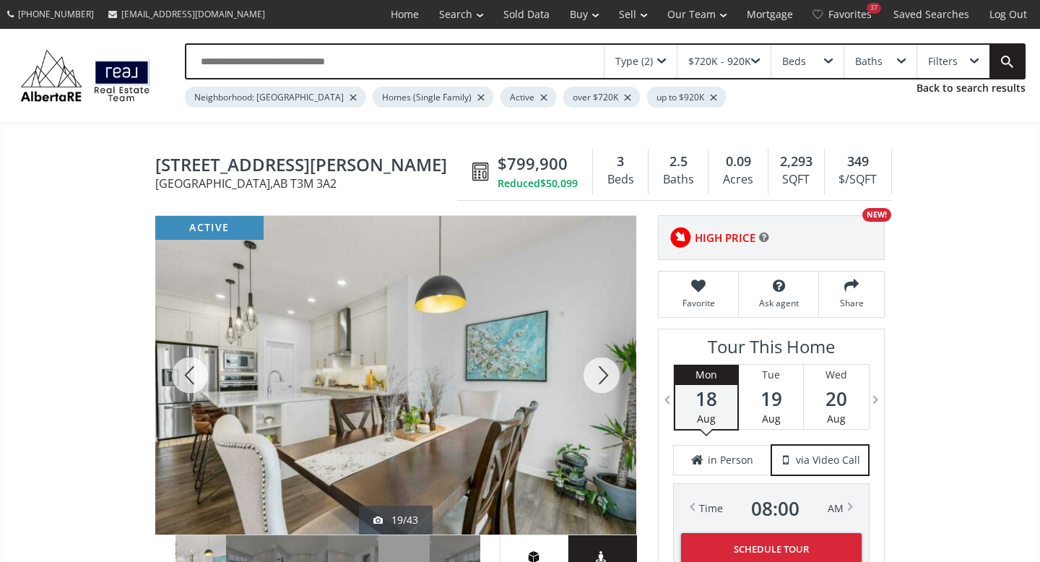
click at [605, 377] on div at bounding box center [601, 375] width 69 height 319
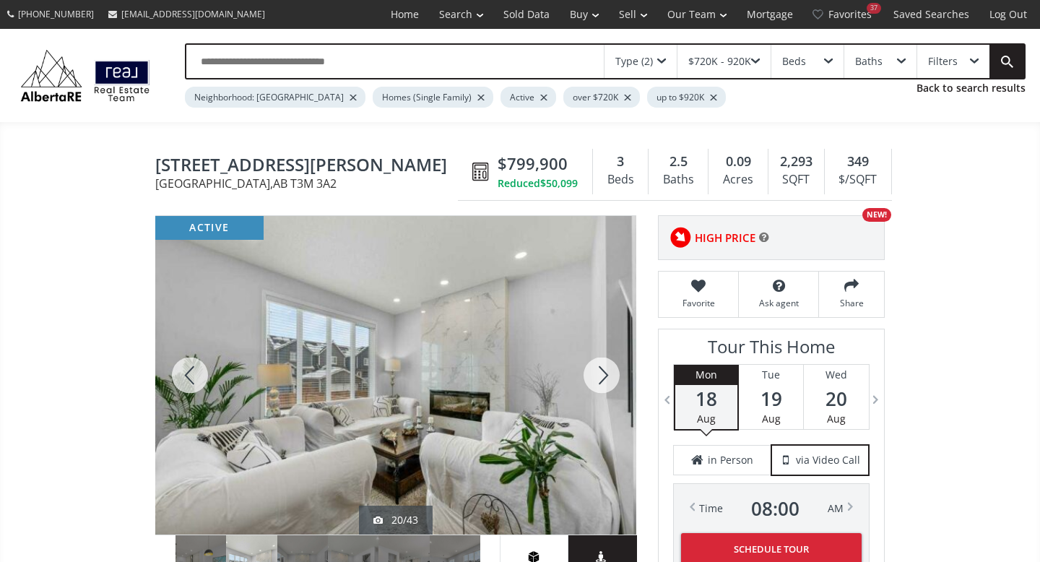
click at [605, 377] on div at bounding box center [601, 375] width 69 height 319
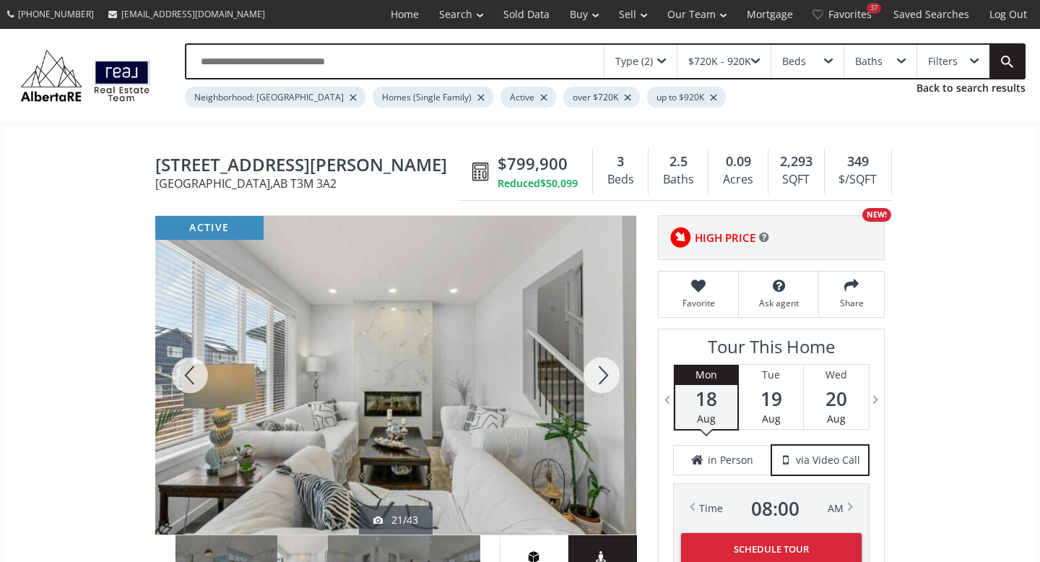
click at [605, 377] on div at bounding box center [601, 375] width 69 height 319
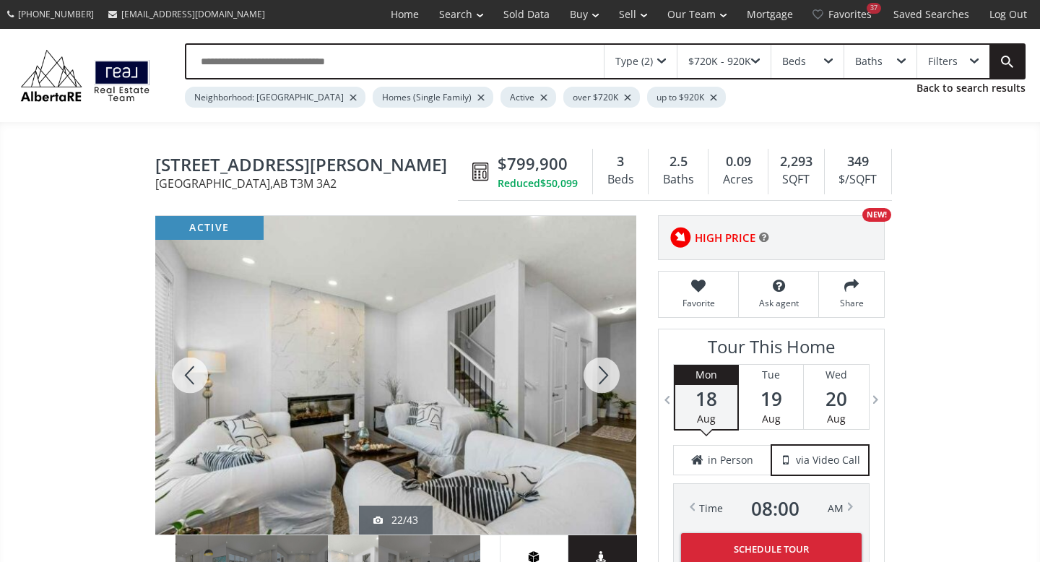
click at [605, 377] on div at bounding box center [601, 375] width 69 height 319
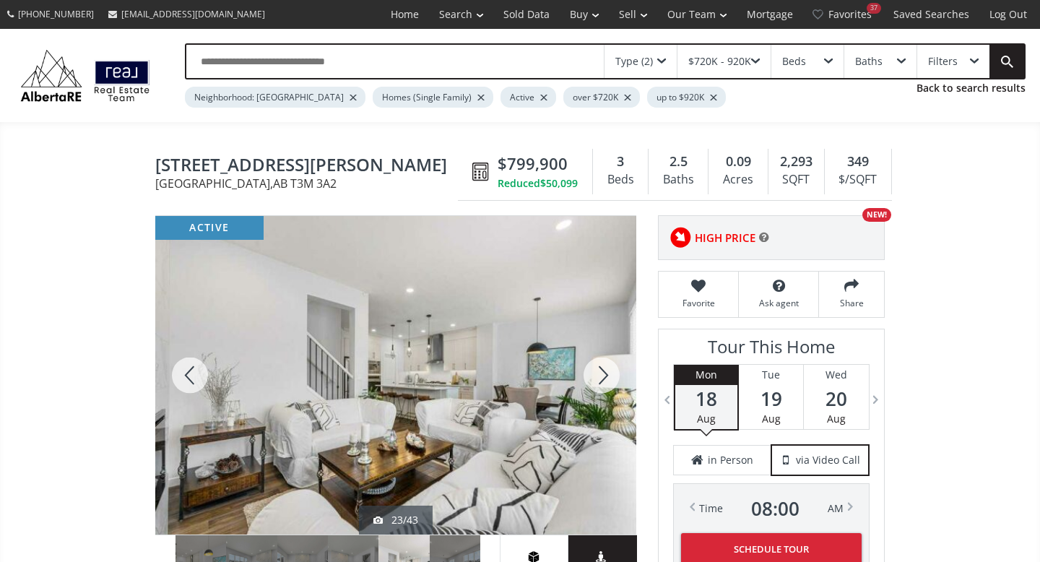
click at [605, 377] on div at bounding box center [601, 375] width 69 height 319
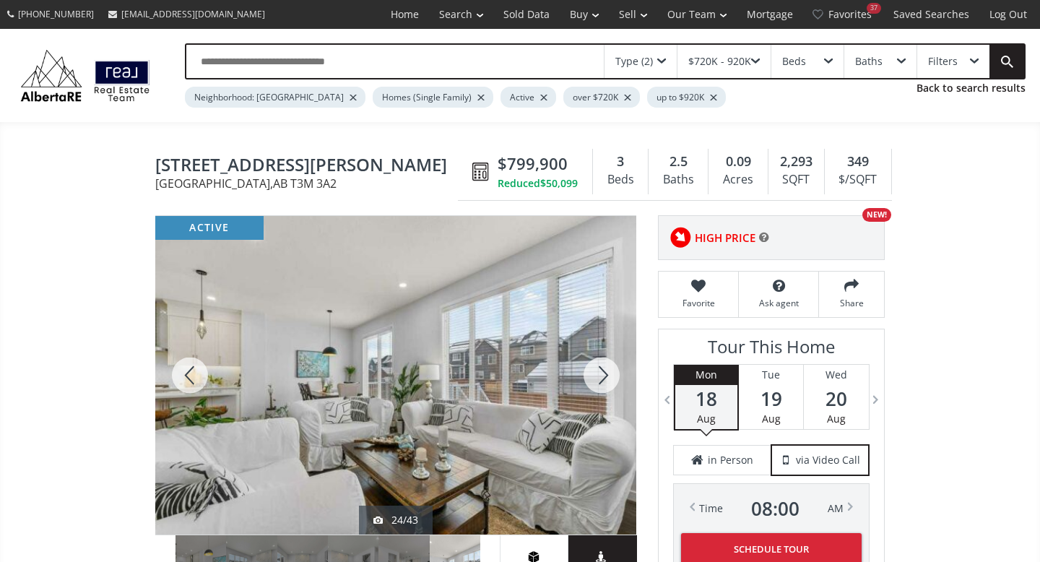
click at [605, 377] on div at bounding box center [601, 375] width 69 height 319
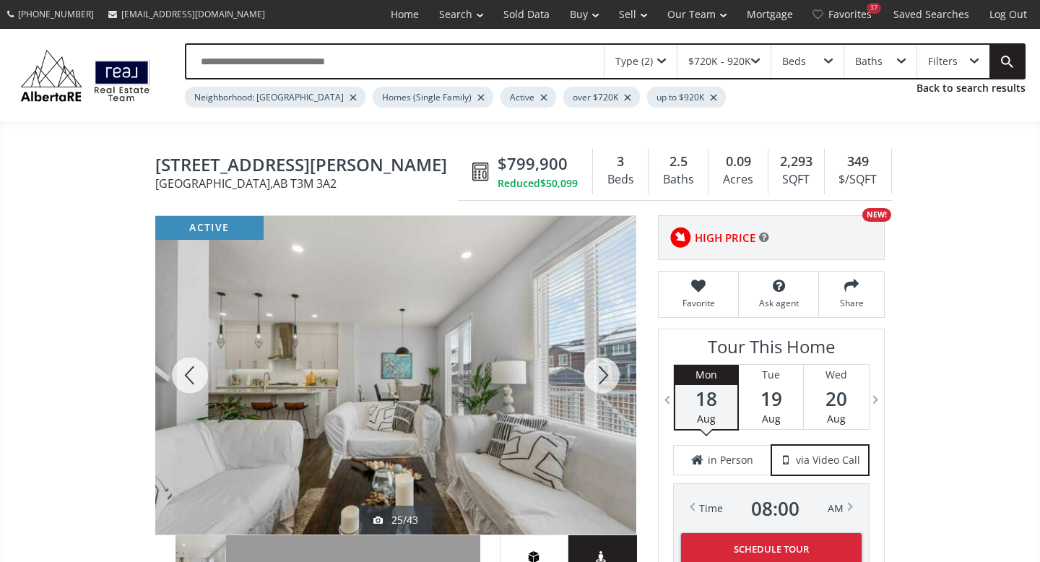
click at [605, 377] on div at bounding box center [601, 375] width 69 height 319
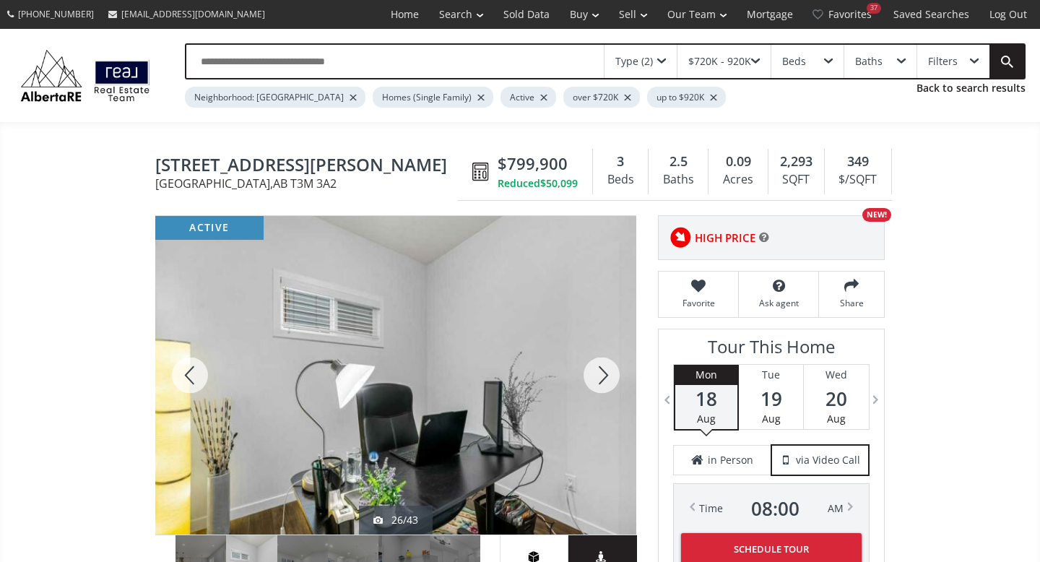
click at [605, 377] on div at bounding box center [601, 375] width 69 height 319
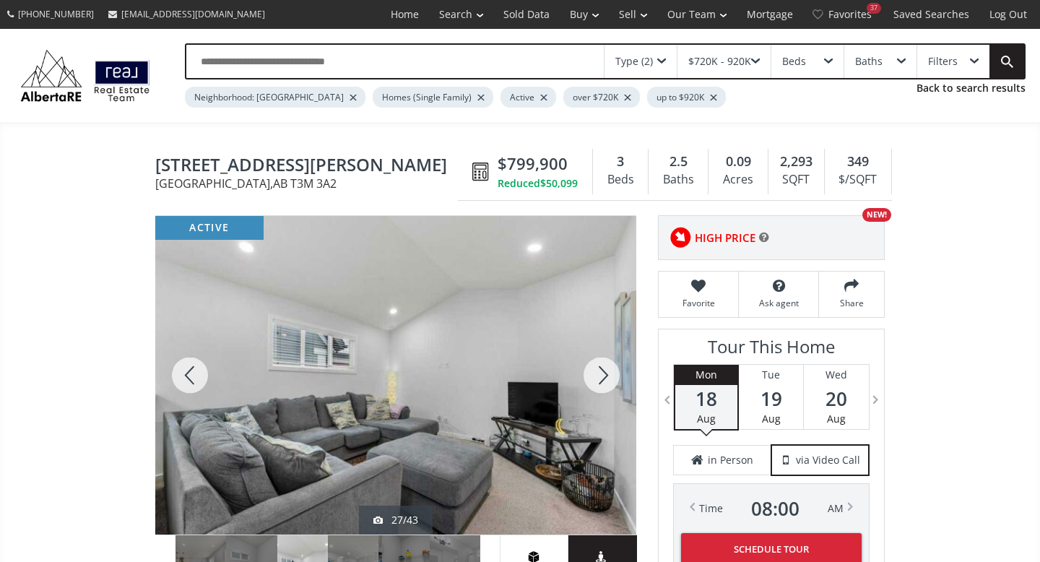
click at [605, 377] on div at bounding box center [601, 375] width 69 height 319
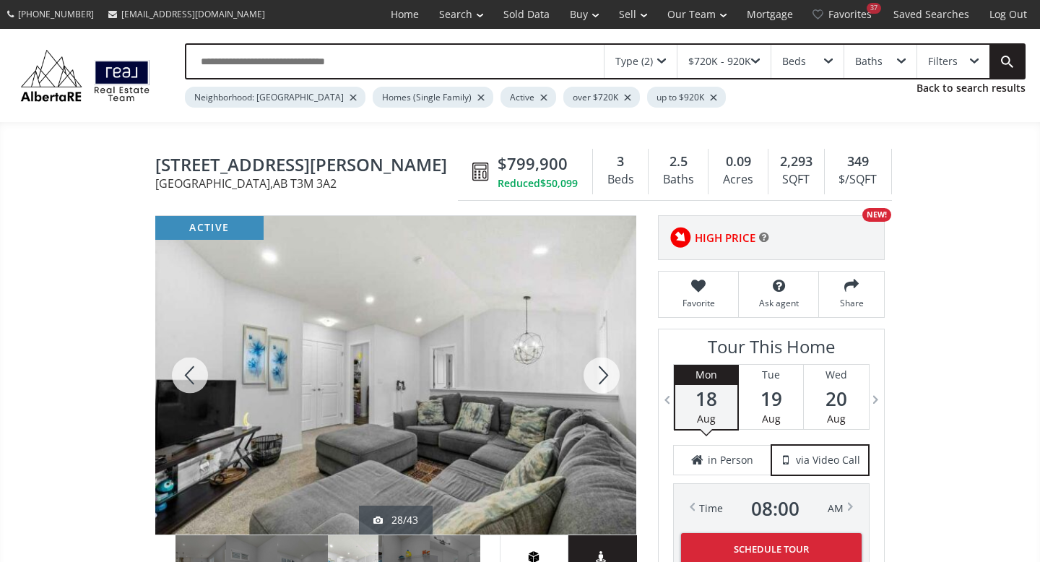
click at [605, 377] on div at bounding box center [601, 375] width 69 height 319
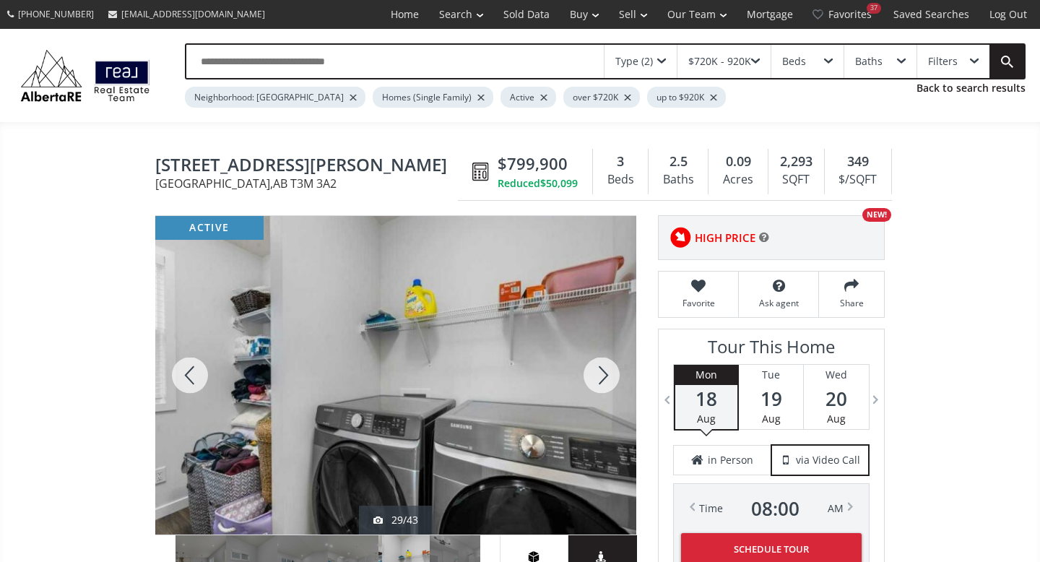
click at [605, 377] on div at bounding box center [601, 375] width 69 height 319
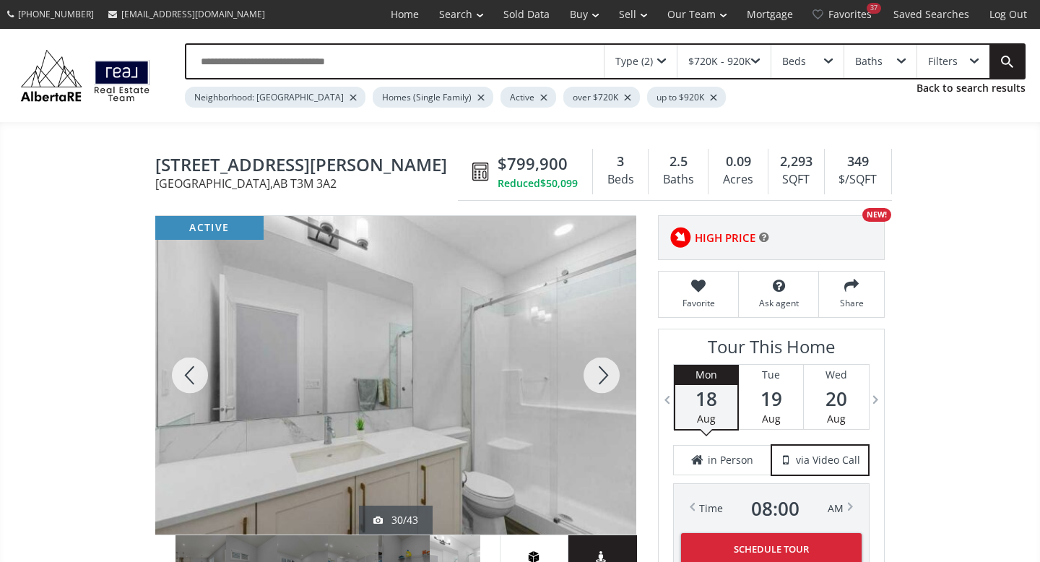
click at [605, 377] on div at bounding box center [601, 375] width 69 height 319
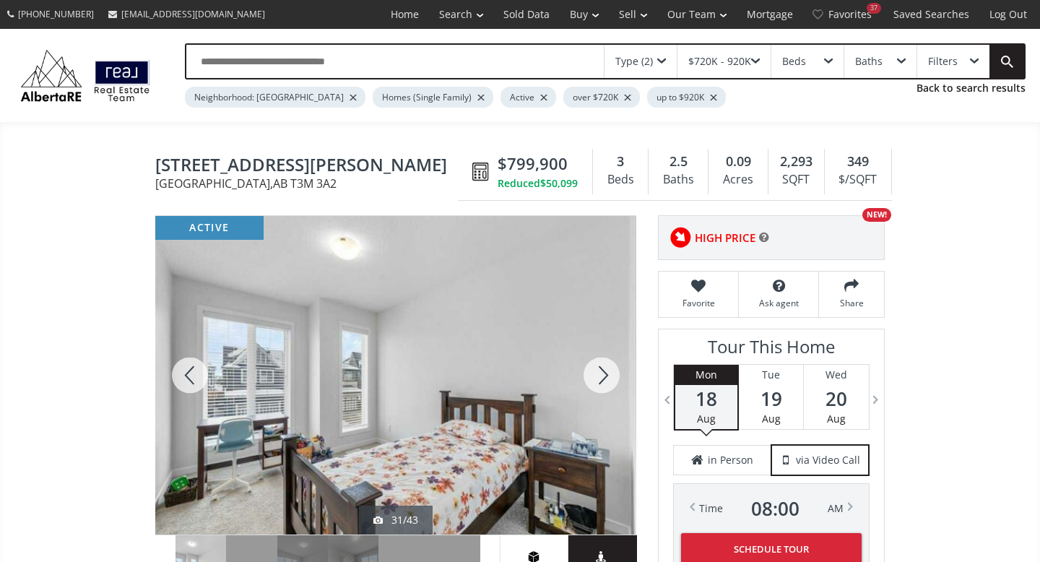
click at [605, 377] on div at bounding box center [601, 375] width 69 height 319
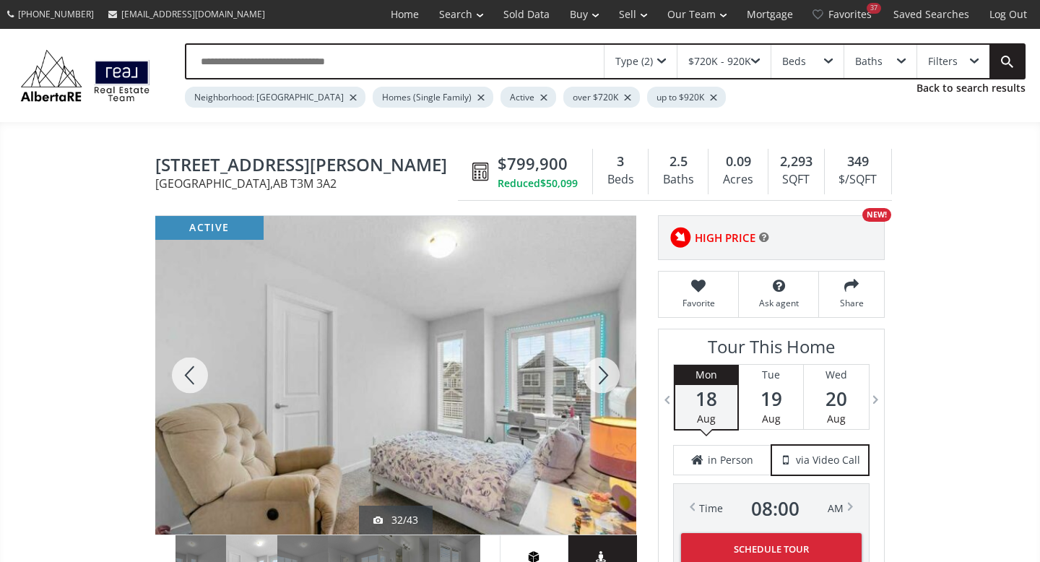
click at [605, 377] on div at bounding box center [601, 375] width 69 height 319
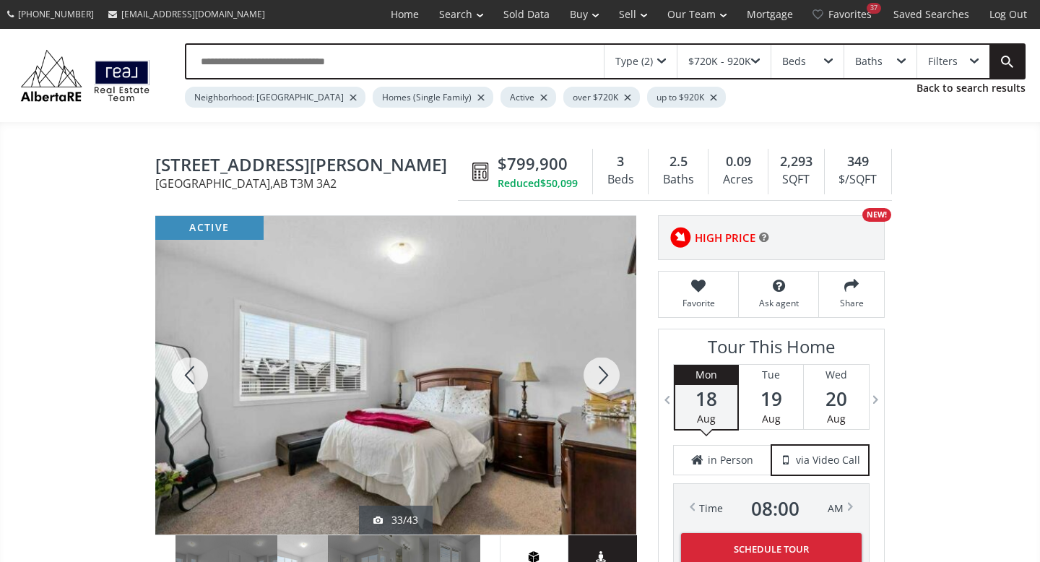
click at [605, 377] on div at bounding box center [601, 375] width 69 height 319
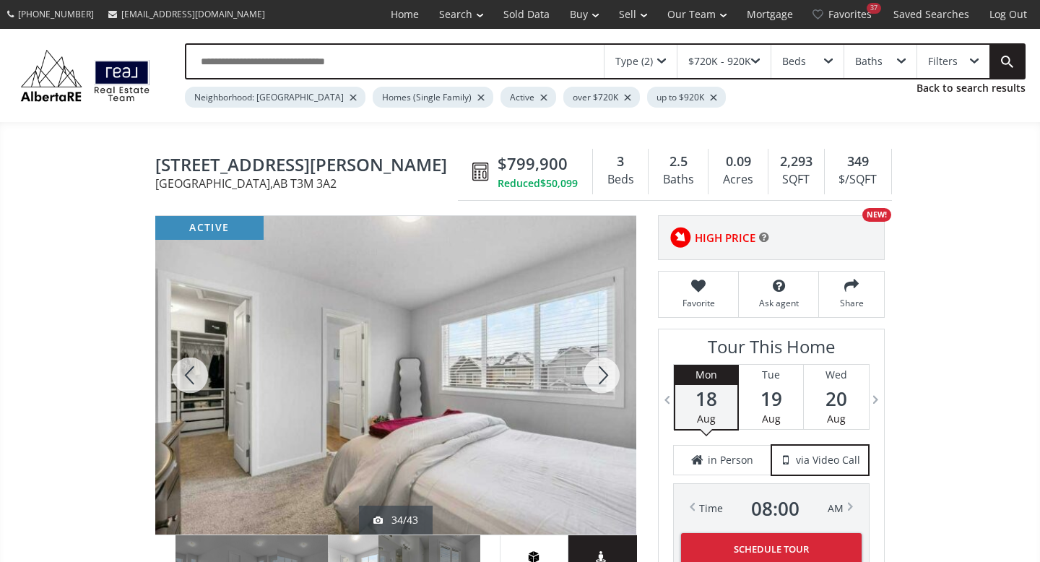
click at [605, 377] on div at bounding box center [601, 375] width 69 height 319
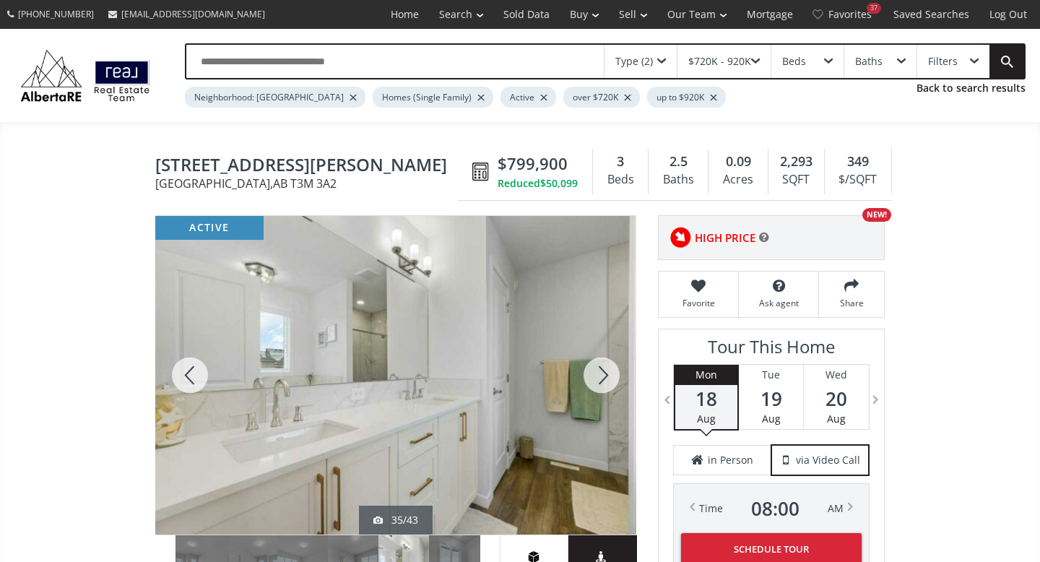
click at [605, 377] on div at bounding box center [601, 375] width 69 height 319
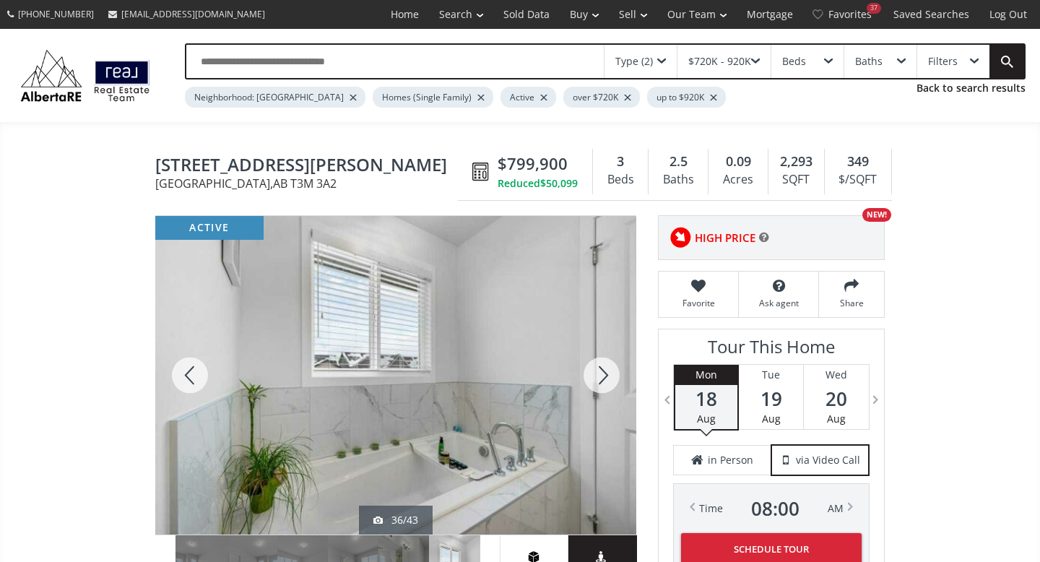
click at [605, 377] on div at bounding box center [601, 375] width 69 height 319
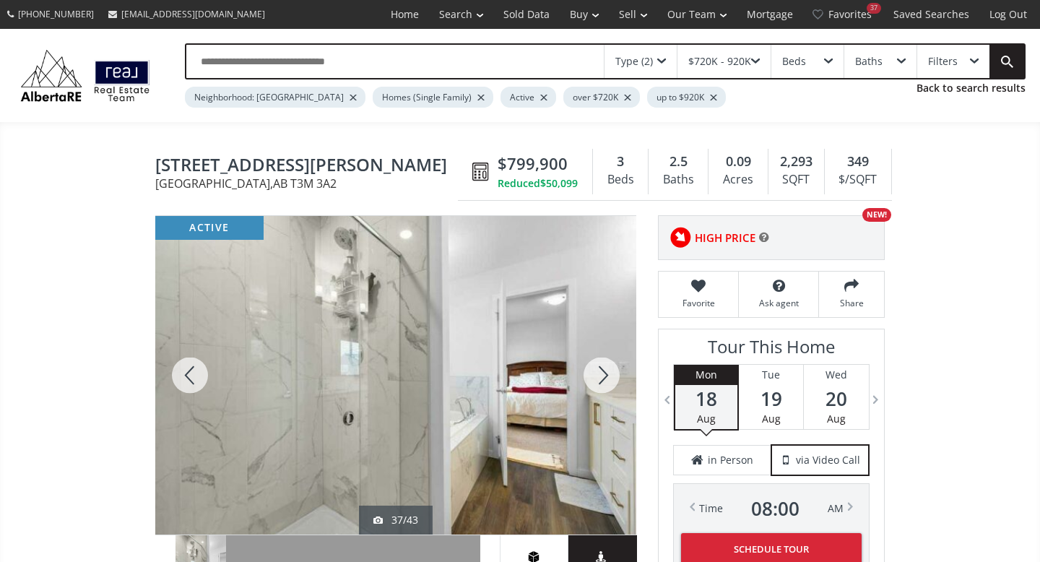
click at [605, 377] on div at bounding box center [601, 375] width 69 height 319
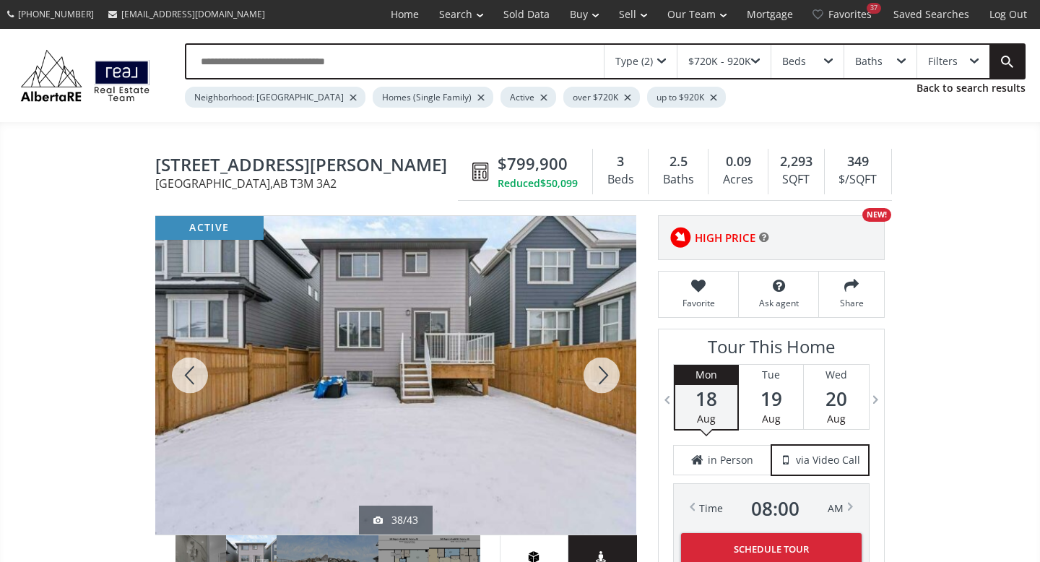
click at [605, 377] on div at bounding box center [601, 375] width 69 height 319
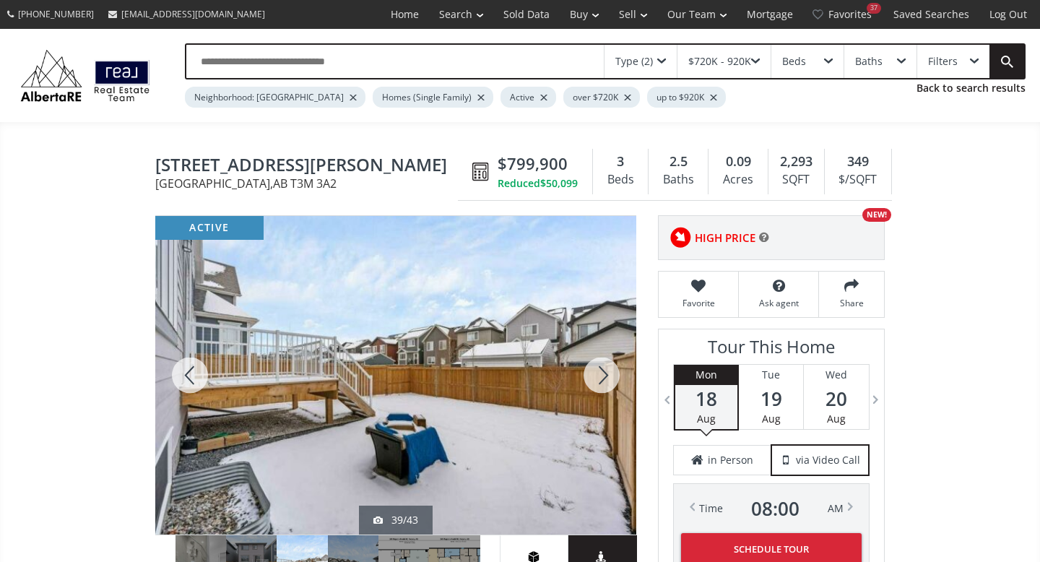
click at [605, 377] on div at bounding box center [601, 375] width 69 height 319
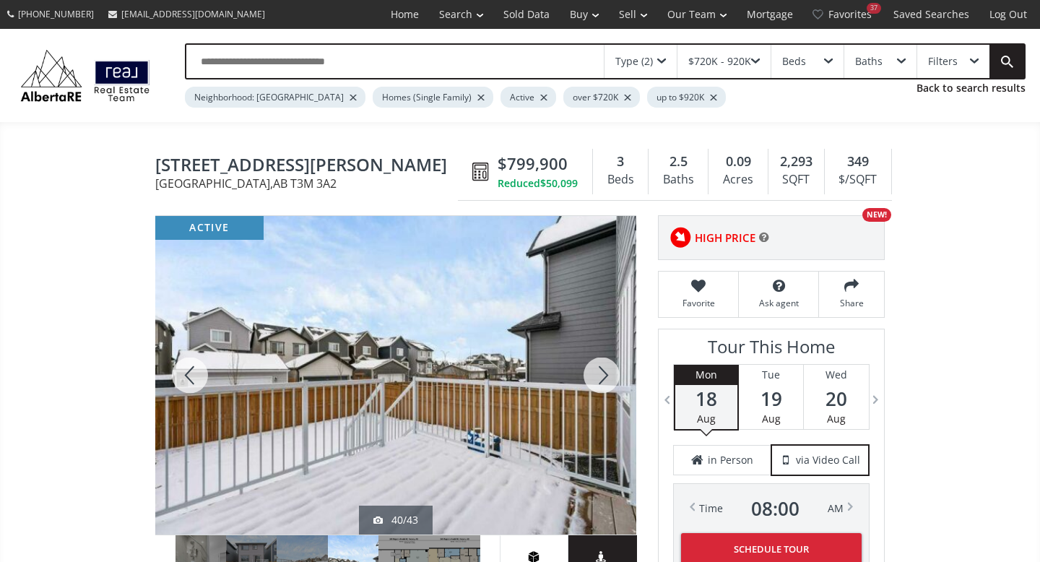
click at [605, 377] on div at bounding box center [601, 375] width 69 height 319
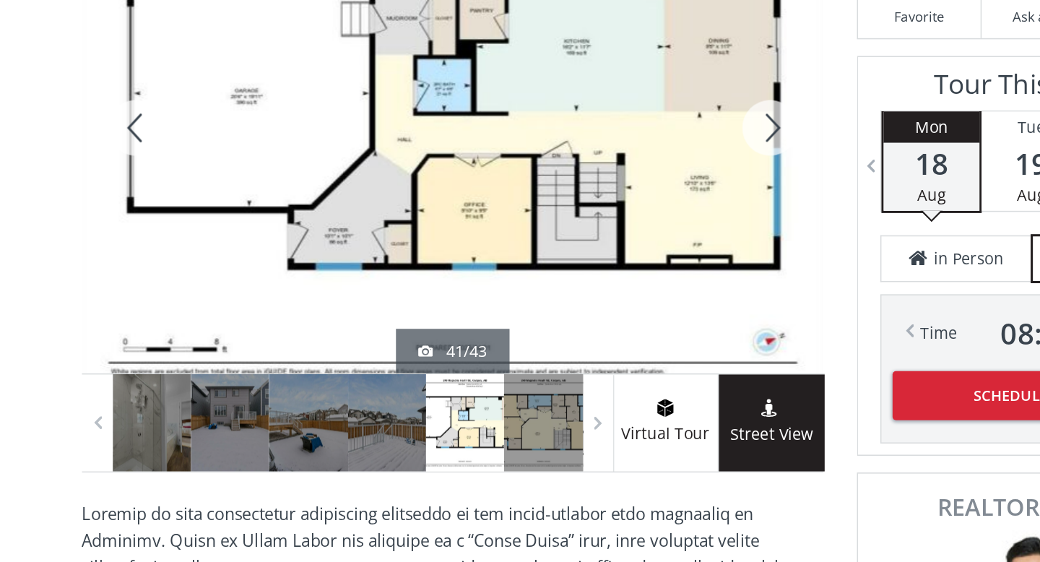
scroll to position [104, 0]
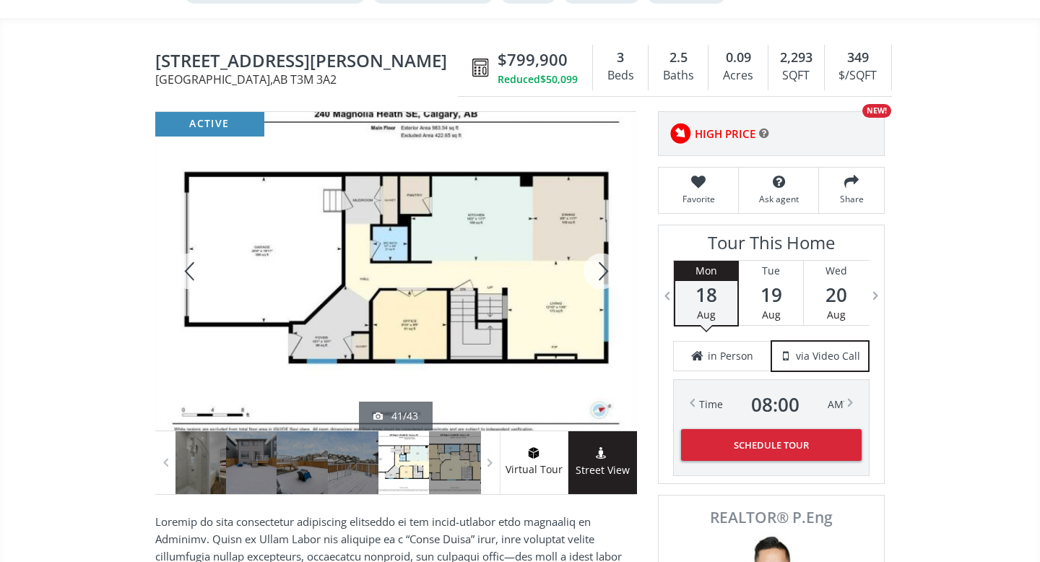
click at [600, 270] on div at bounding box center [601, 271] width 69 height 319
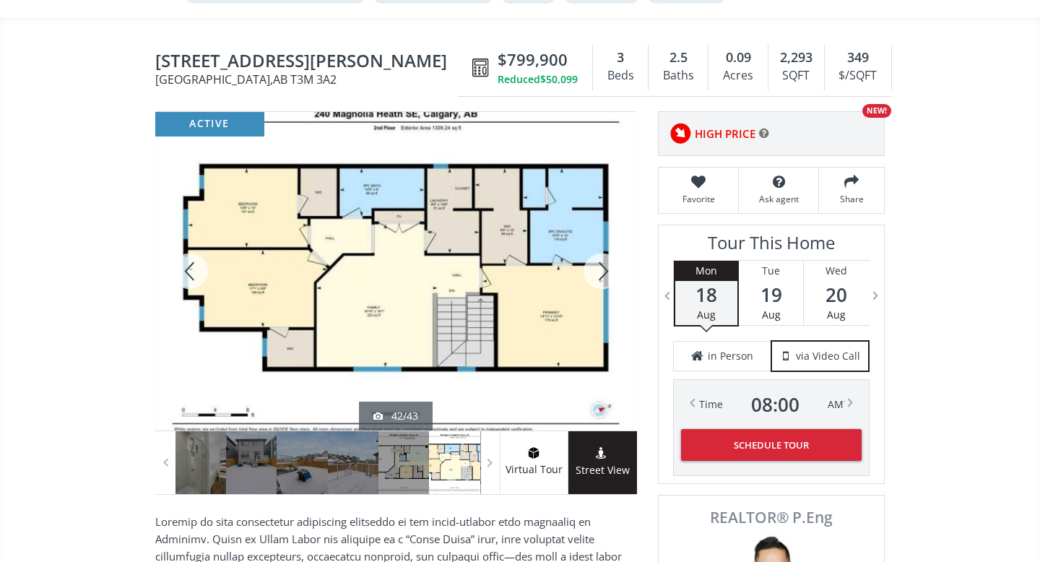
click at [600, 270] on div at bounding box center [601, 271] width 69 height 319
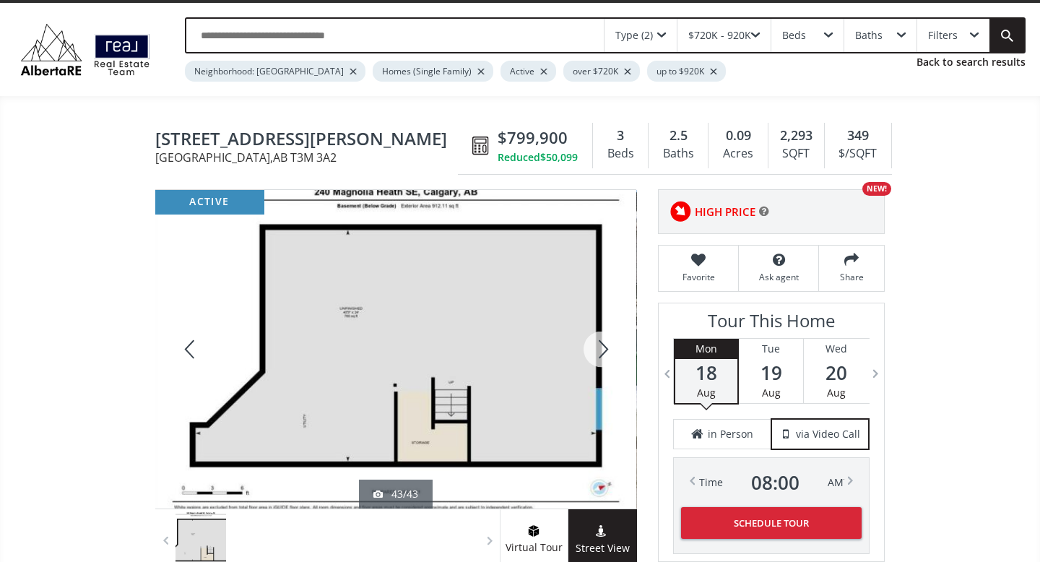
scroll to position [0, 0]
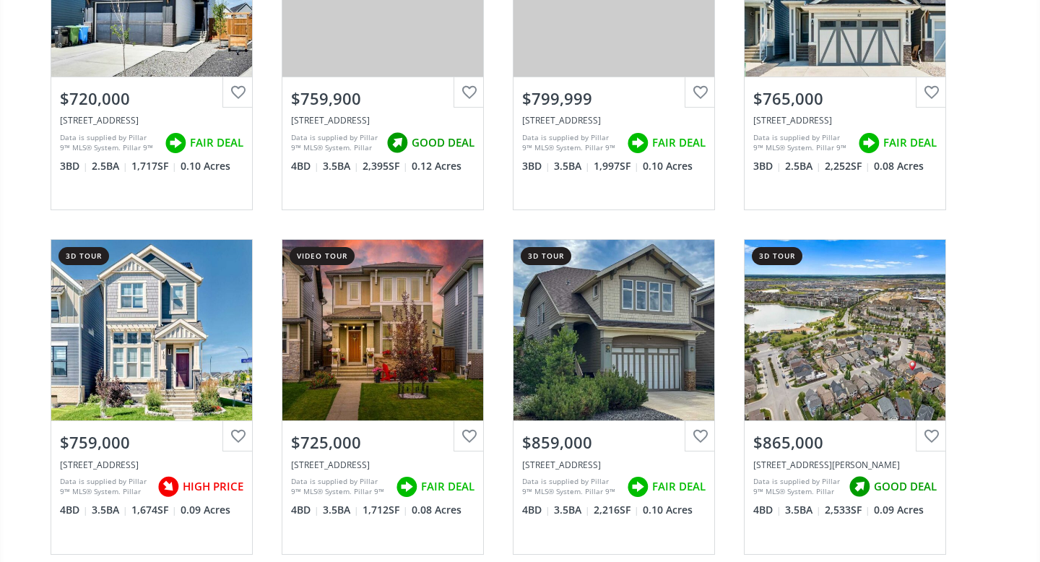
scroll to position [290, 0]
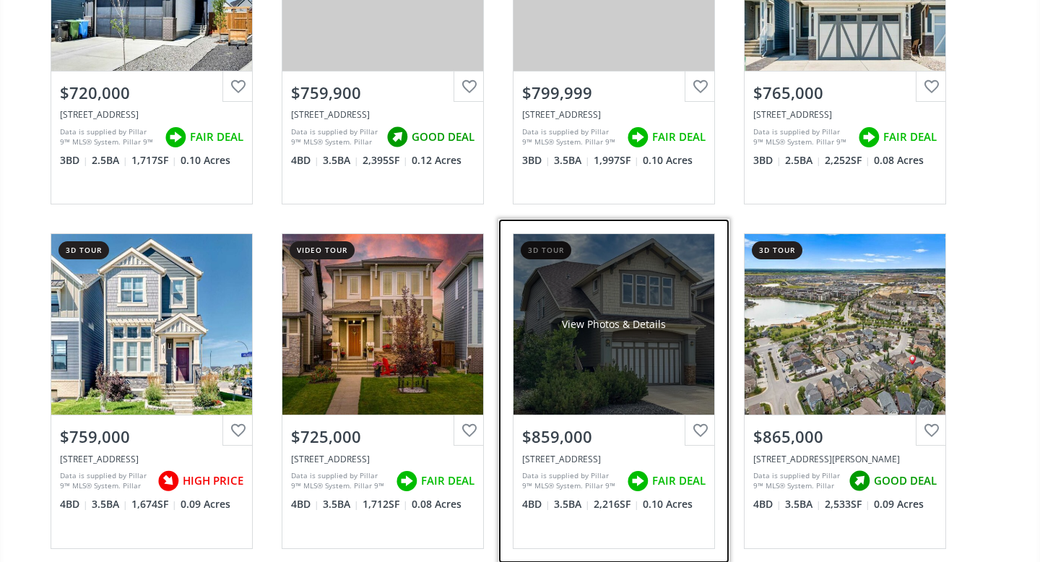
click at [632, 347] on div "View Photos & Details" at bounding box center [614, 324] width 201 height 181
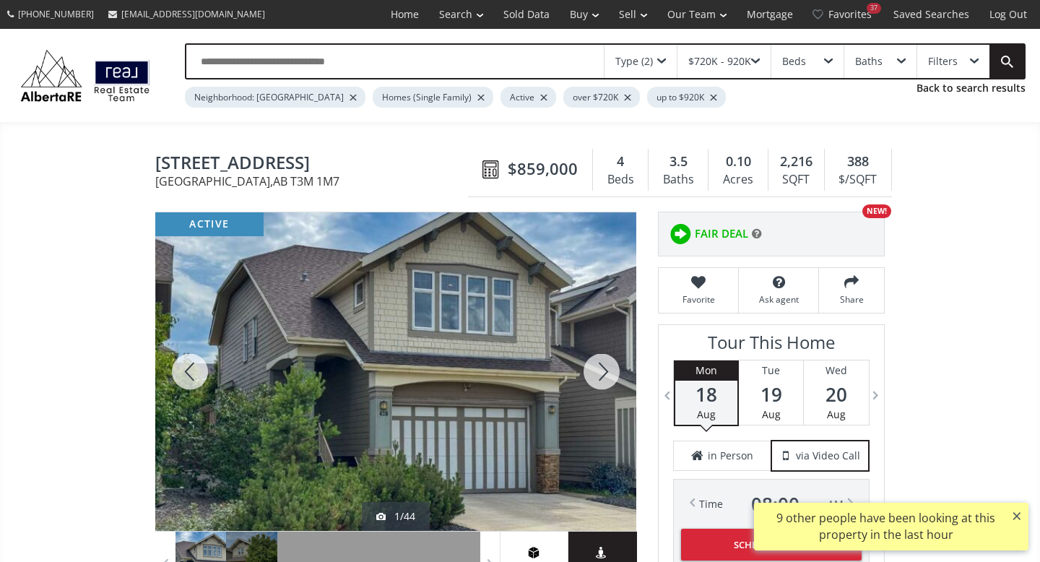
click at [597, 373] on div at bounding box center [601, 371] width 69 height 319
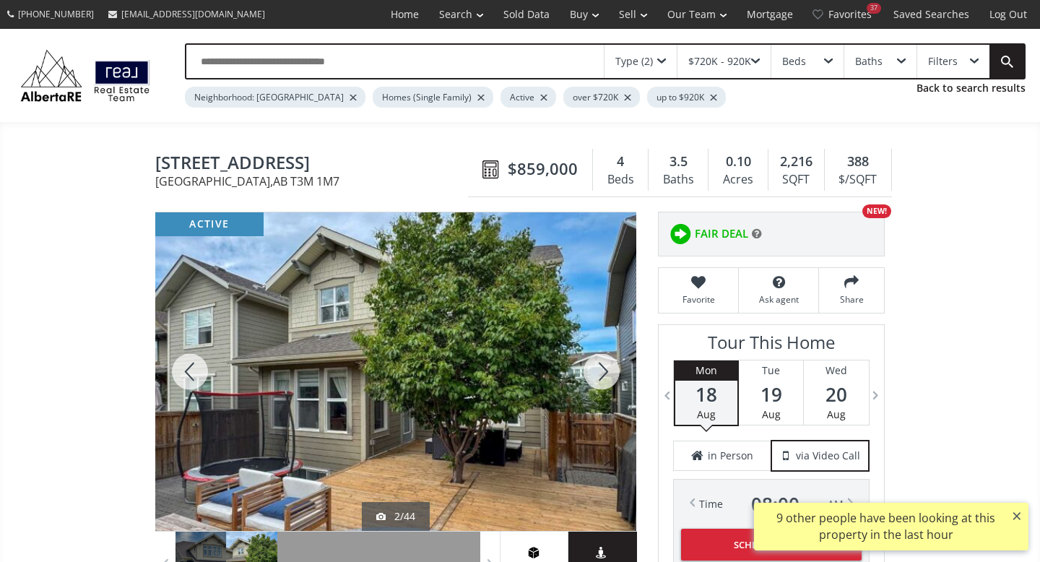
click at [597, 373] on div at bounding box center [601, 371] width 69 height 319
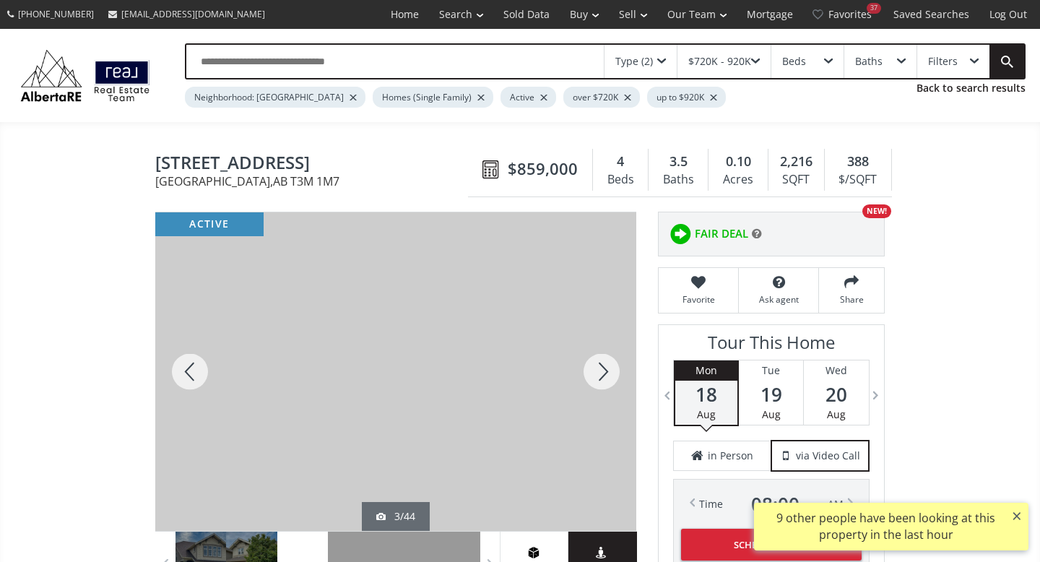
click at [597, 373] on div at bounding box center [601, 371] width 69 height 319
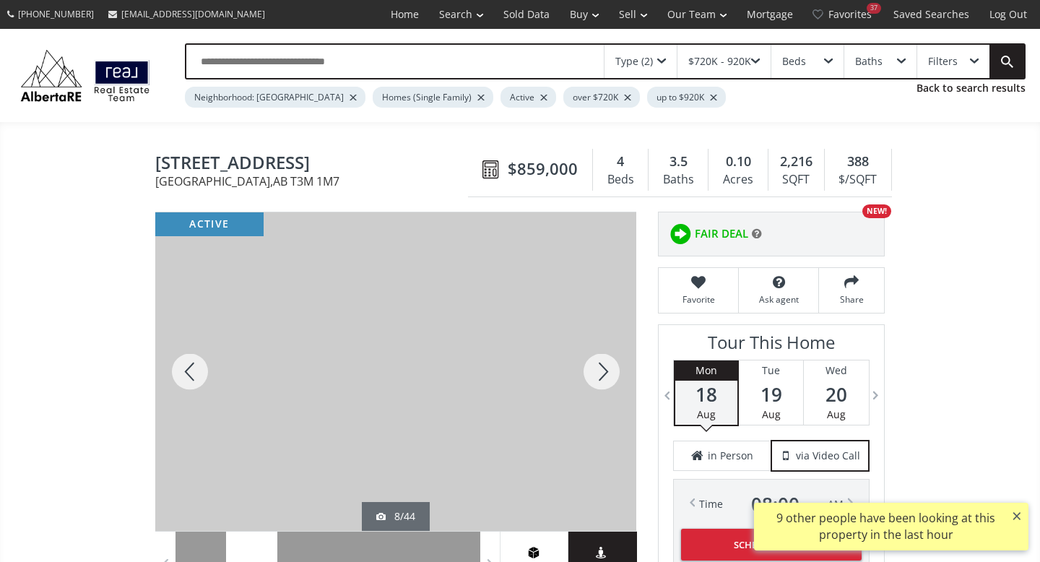
click at [597, 373] on div at bounding box center [601, 371] width 69 height 319
